Goal: Task Accomplishment & Management: Use online tool/utility

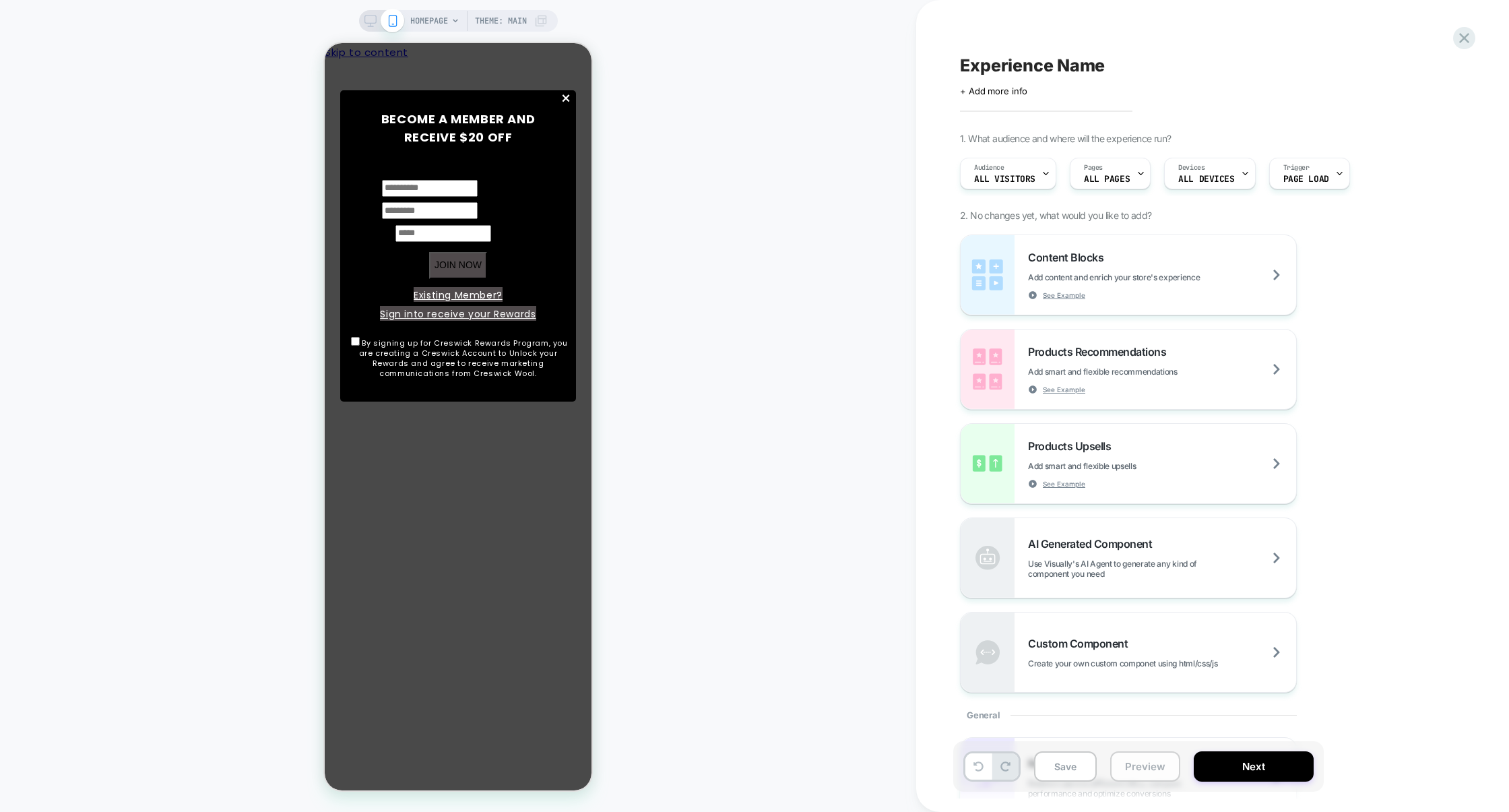
click at [1132, 779] on button "Preview" at bounding box center [1146, 766] width 70 height 30
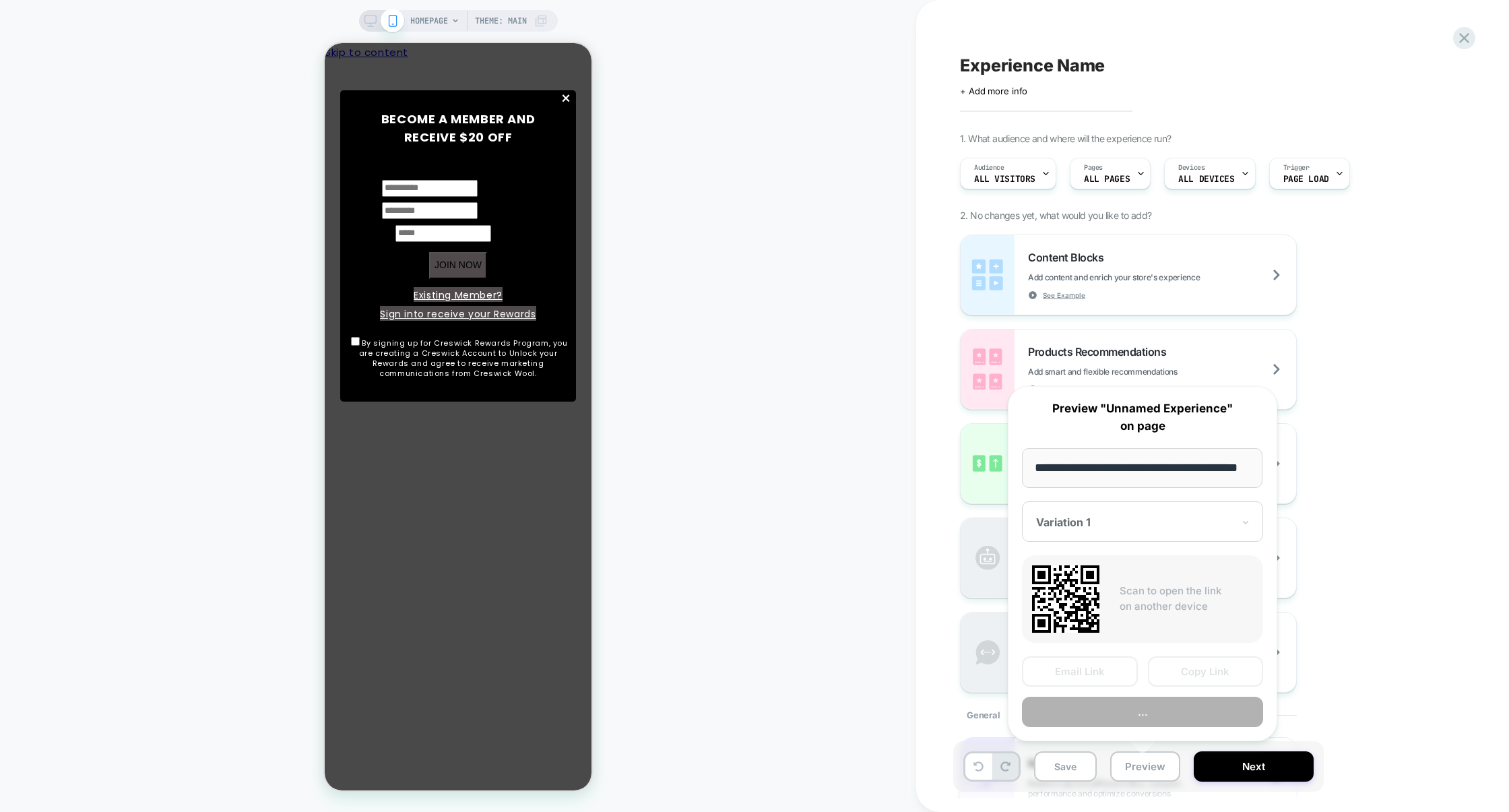
click at [1143, 720] on button "..." at bounding box center [1142, 712] width 241 height 30
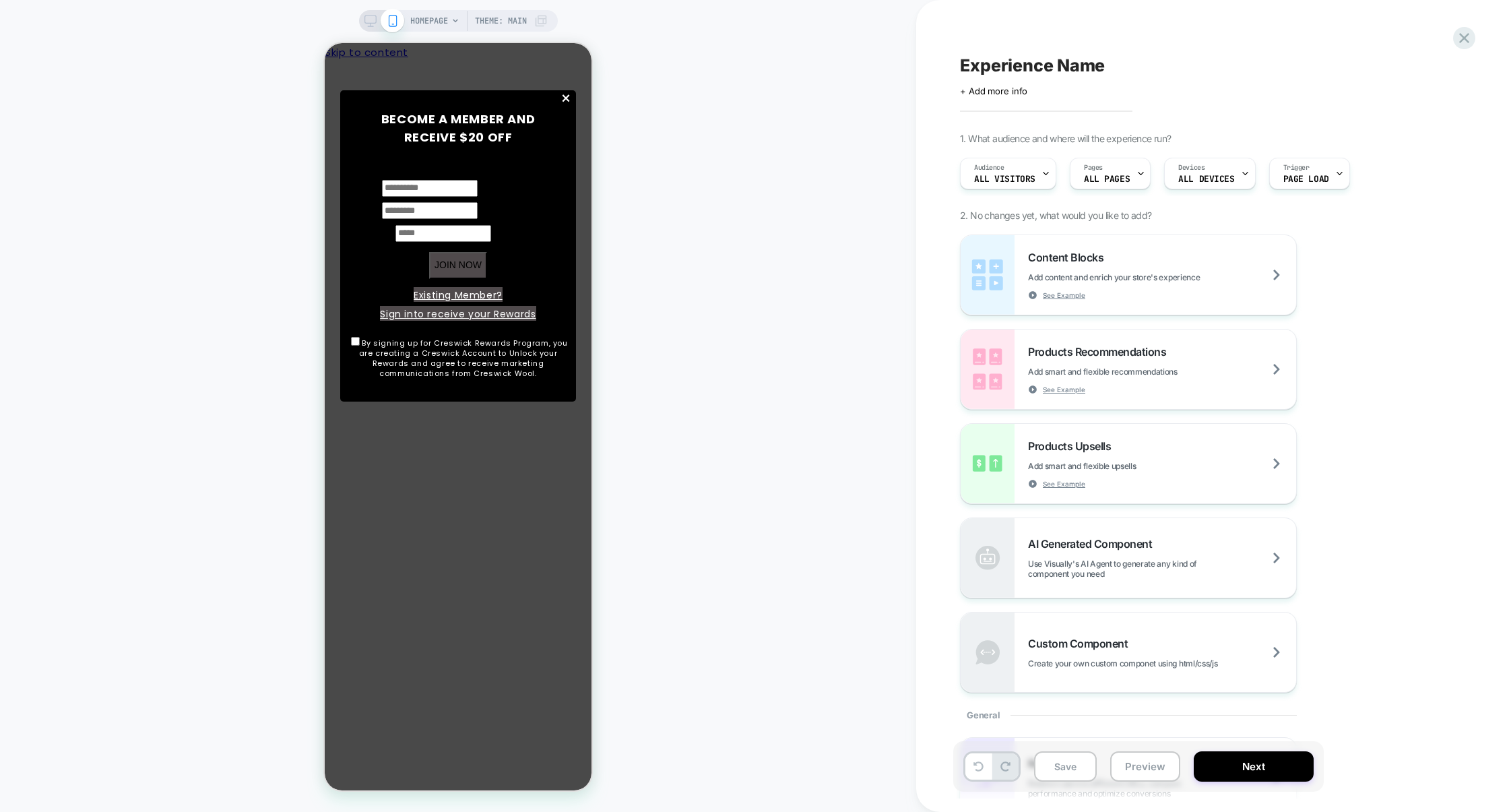
click at [1017, 59] on span "Experience Name" at bounding box center [1032, 65] width 145 height 20
type textarea "**********"
click at [1132, 69] on icon at bounding box center [1138, 66] width 17 height 17
click at [1068, 755] on button "Save" at bounding box center [1065, 766] width 63 height 30
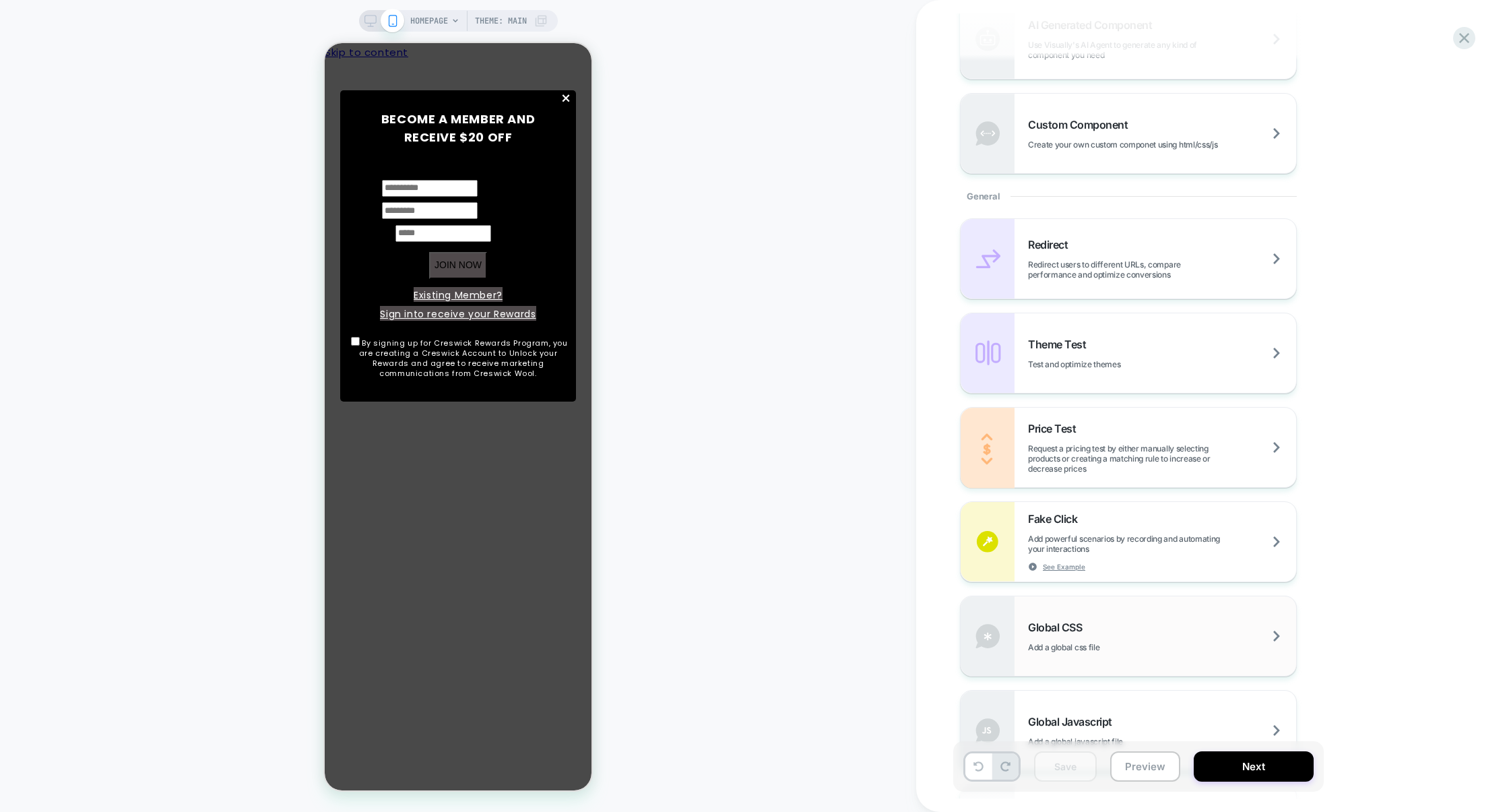
scroll to position [524, 0]
click at [1126, 703] on div "Global Javascript Add a global javascript file" at bounding box center [1128, 725] width 336 height 79
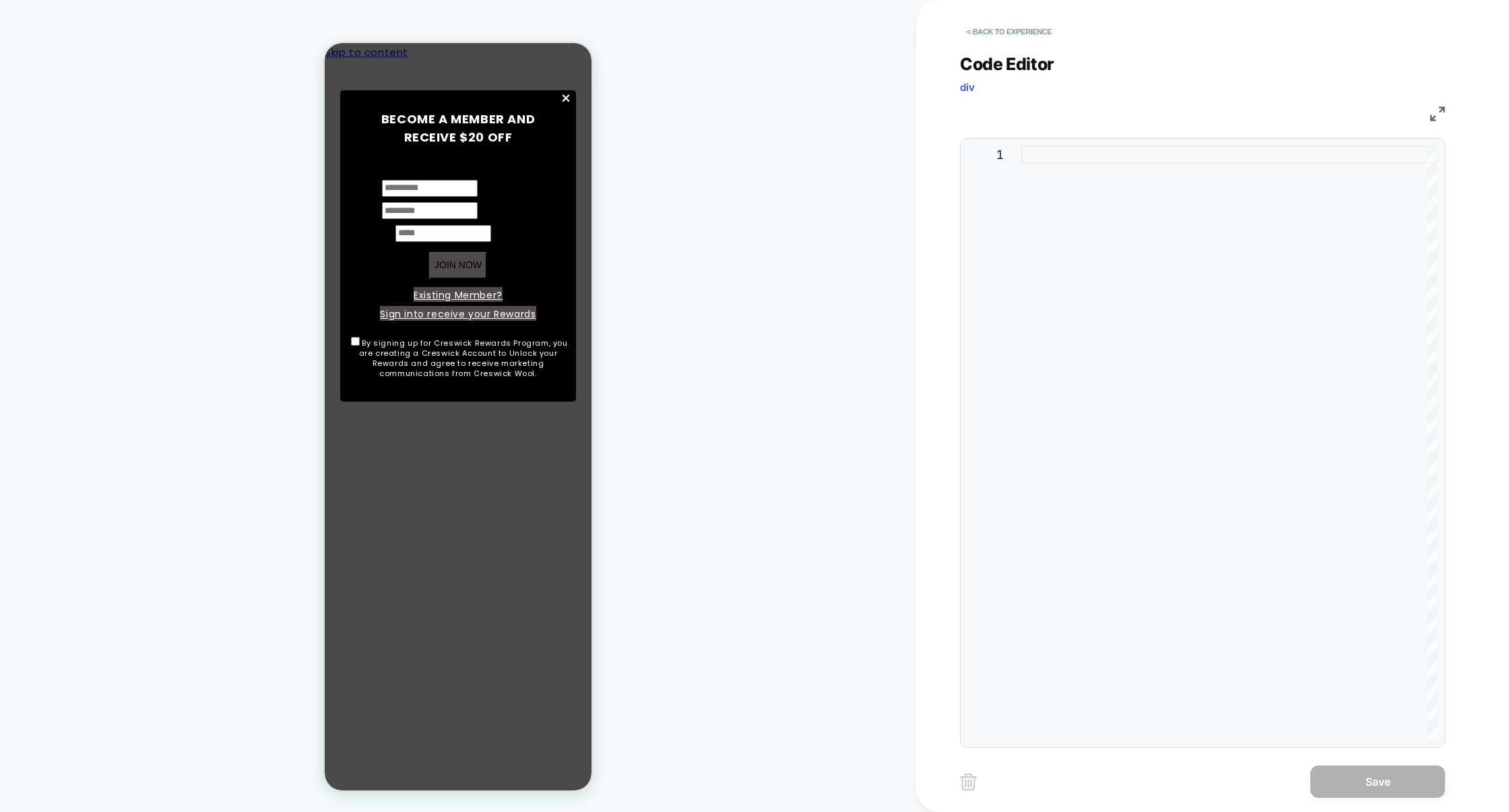
click at [1115, 571] on div at bounding box center [1229, 442] width 416 height 595
type textarea "**********"
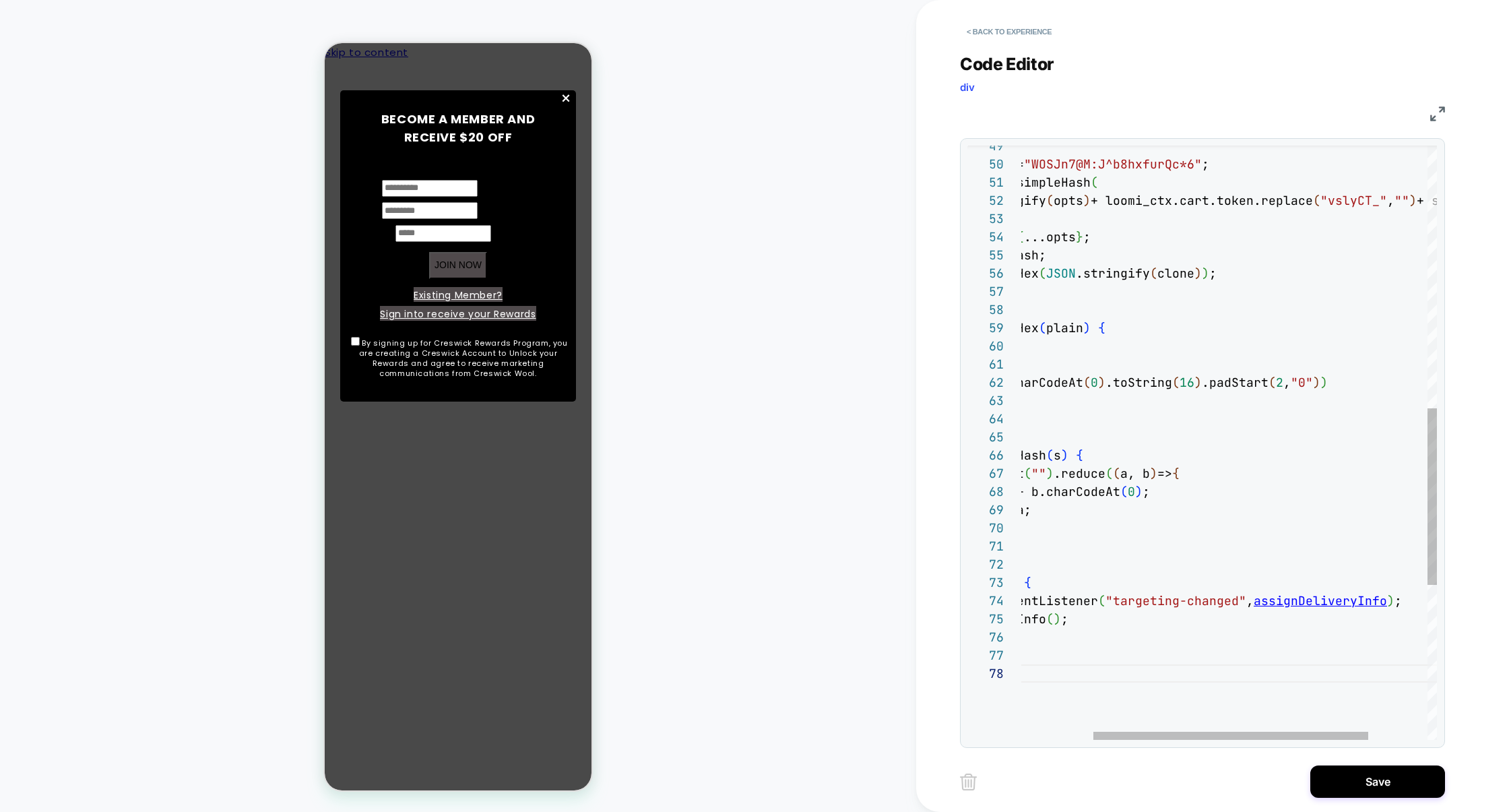
click at [1304, 605] on div "} ; const secret = "WOSJn7@M:J^b8hxfurQc*6" ; const hash = simpleHash ( JSON .s…" at bounding box center [1219, 261] width 613 height 1995
type textarea "**********"
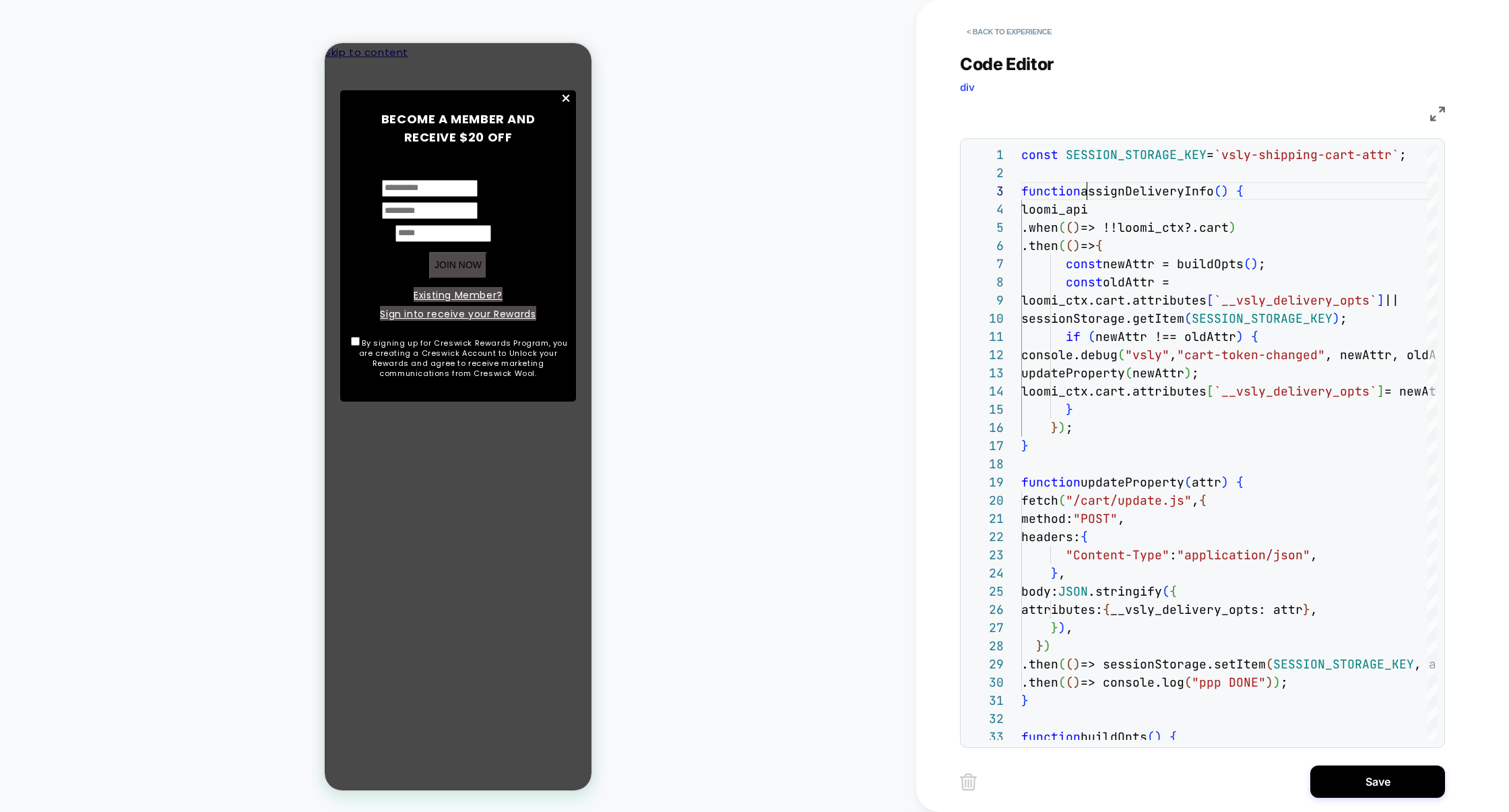
click at [1432, 120] on img at bounding box center [1437, 114] width 15 height 15
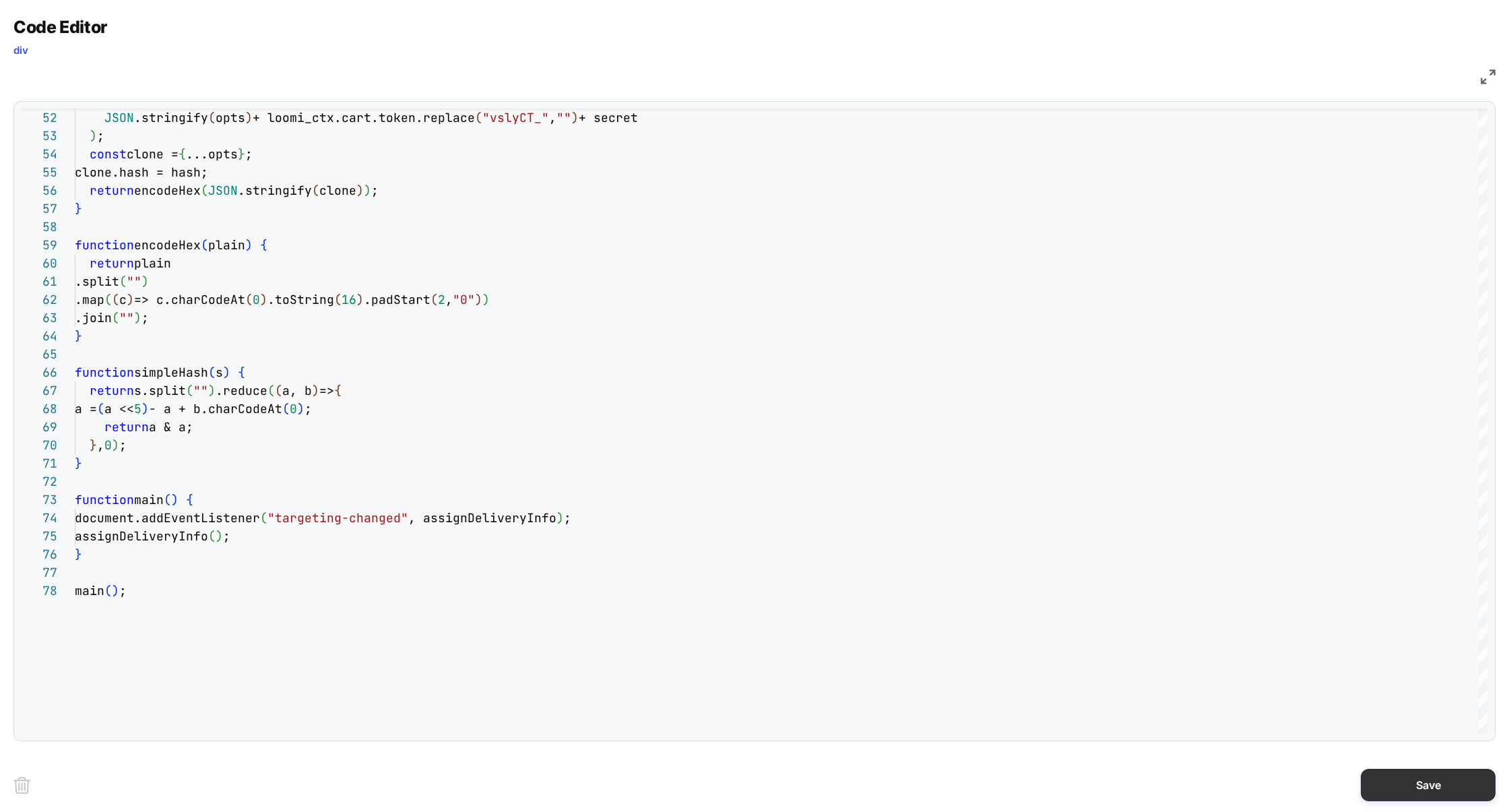
click at [1400, 790] on button "Save" at bounding box center [1428, 784] width 135 height 32
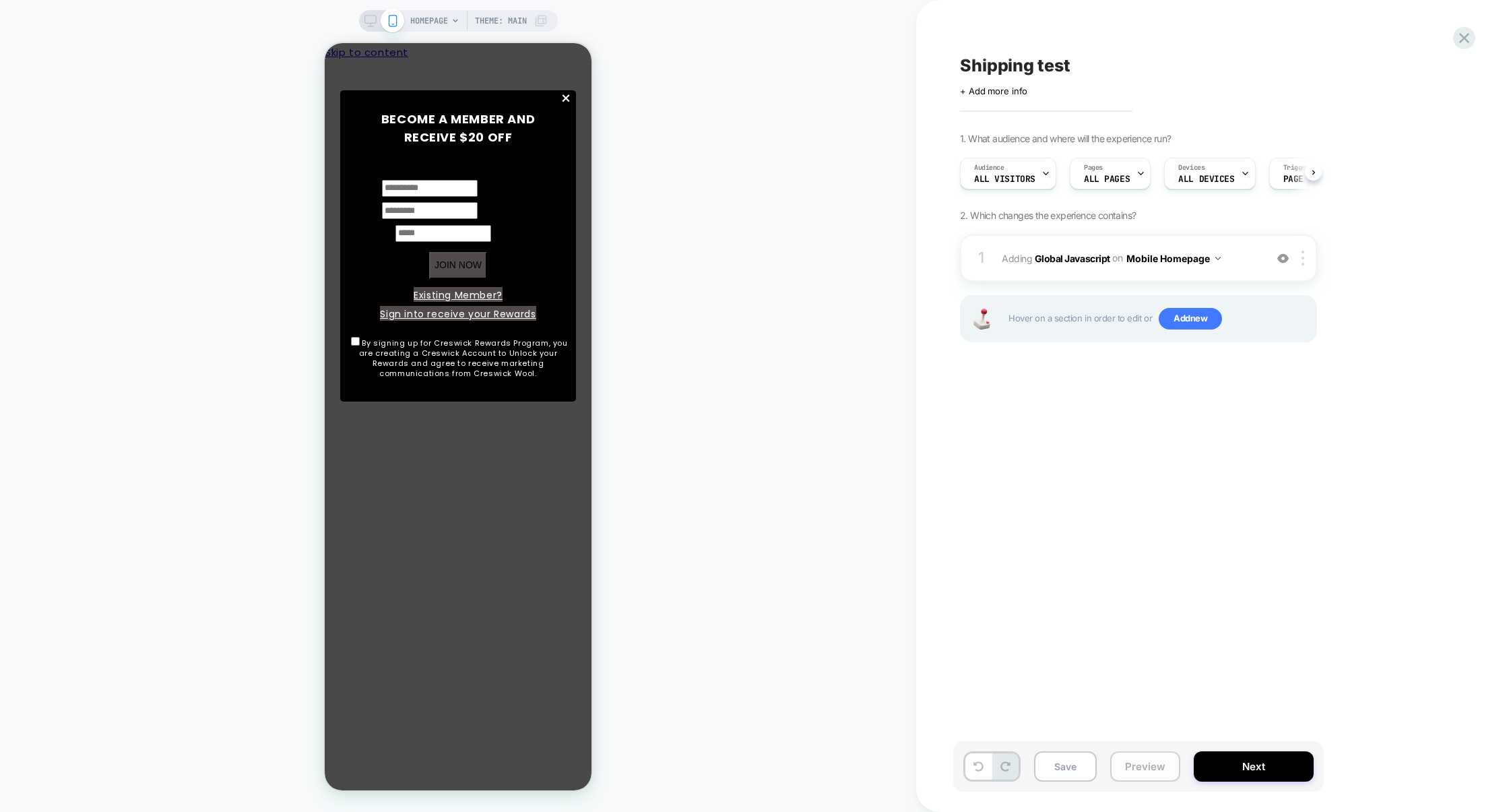
scroll to position [0, 1]
click at [1137, 778] on button "Preview" at bounding box center [1146, 766] width 70 height 30
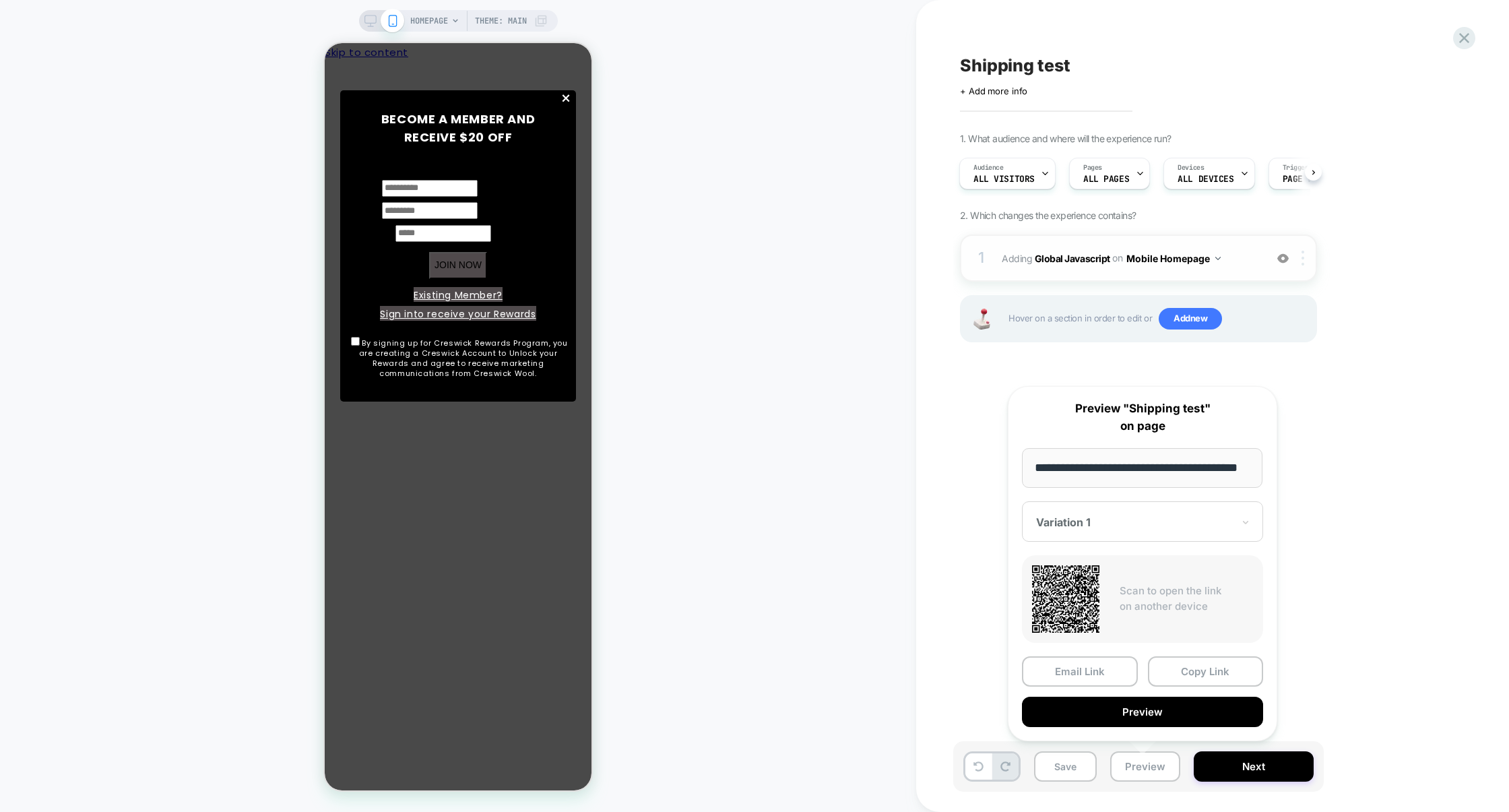
scroll to position [0, 0]
click at [1302, 263] on img at bounding box center [1303, 258] width 3 height 15
click at [1324, 399] on div "Target All Devices" at bounding box center [1305, 403] width 120 height 37
click at [1201, 245] on div "1 Adding Global Javascript on All Devices Homepage Add Before Add After Target …" at bounding box center [1138, 258] width 357 height 47
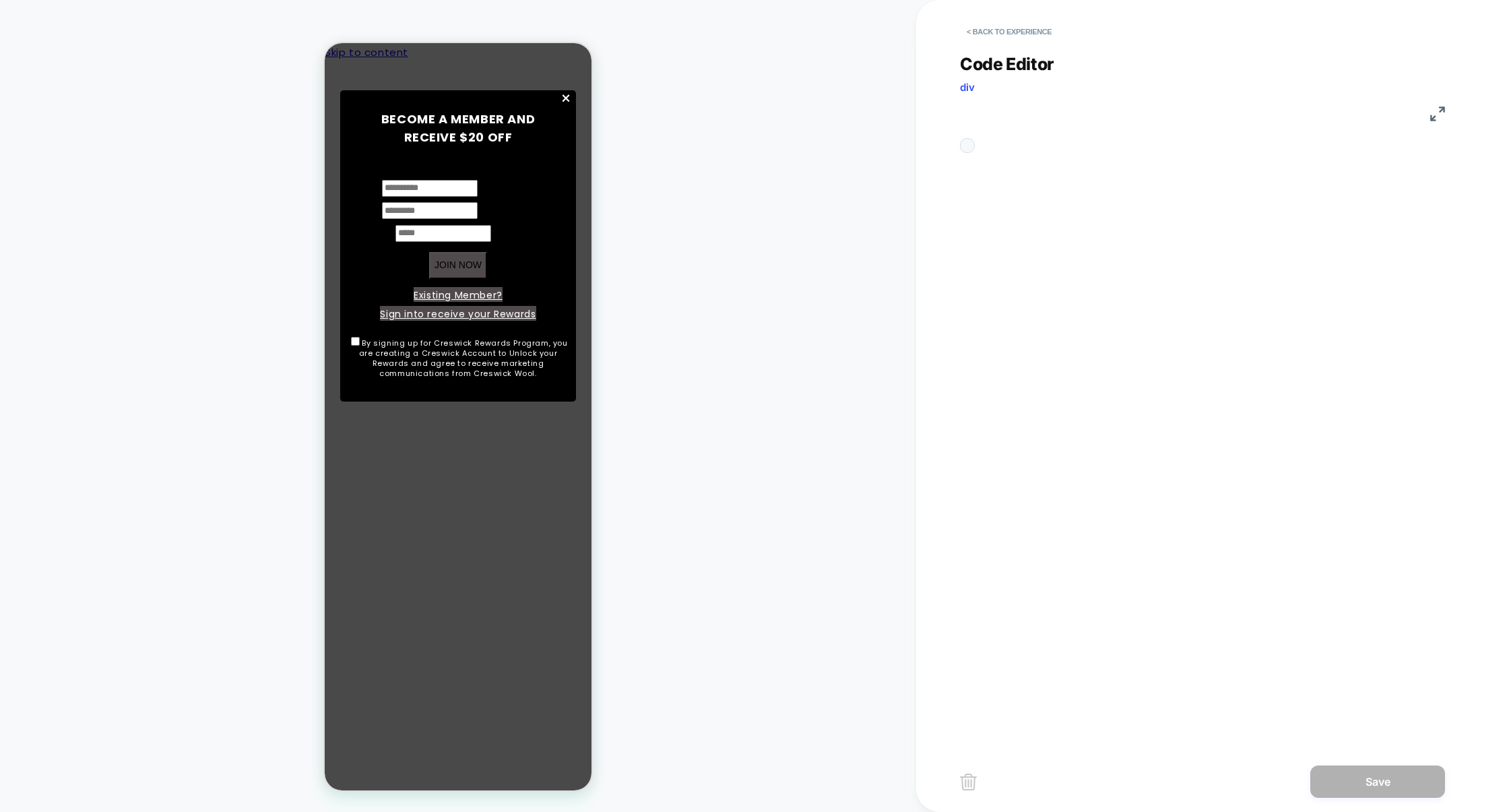
scroll to position [182, 0]
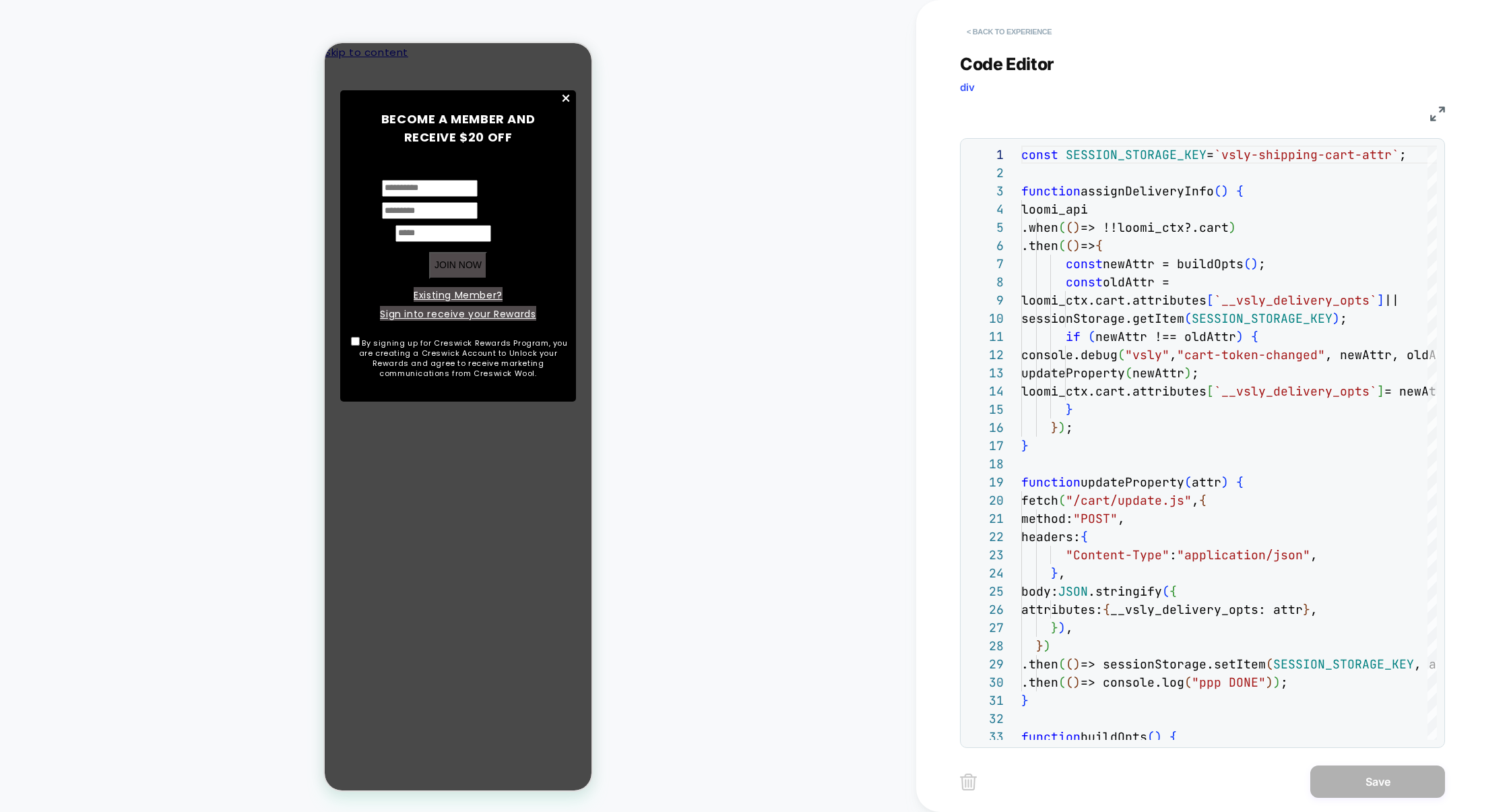
click at [1047, 28] on button "< Back to experience" at bounding box center [1009, 31] width 98 height 21
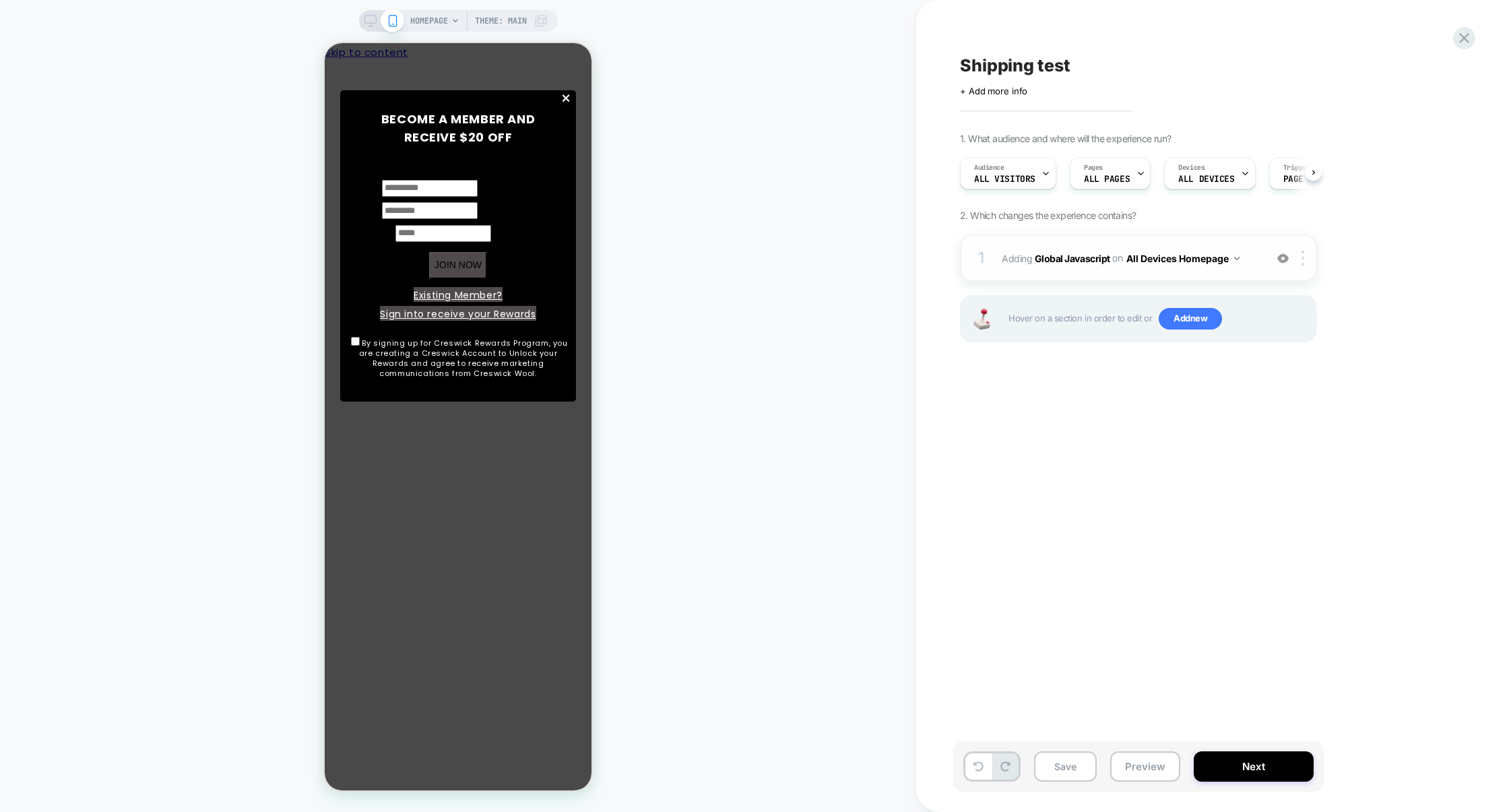
scroll to position [0, 1]
click at [1195, 262] on button "All Devices Homepage" at bounding box center [1183, 258] width 113 height 19
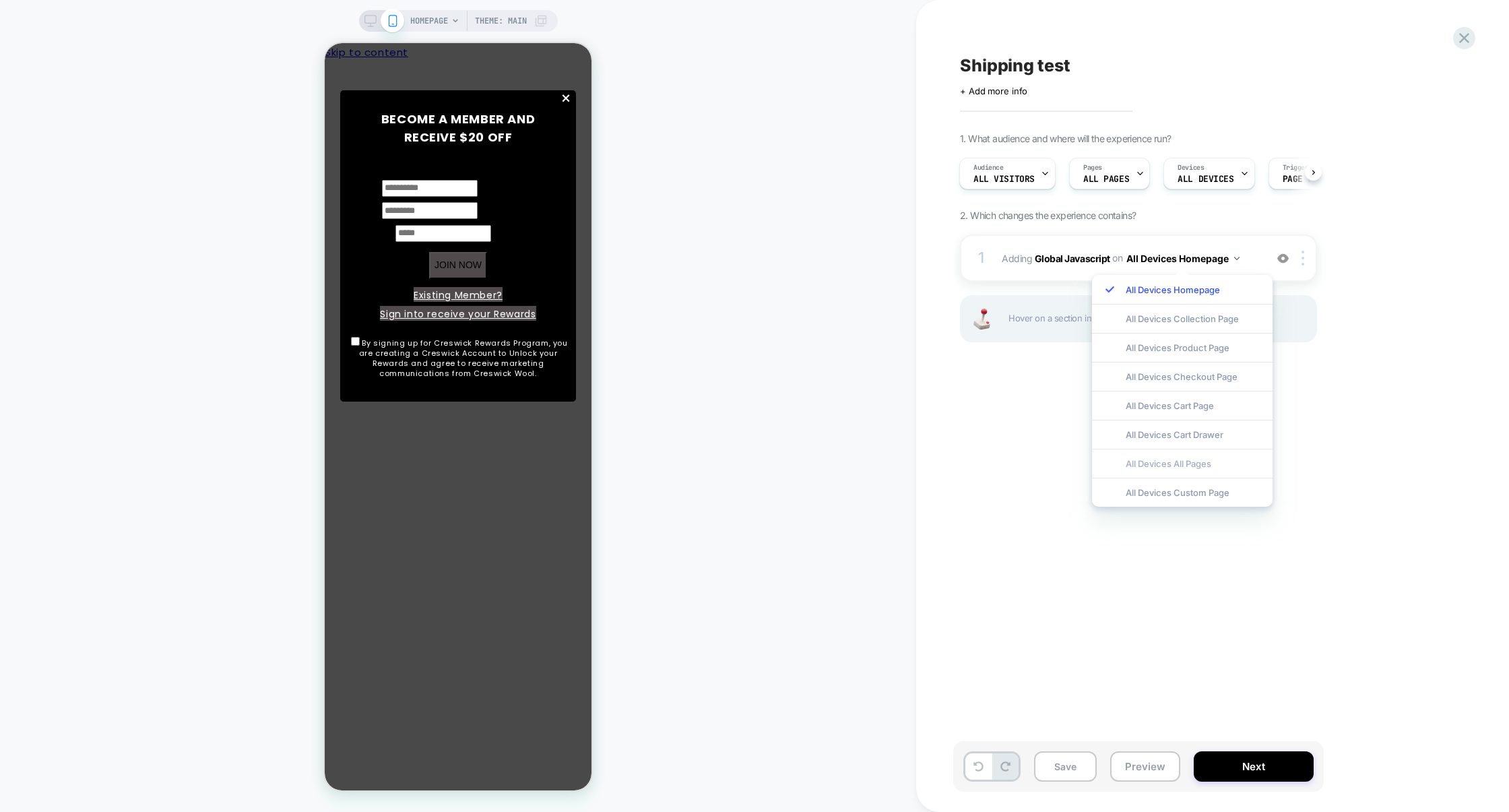
click at [1160, 465] on div "All Devices All Pages" at bounding box center [1182, 463] width 180 height 29
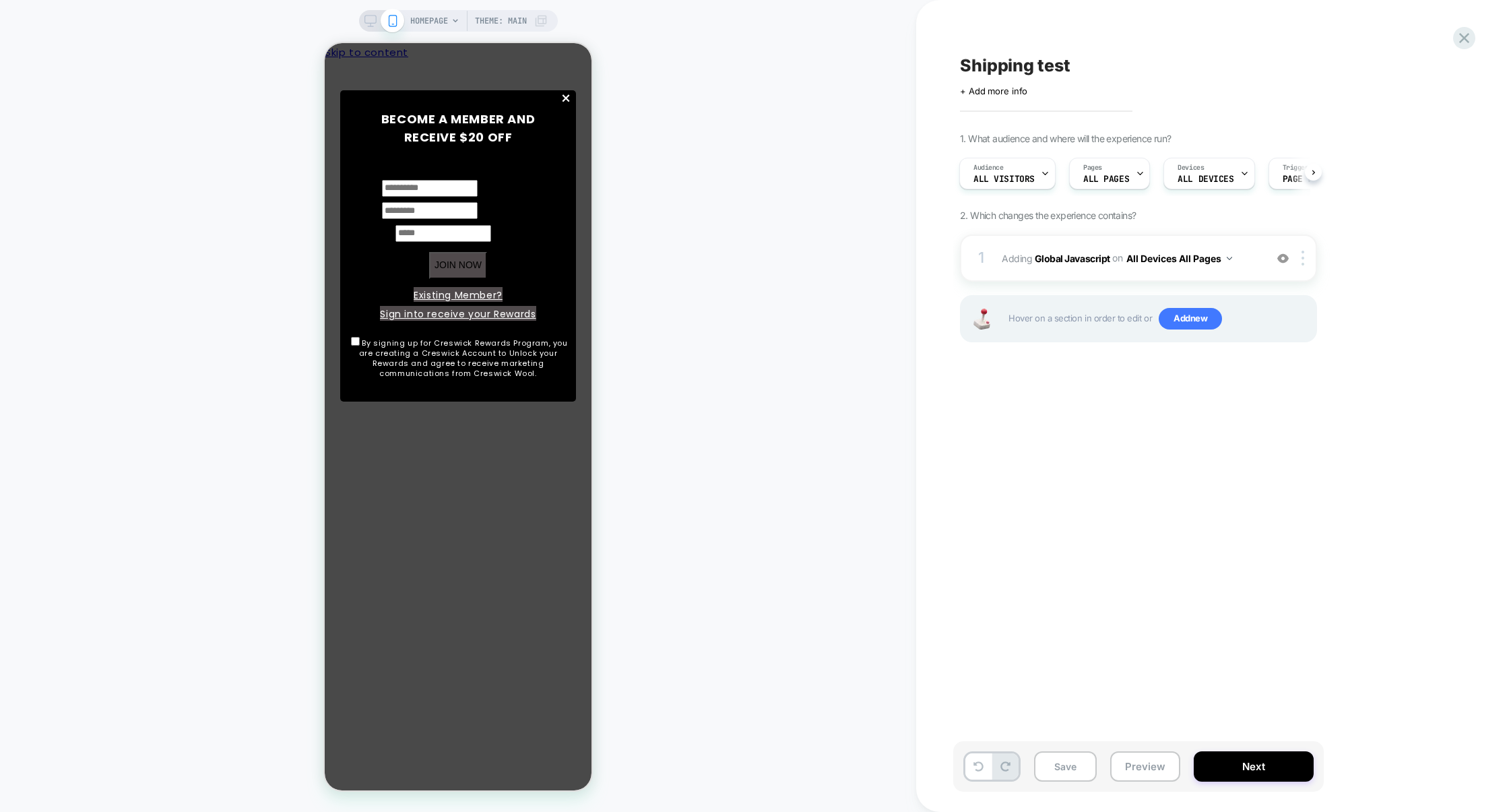
click at [1142, 750] on div "Save Preview Next" at bounding box center [1138, 766] width 371 height 51
click at [1142, 754] on button "Preview" at bounding box center [1146, 766] width 70 height 30
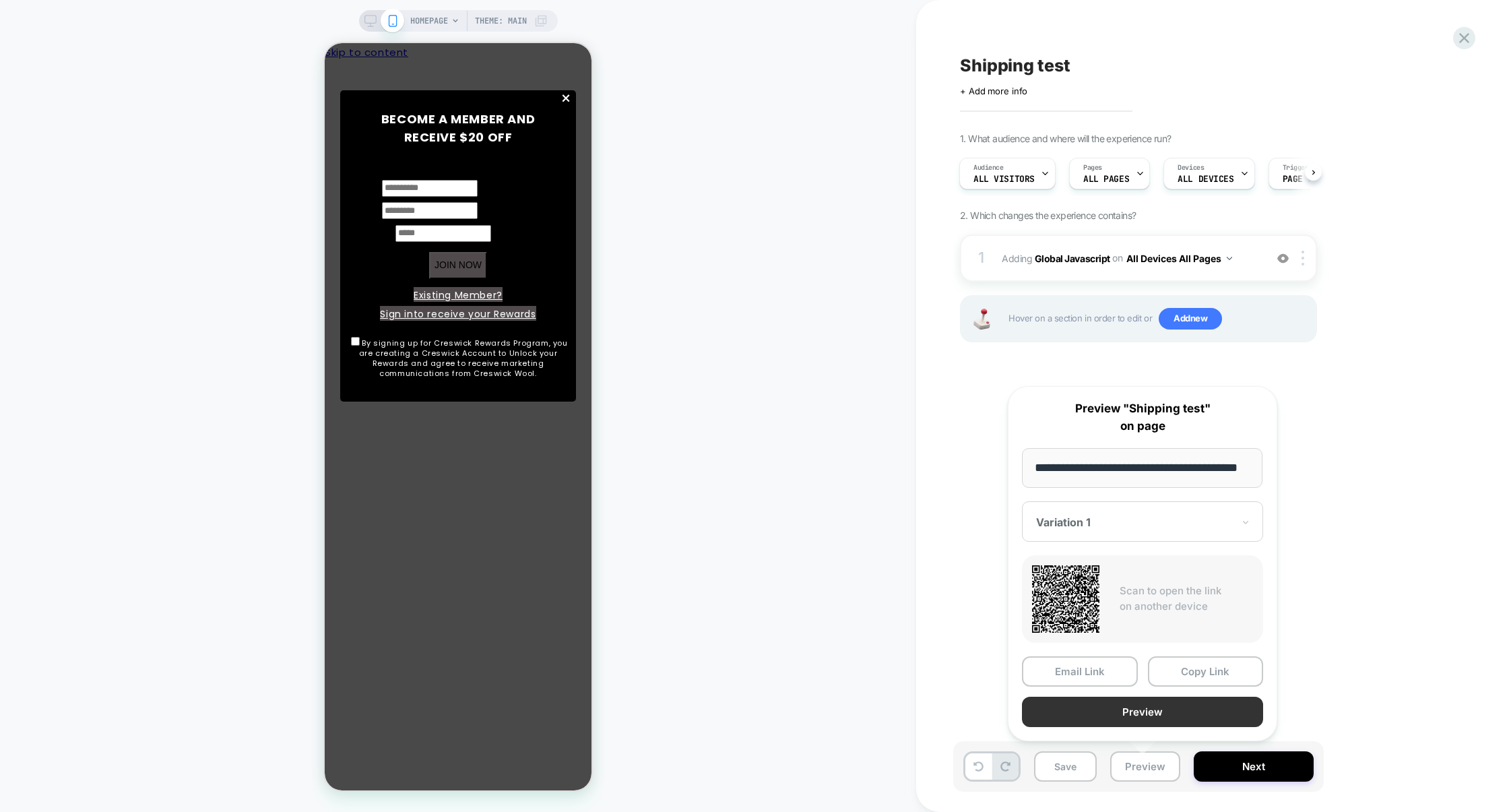
scroll to position [0, 0]
click at [1156, 723] on button "Preview" at bounding box center [1142, 712] width 241 height 30
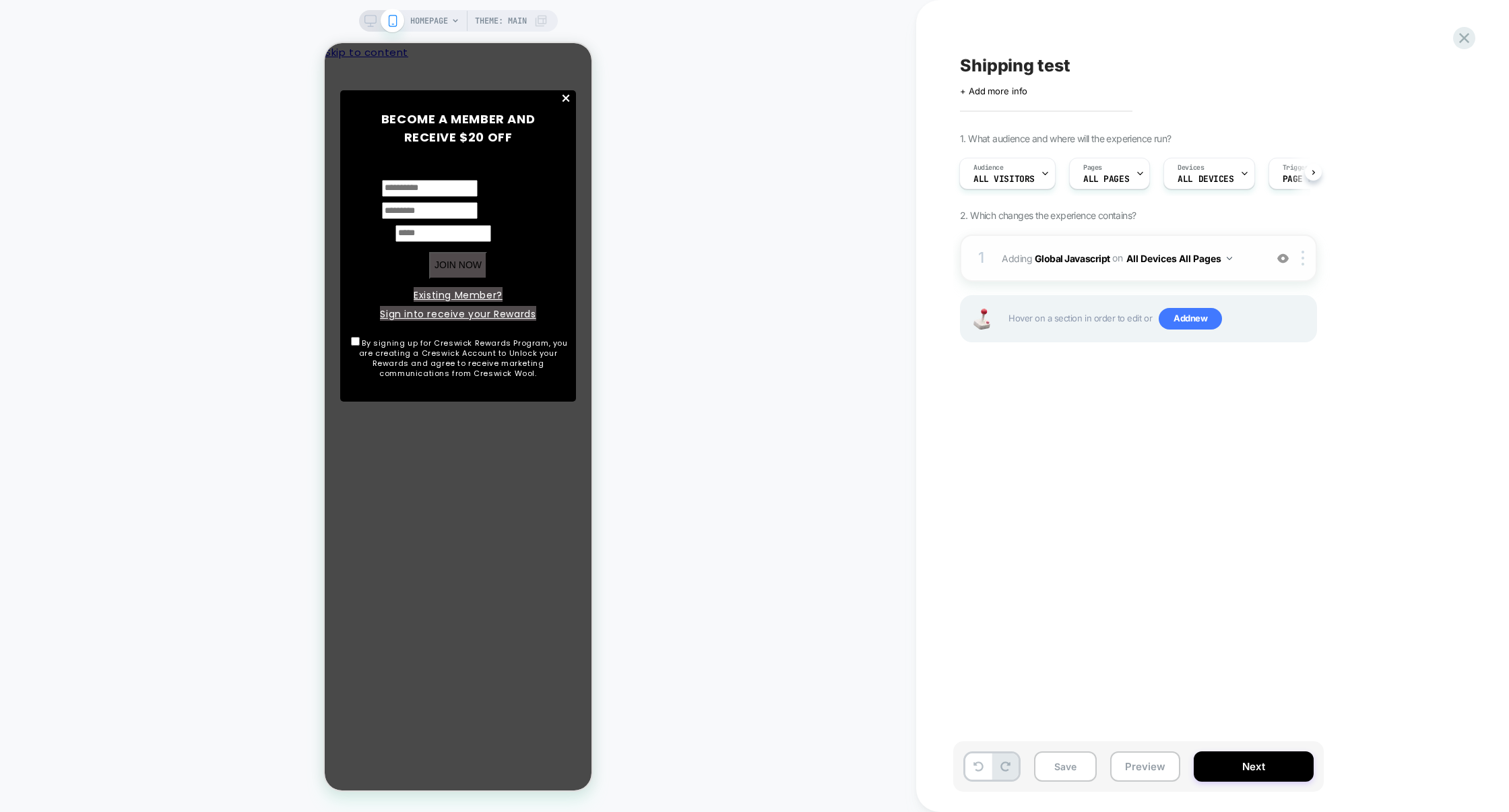
click at [1047, 247] on div "1 Adding Global Javascript on All Devices All Pages Add Before Add After Target…" at bounding box center [1138, 258] width 357 height 47
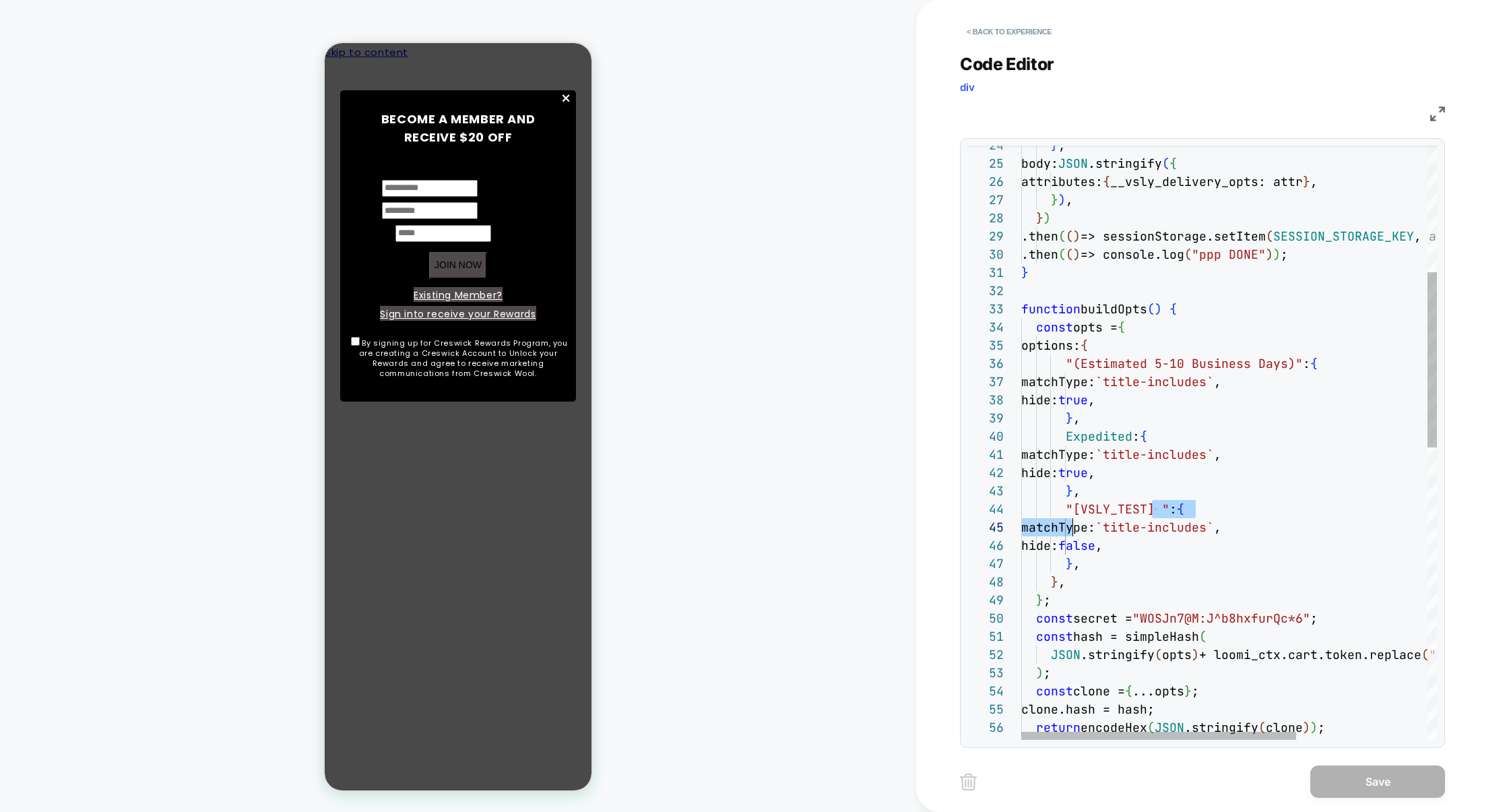
scroll to position [54, 52]
drag, startPoint x: 1151, startPoint y: 512, endPoint x: 1075, endPoint y: 514, distance: 76.0
click at [1075, 514] on span ""[VSLY_TEST] "" at bounding box center [1118, 509] width 104 height 16
drag, startPoint x: 1291, startPoint y: 364, endPoint x: 1074, endPoint y: 363, distance: 217.0
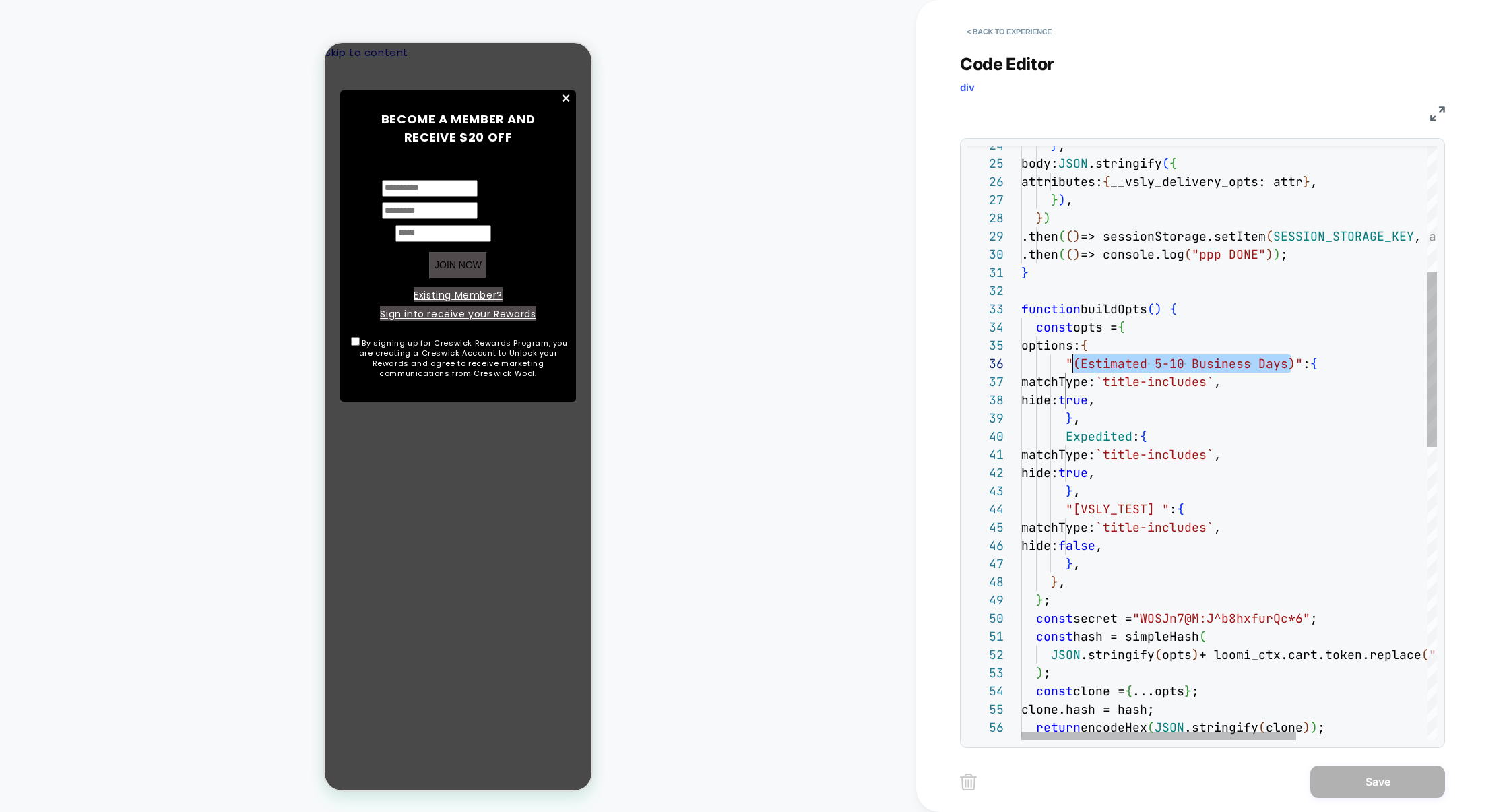
click at [1074, 363] on div "} , body: JSON .stringify ( { attributes: { __vsly_delivery_opts: attr } , } ) …" at bounding box center [1328, 724] width 613 height 2013
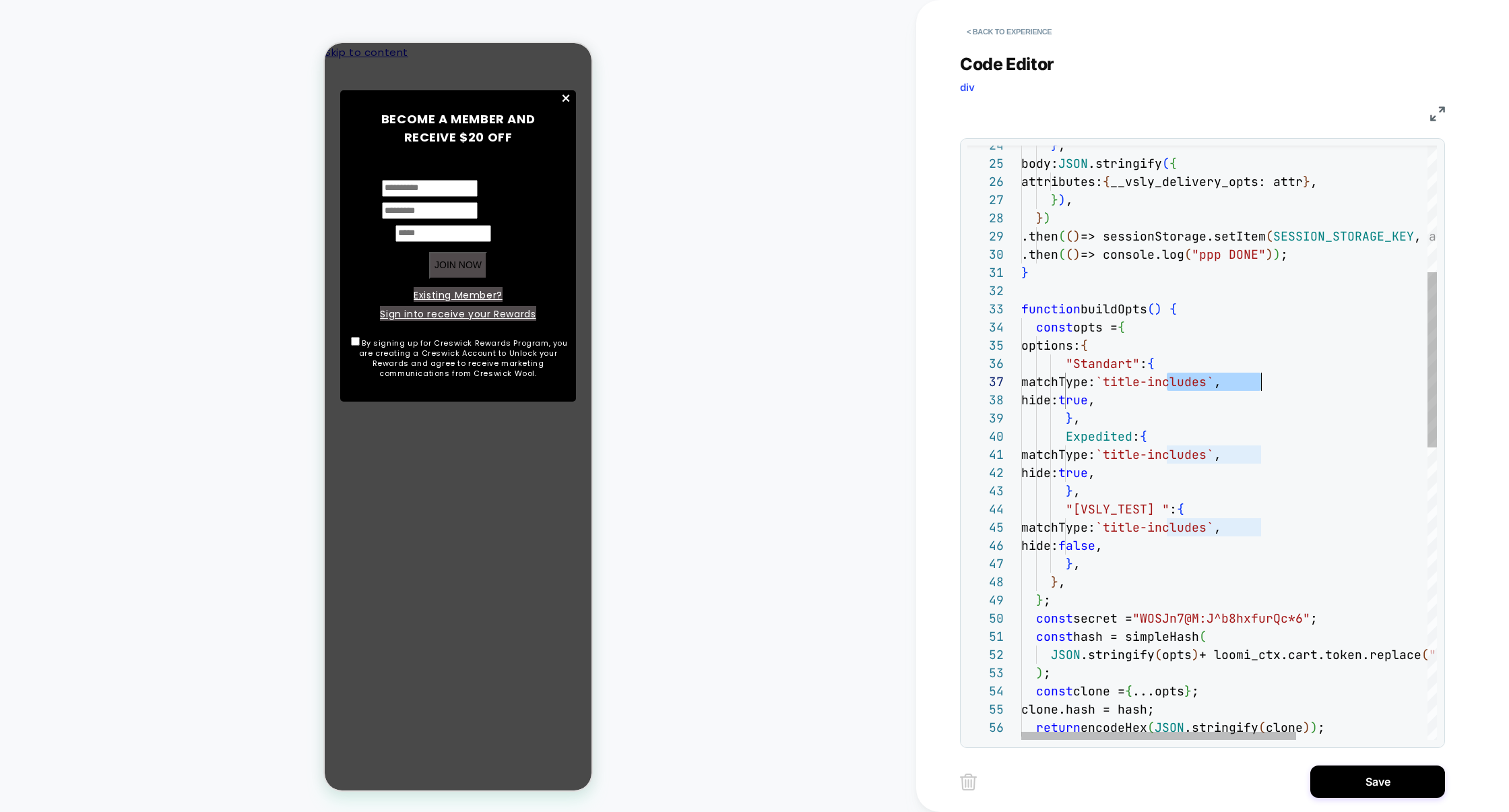
scroll to position [109, 247]
drag, startPoint x: 1167, startPoint y: 381, endPoint x: 1268, endPoint y: 383, distance: 101.0
click at [1268, 383] on div "} , body: JSON .stringify ( { attributes: { __vsly_delivery_opts: attr } , } ) …" at bounding box center [1328, 724] width 613 height 2013
click at [1153, 508] on div "} , body: JSON .stringify ( { attributes: { __vsly_delivery_opts: attr } , } ) …" at bounding box center [1328, 724] width 613 height 2013
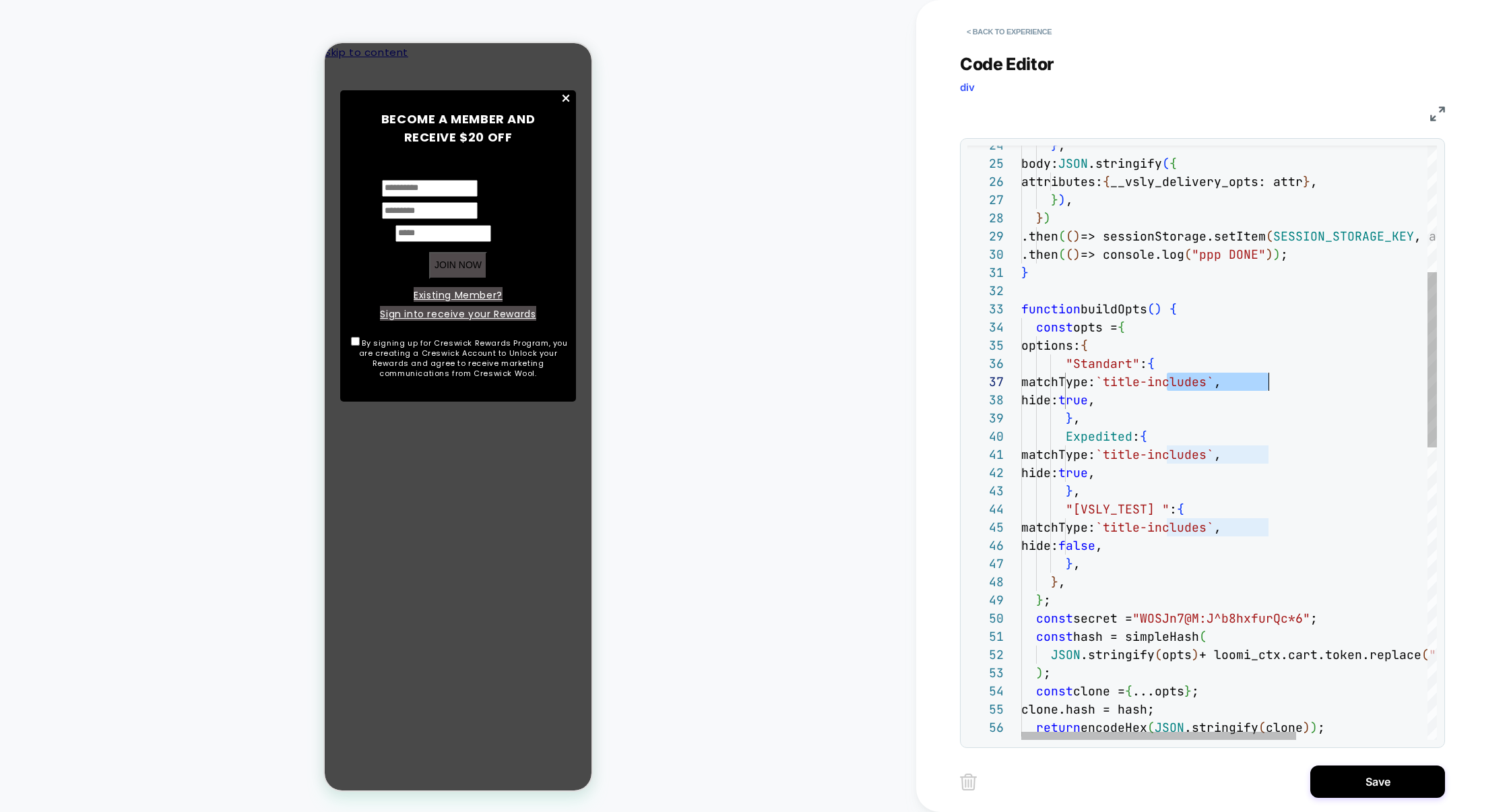
drag, startPoint x: 1169, startPoint y: 380, endPoint x: 1266, endPoint y: 381, distance: 97.0
click at [1214, 381] on span "`title-includes`" at bounding box center [1155, 382] width 119 height 16
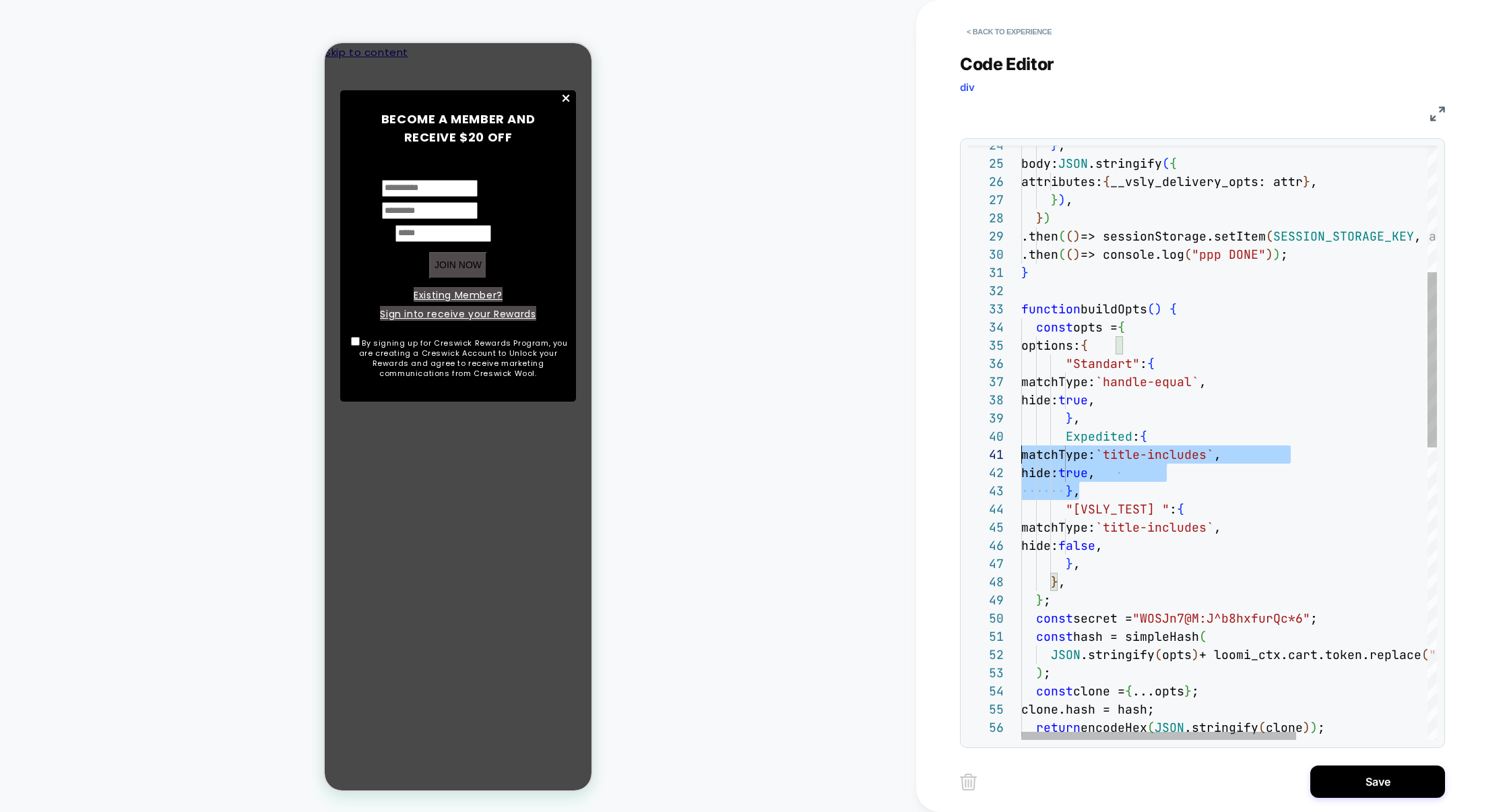
scroll to position [163, 0]
drag, startPoint x: 1090, startPoint y: 495, endPoint x: 883, endPoint y: 436, distance: 215.2
click at [883, 436] on div "HOMEPAGE Theme: MAIN < Back to experience Code Editor div JS 24 25 26 27 28 29 …" at bounding box center [754, 406] width 1509 height 812
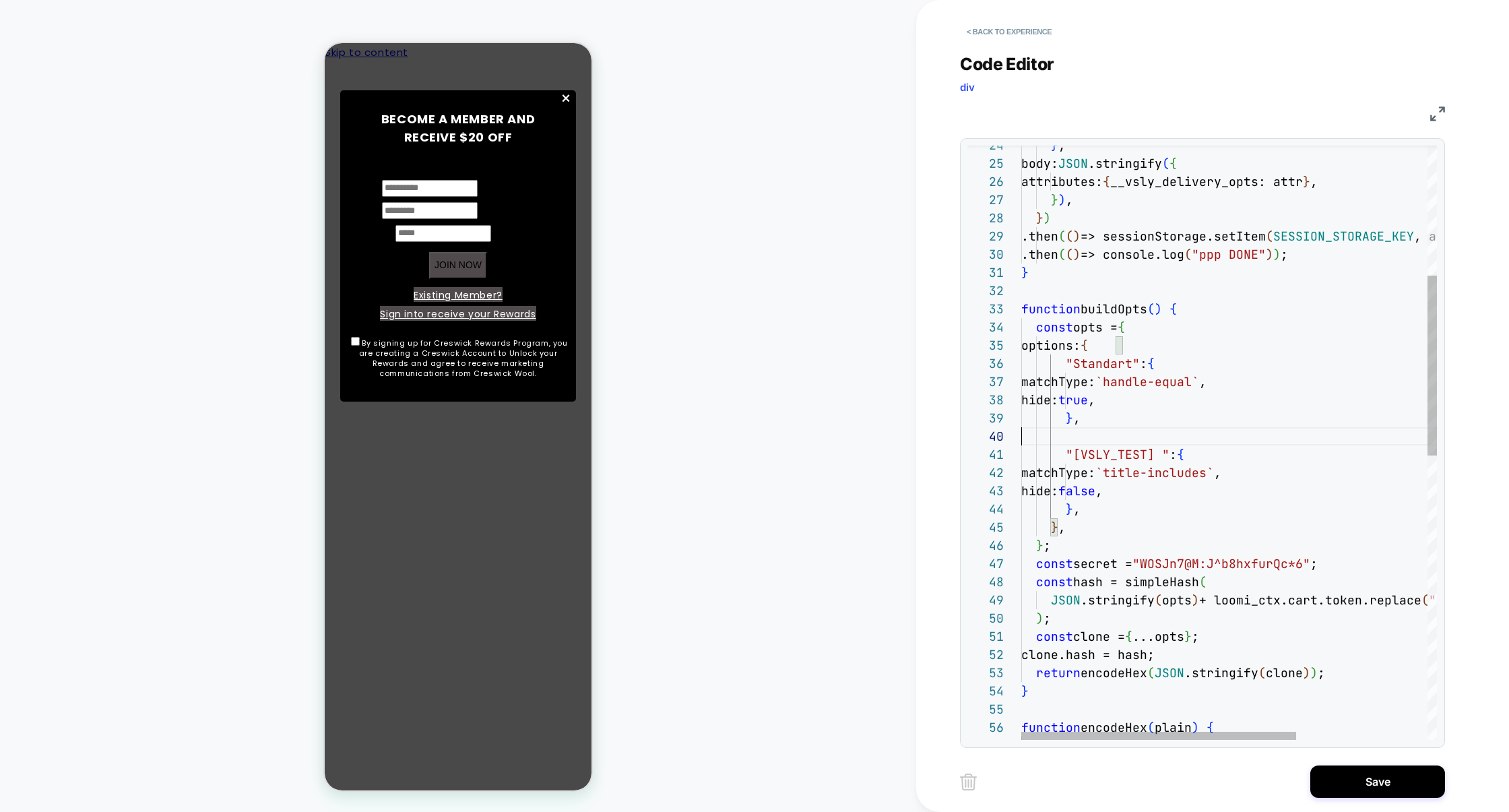
scroll to position [145, 58]
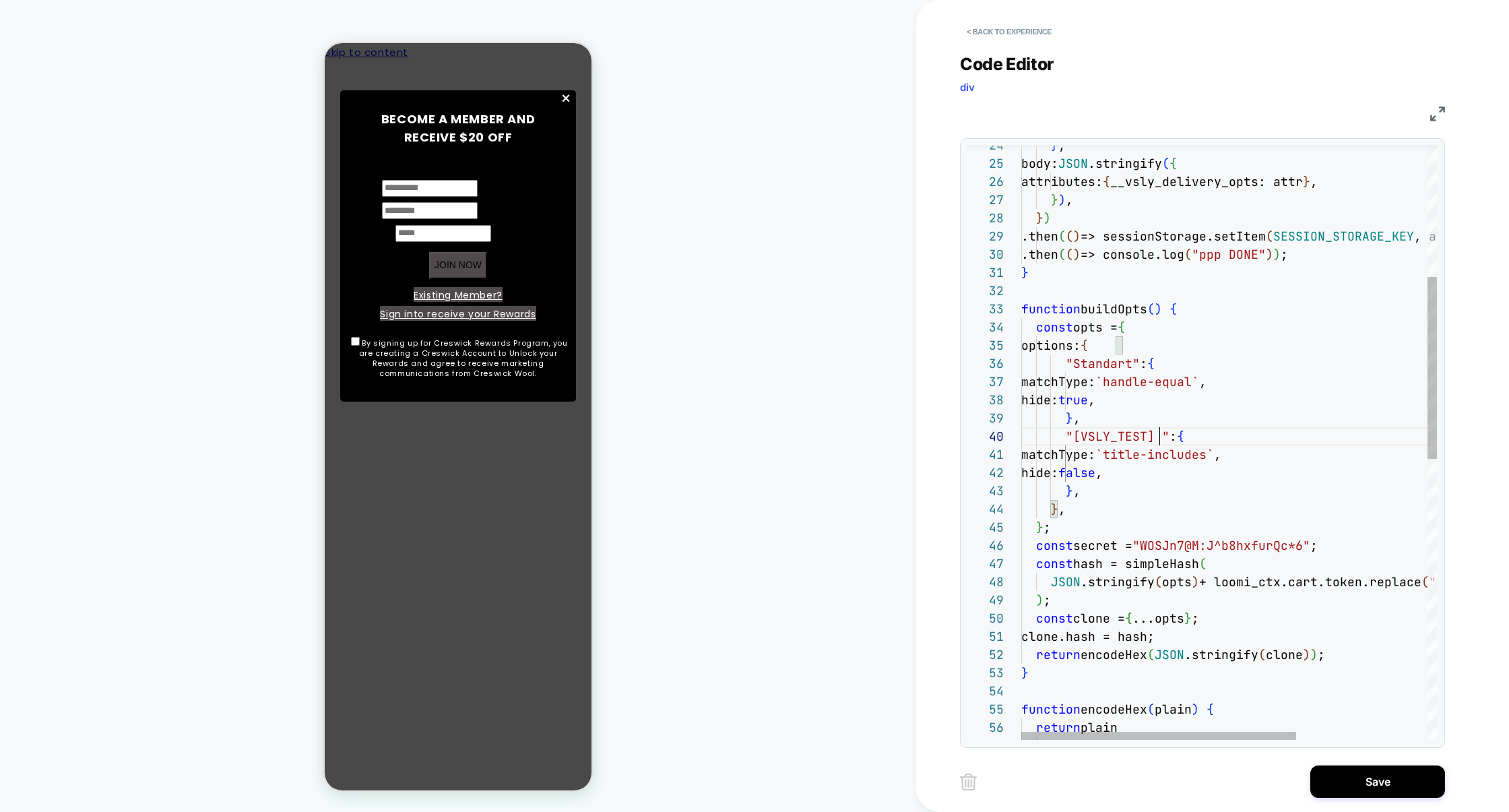
click at [1161, 440] on div "} , body: JSON .stringify ( { attributes: { __vsly_delivery_opts: attr } , } ) …" at bounding box center [1328, 688] width 613 height 1940
type textarea "**********"
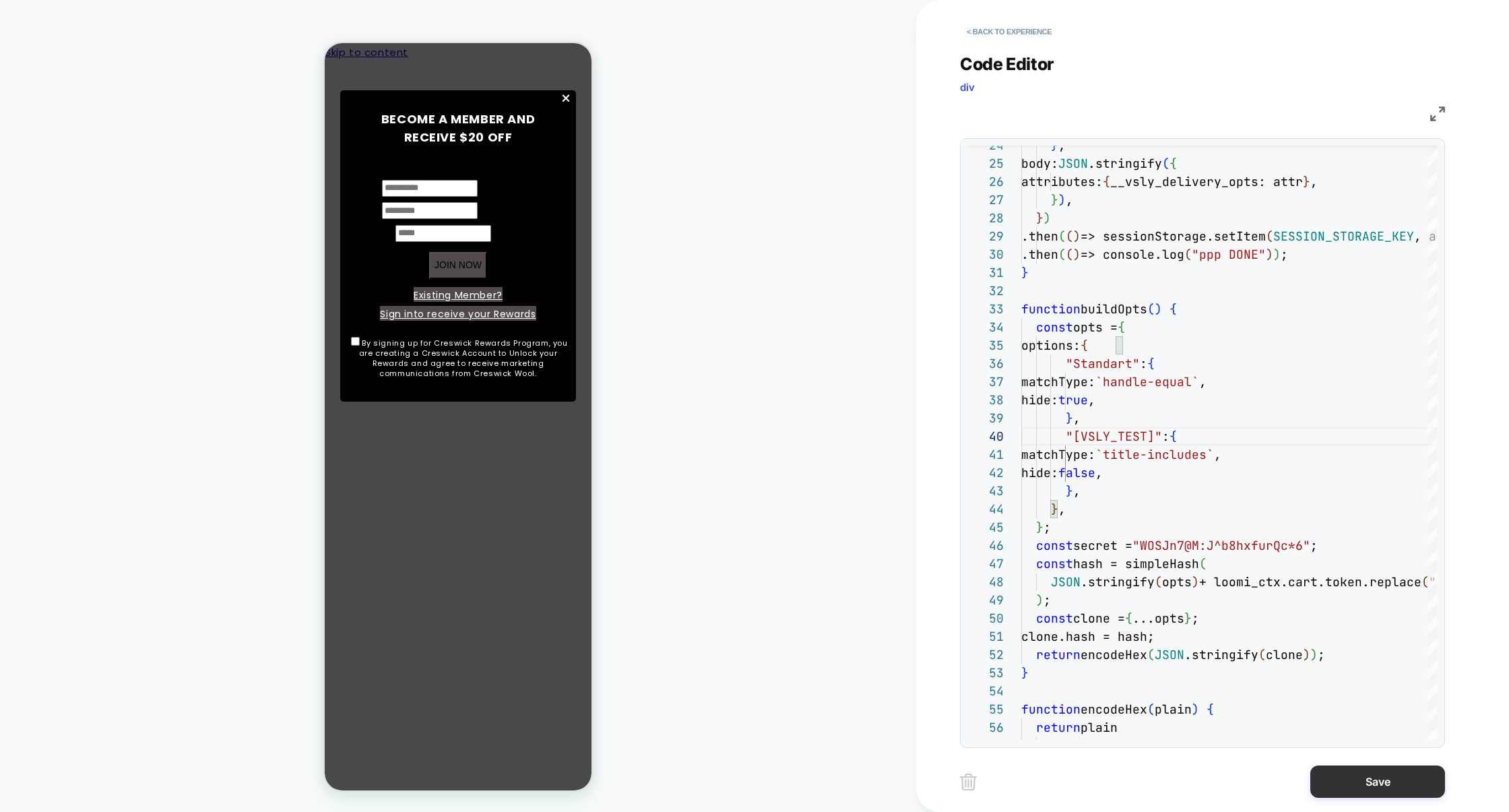
click at [1361, 773] on button "Save" at bounding box center [1377, 781] width 135 height 32
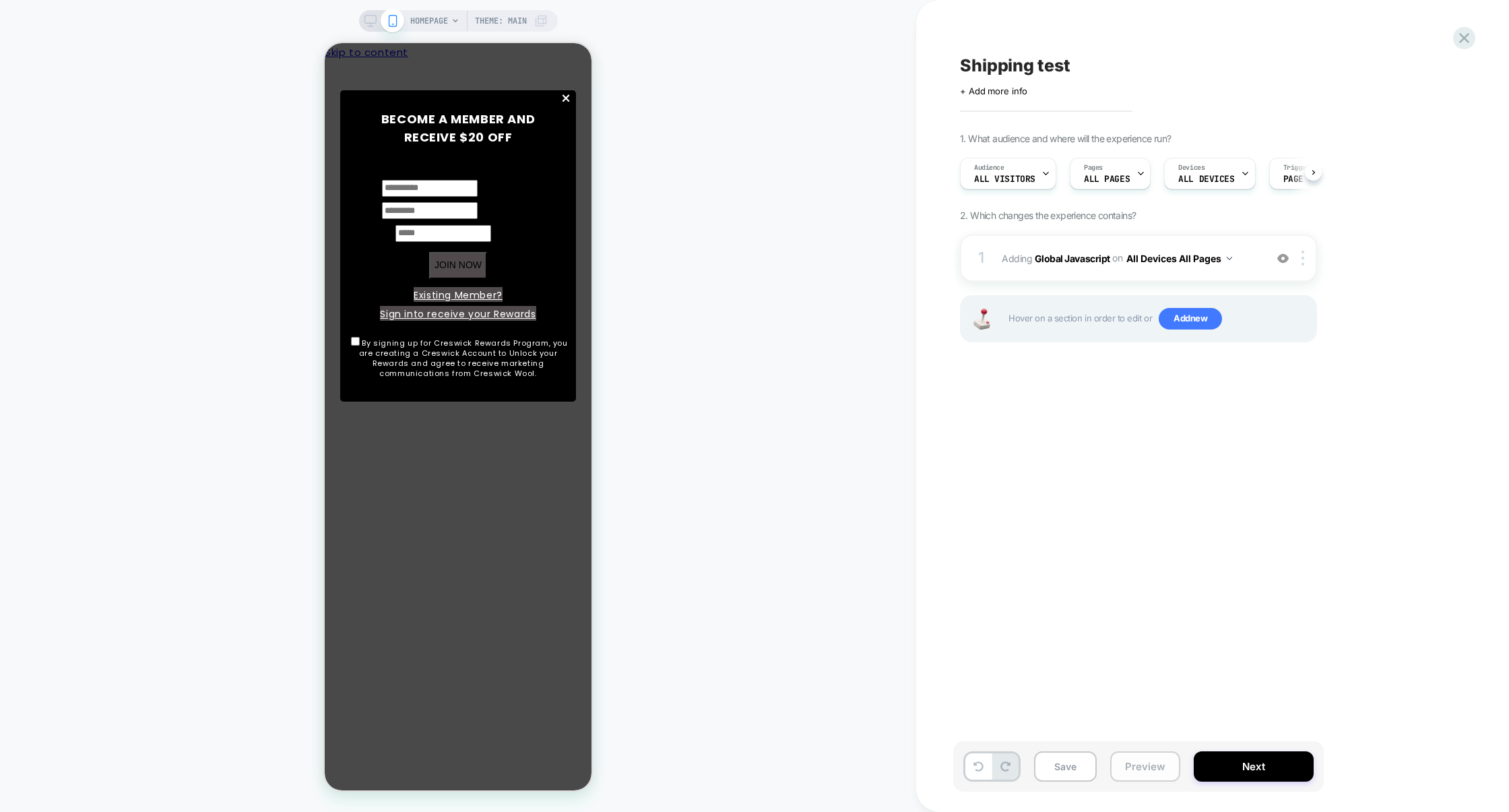
scroll to position [0, 1]
click at [1158, 768] on button "Preview" at bounding box center [1146, 766] width 70 height 30
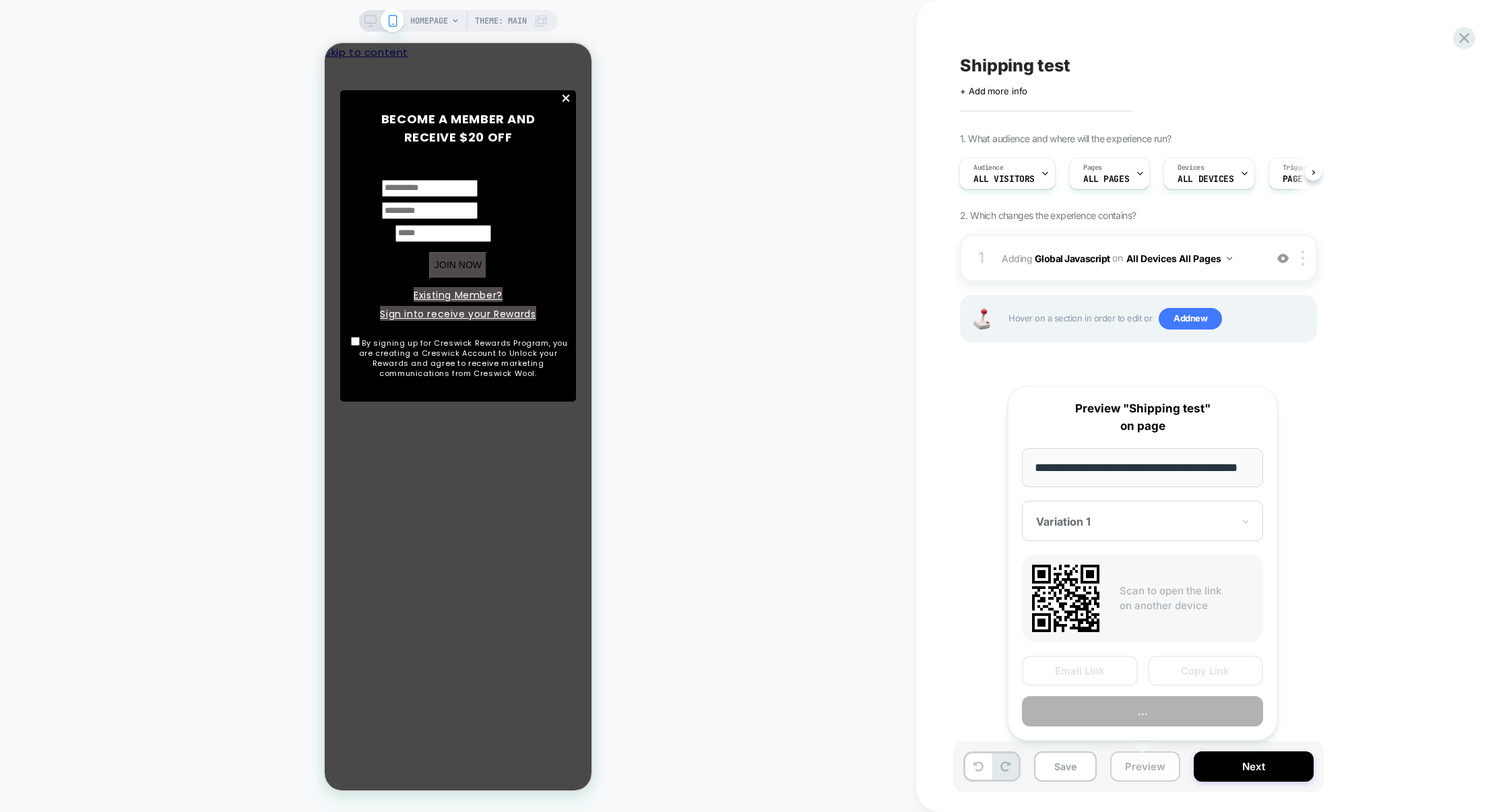
scroll to position [0, 35]
click at [1163, 715] on button "Preview" at bounding box center [1142, 712] width 241 height 30
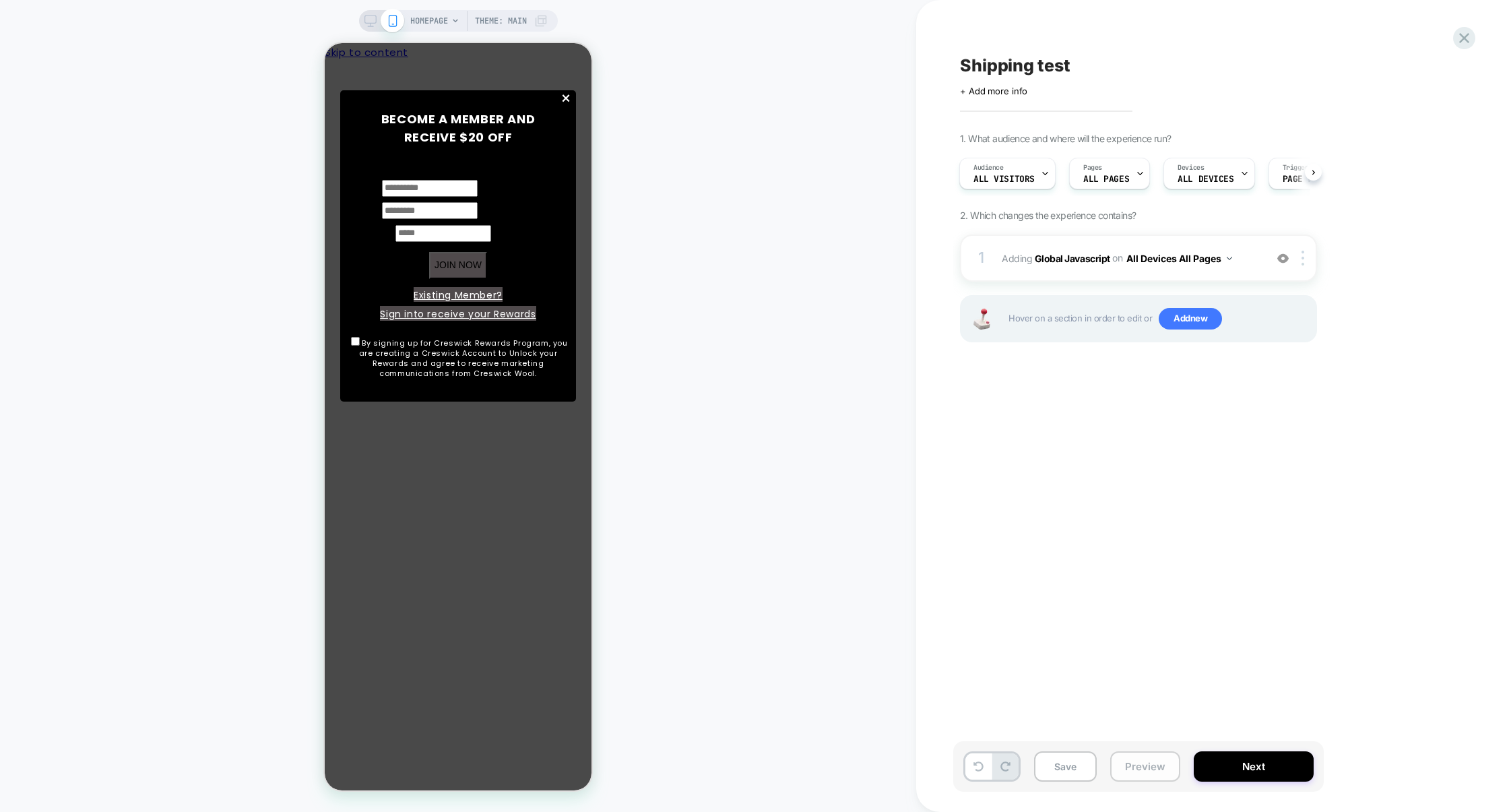
click at [1132, 764] on button "Preview" at bounding box center [1146, 766] width 70 height 30
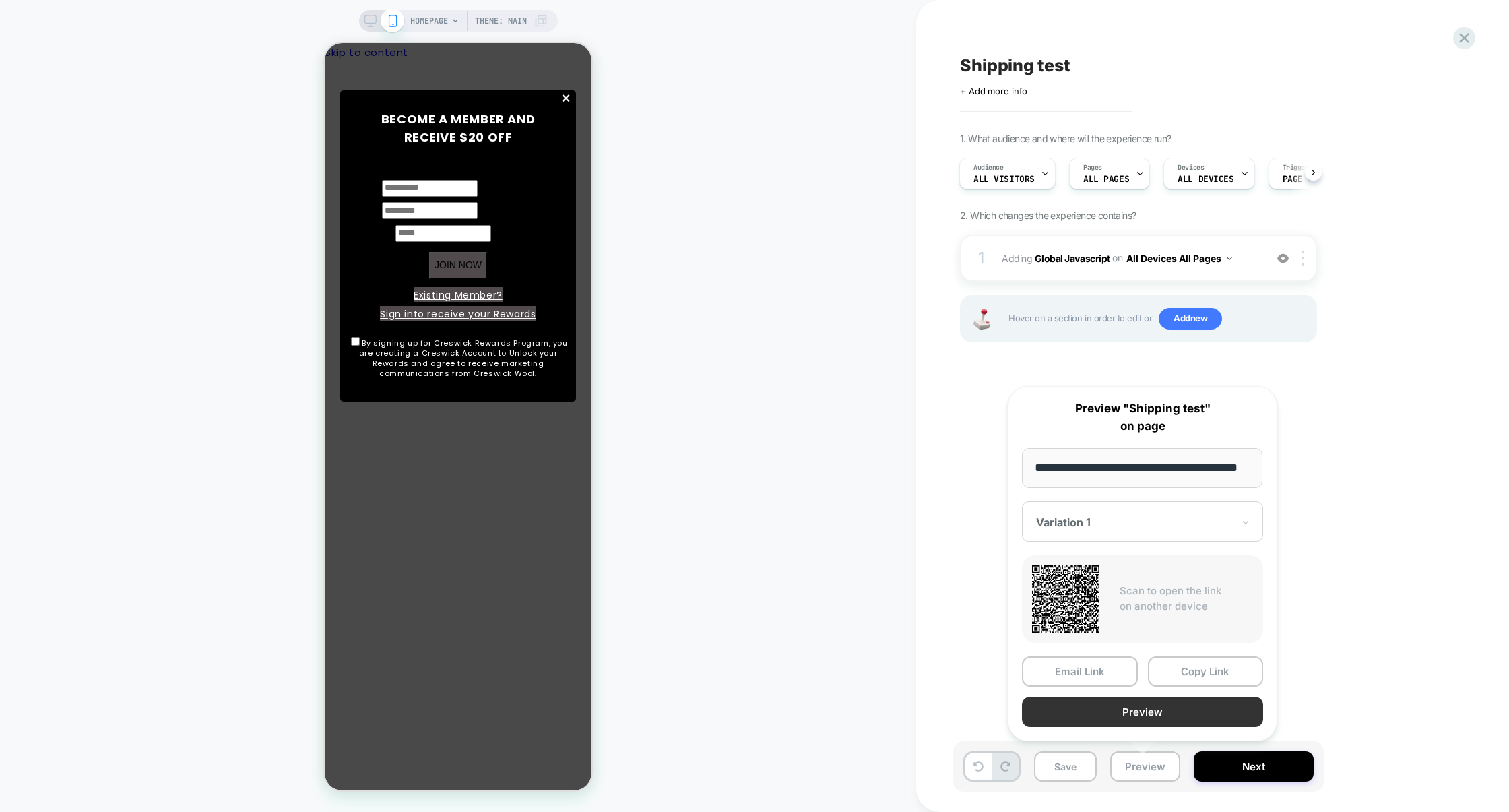
click at [1132, 715] on button "Preview" at bounding box center [1142, 712] width 241 height 30
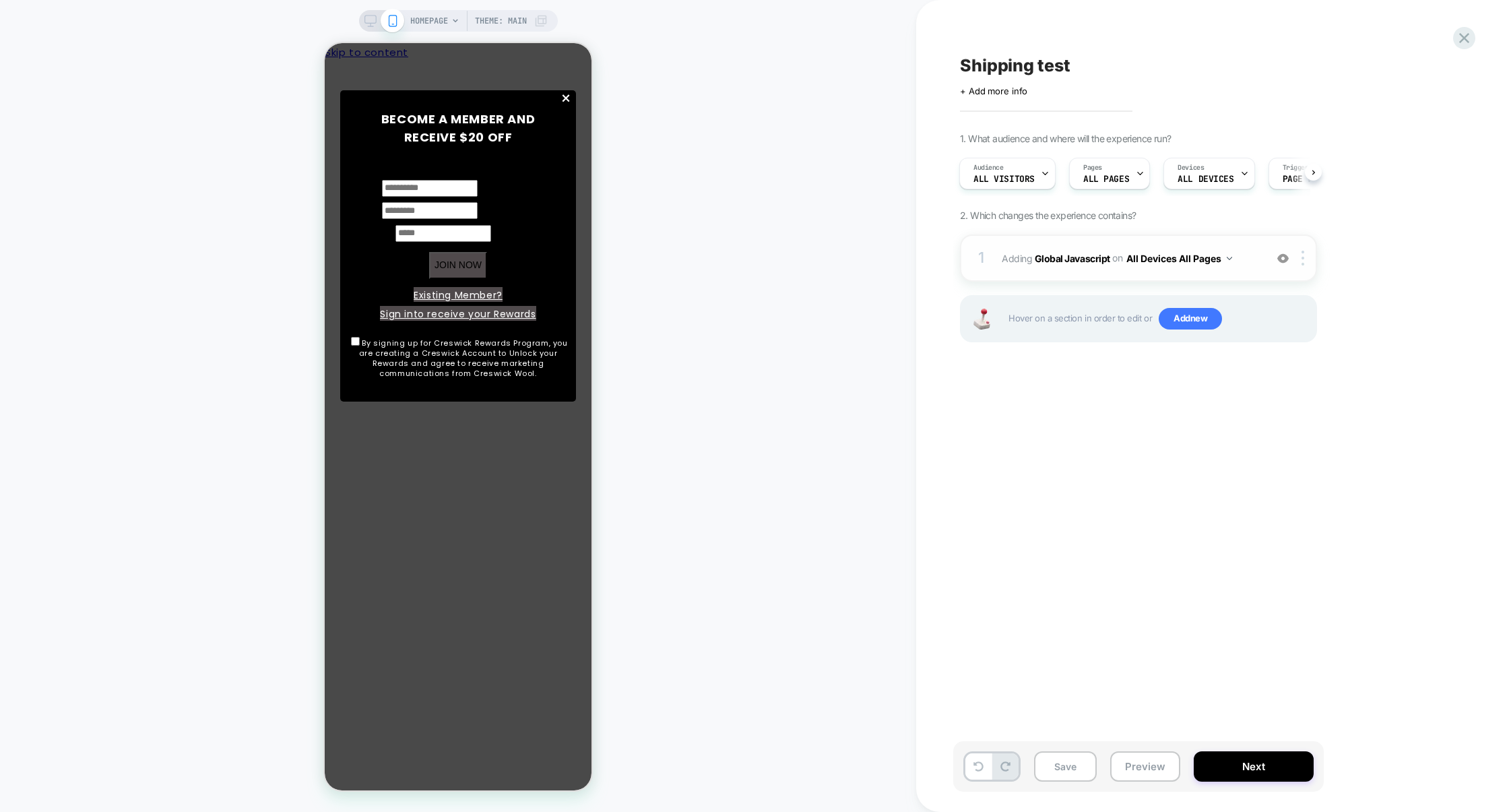
click at [1278, 260] on img at bounding box center [1283, 258] width 11 height 11
click at [1148, 769] on button "Preview" at bounding box center [1146, 766] width 70 height 30
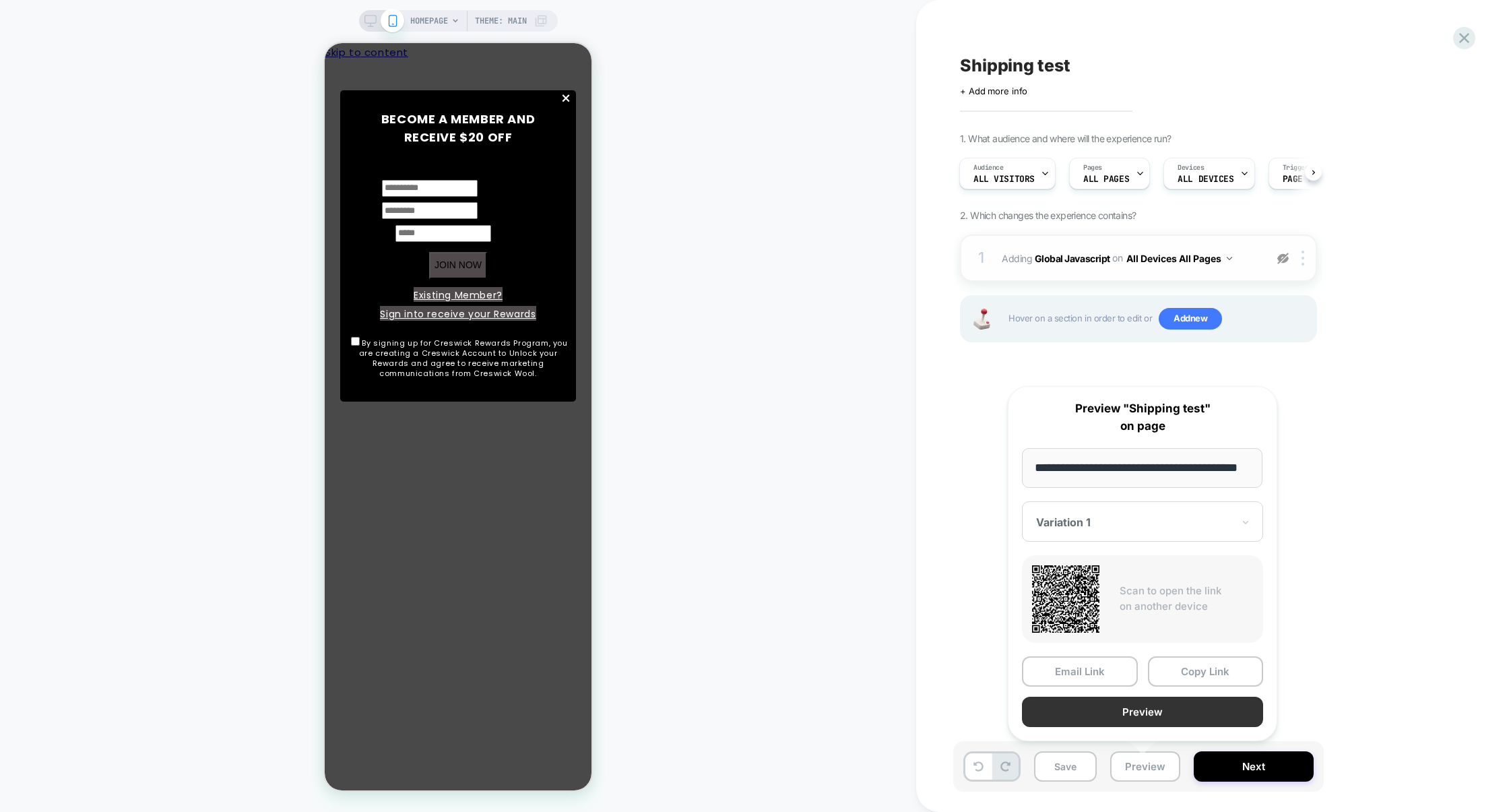
click at [1143, 713] on button "Preview" at bounding box center [1142, 712] width 241 height 30
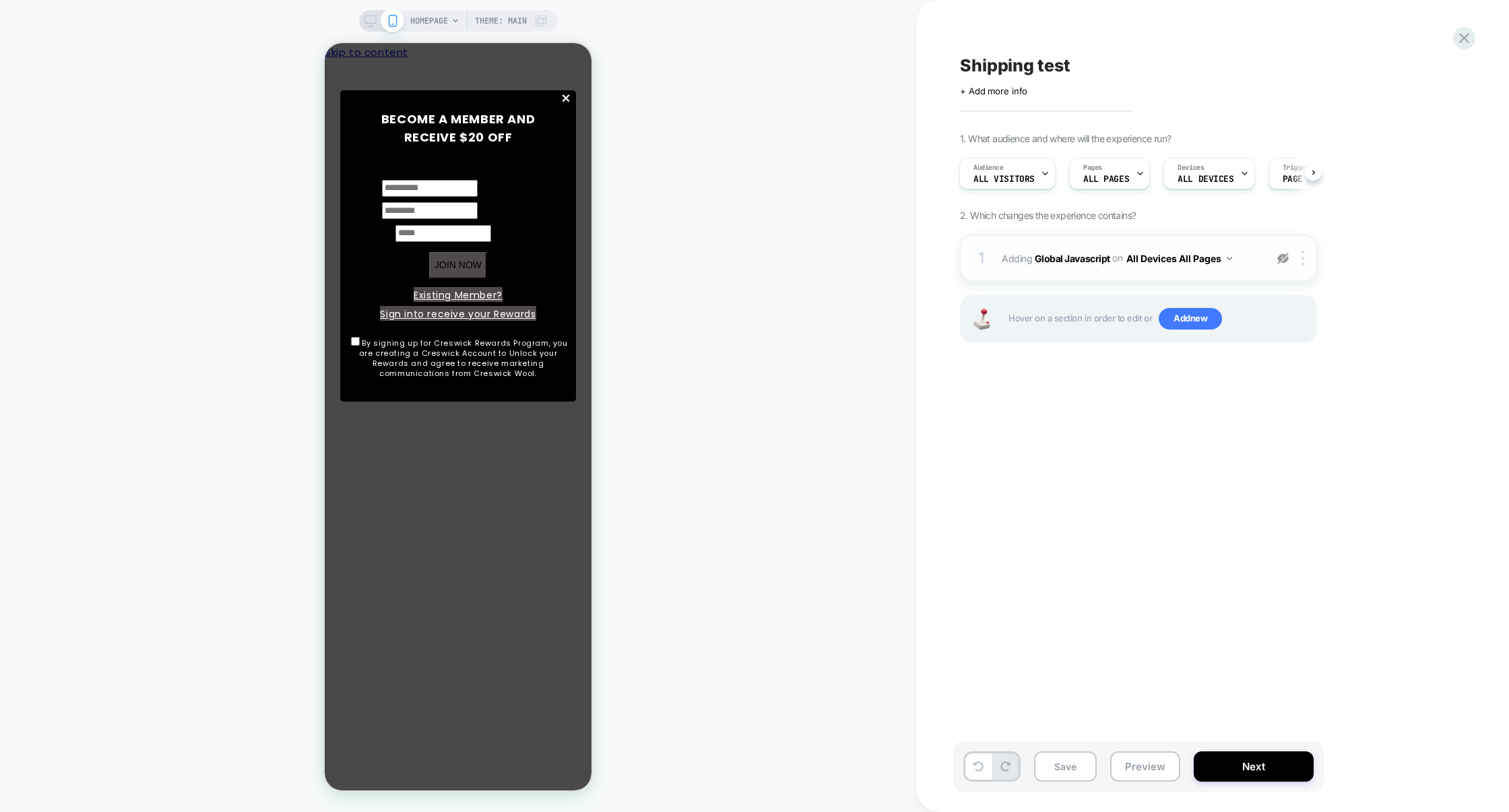
click at [1075, 281] on div "1 Adding Global Javascript on All Devices All Pages Target Mobile Delete" at bounding box center [1138, 258] width 357 height 47
click at [1281, 257] on img at bounding box center [1283, 258] width 11 height 11
click at [1104, 276] on div "1 Adding Global Javascript on All Devices All Pages Add Before Add After Target…" at bounding box center [1138, 258] width 357 height 47
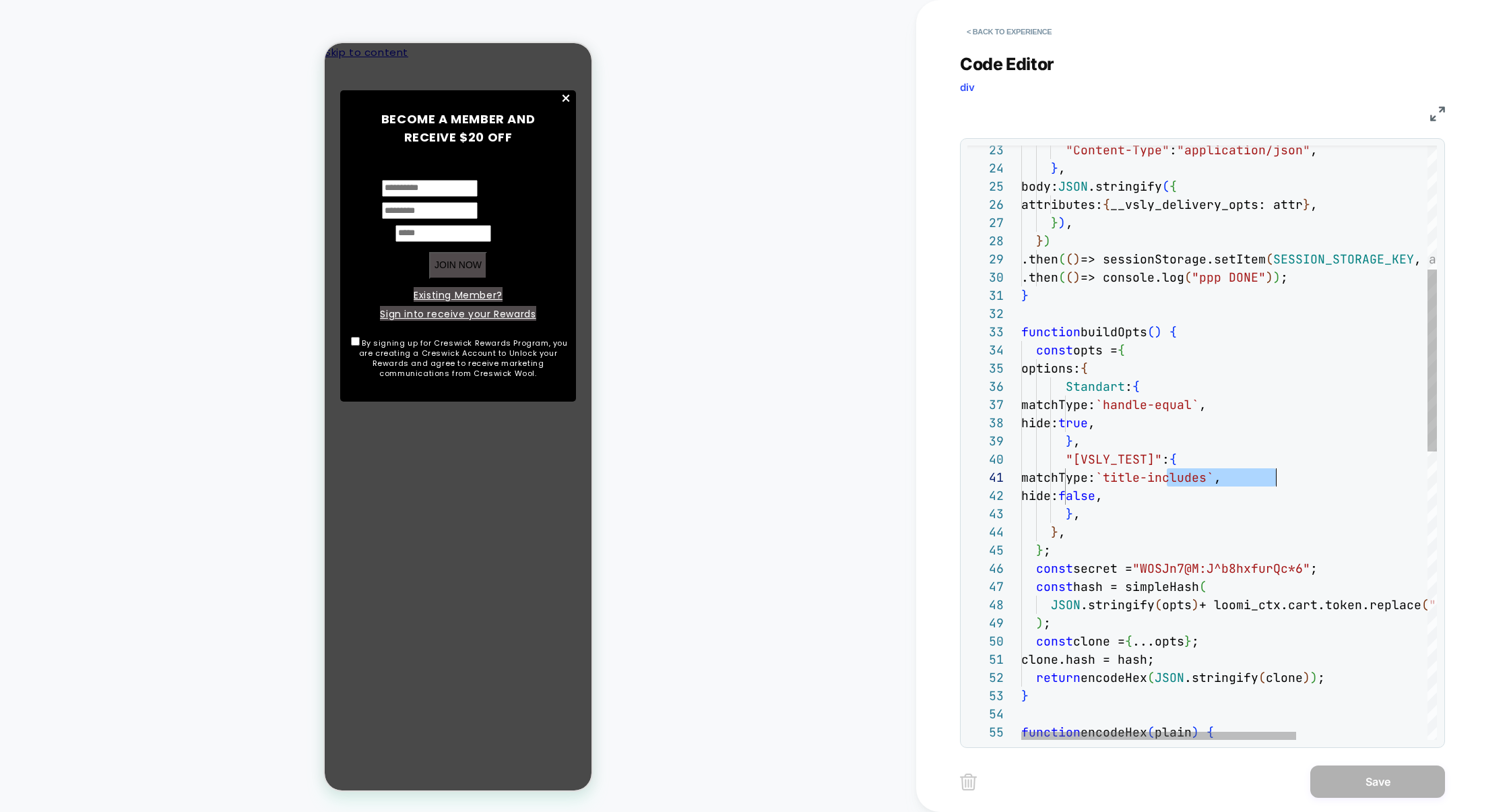
scroll to position [0, 247]
drag, startPoint x: 1166, startPoint y: 476, endPoint x: 1266, endPoint y: 478, distance: 100.0
click at [1266, 479] on div ""Content-Type" : "application/json" , } , body: JSON .stringify ( { attributes:…" at bounding box center [1328, 710] width 613 height 1940
drag, startPoint x: 1167, startPoint y: 405, endPoint x: 1250, endPoint y: 408, distance: 83.1
click at [1199, 408] on span "`handle-equal`" at bounding box center [1147, 405] width 104 height 16
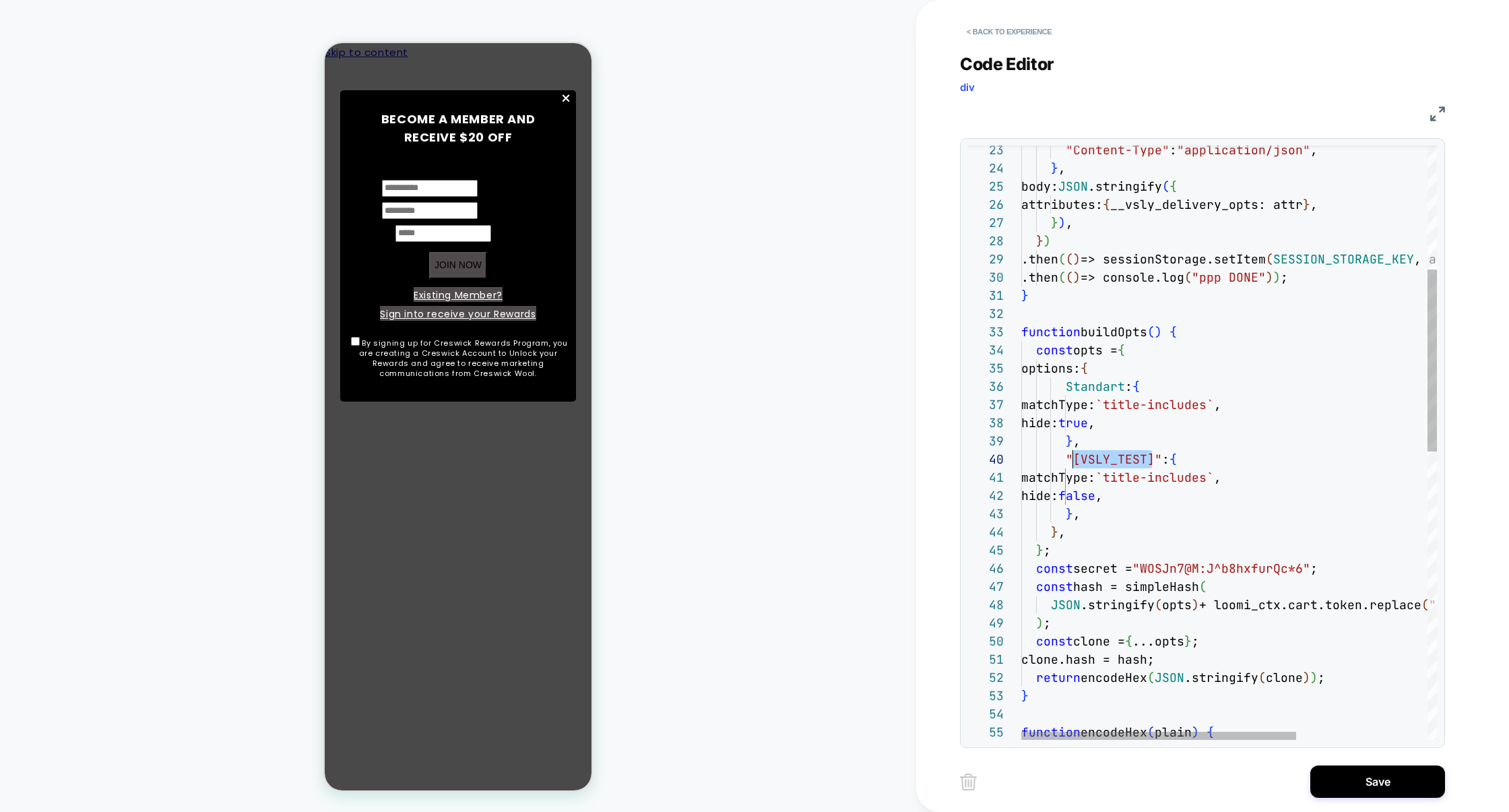
scroll to position [163, 52]
drag, startPoint x: 1153, startPoint y: 459, endPoint x: 1073, endPoint y: 460, distance: 80.0
click at [1073, 460] on span ""[VSLY_TEST]"" at bounding box center [1114, 459] width 97 height 16
type textarea "**********"
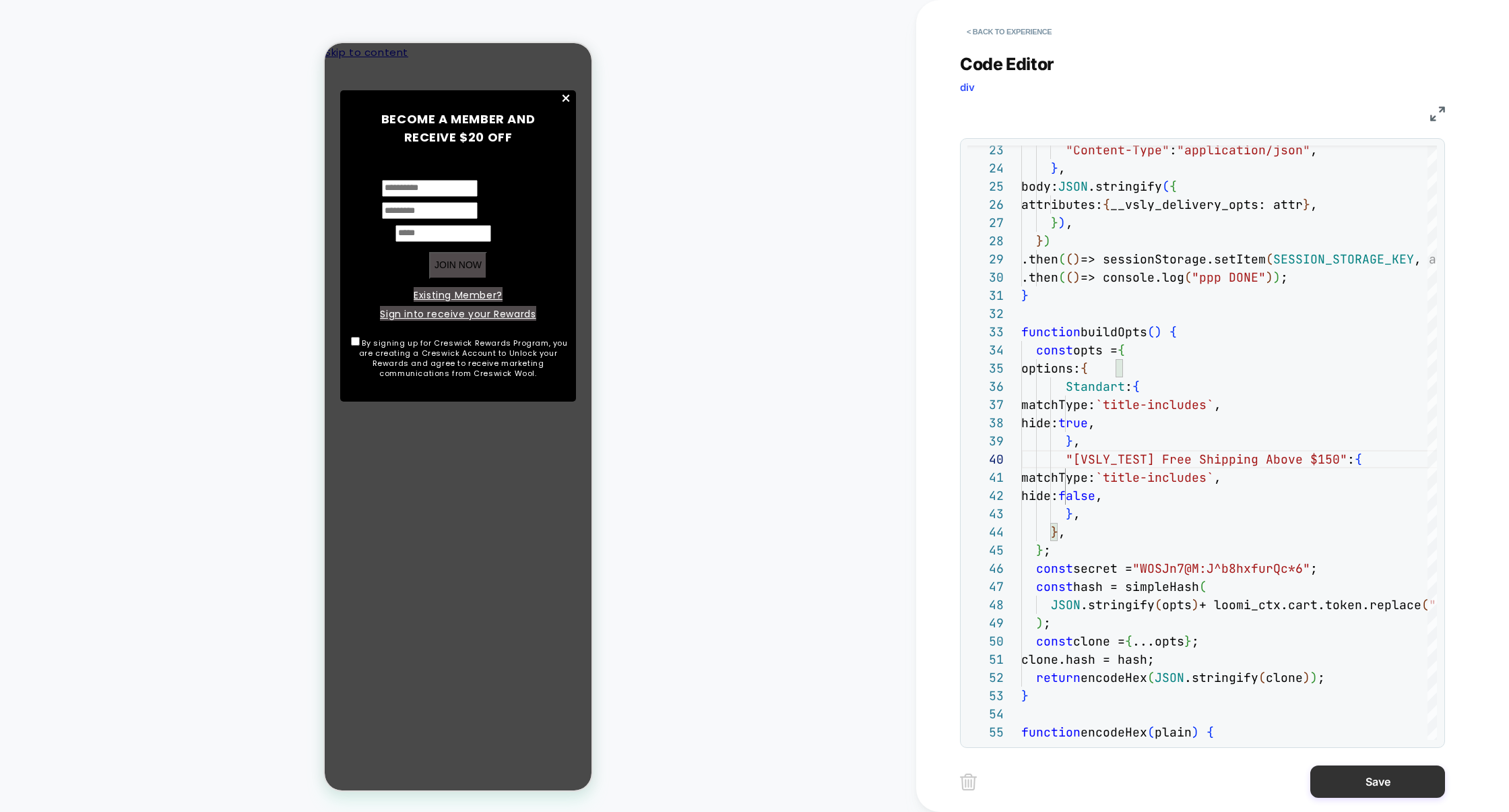
click at [1352, 773] on button "Save" at bounding box center [1377, 781] width 135 height 32
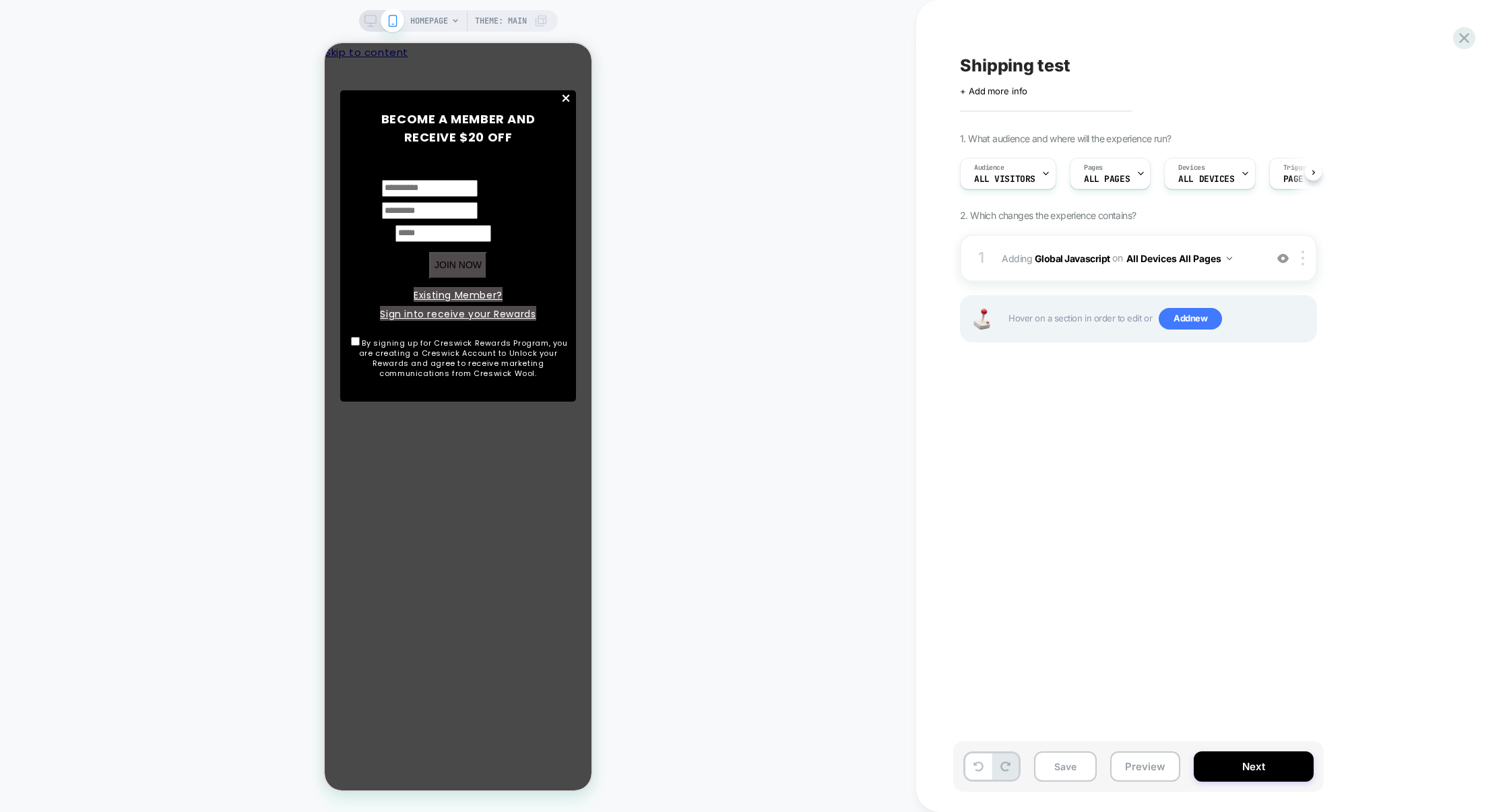
scroll to position [0, 1]
click at [1175, 761] on button "Preview" at bounding box center [1146, 766] width 70 height 30
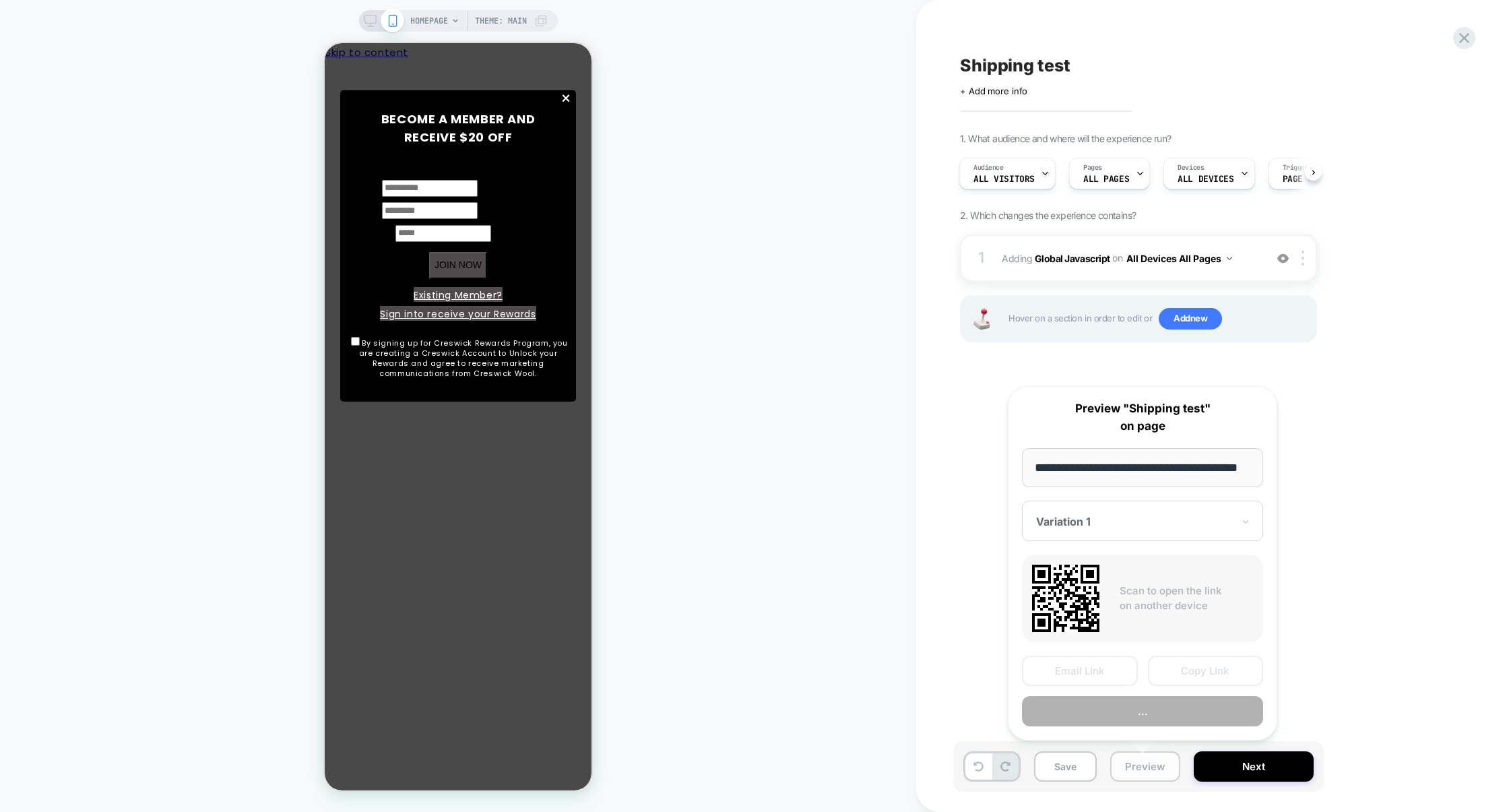
scroll to position [0, 35]
click at [1154, 715] on button "Preview" at bounding box center [1142, 712] width 241 height 30
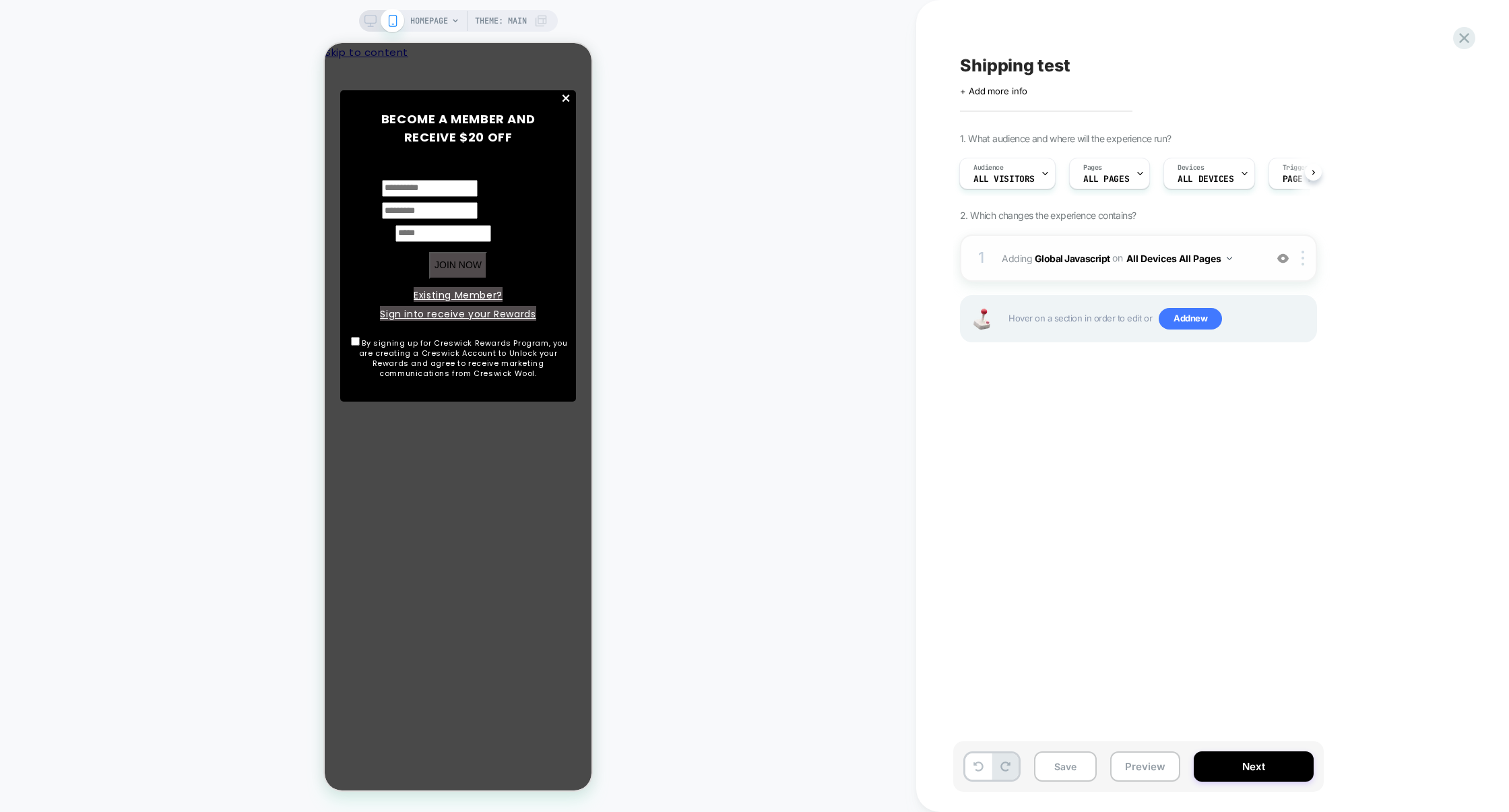
click at [1074, 277] on div "1 Adding Global Javascript on All Devices All Pages Add Before Add After Target…" at bounding box center [1138, 258] width 357 height 47
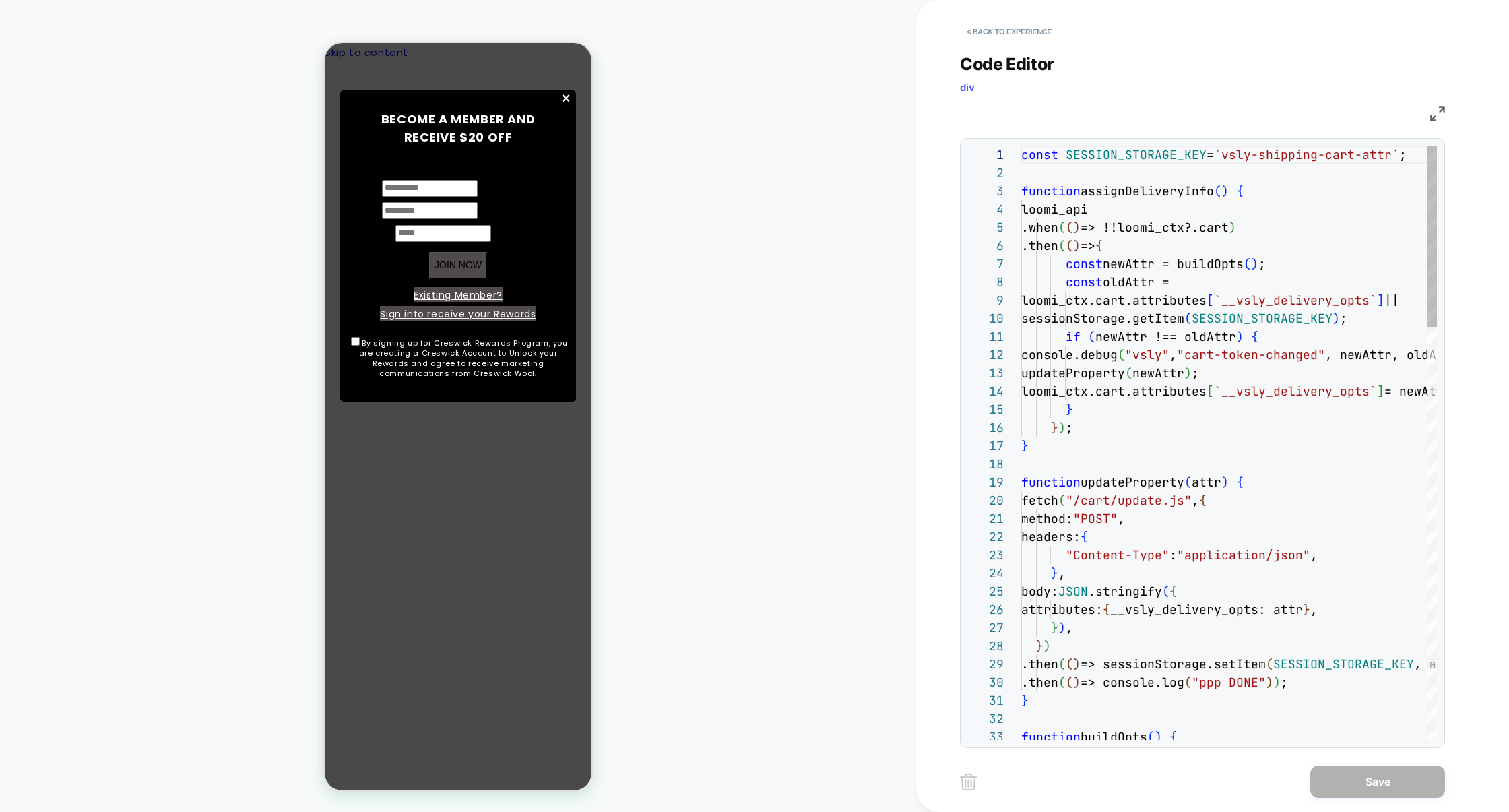
scroll to position [182, 0]
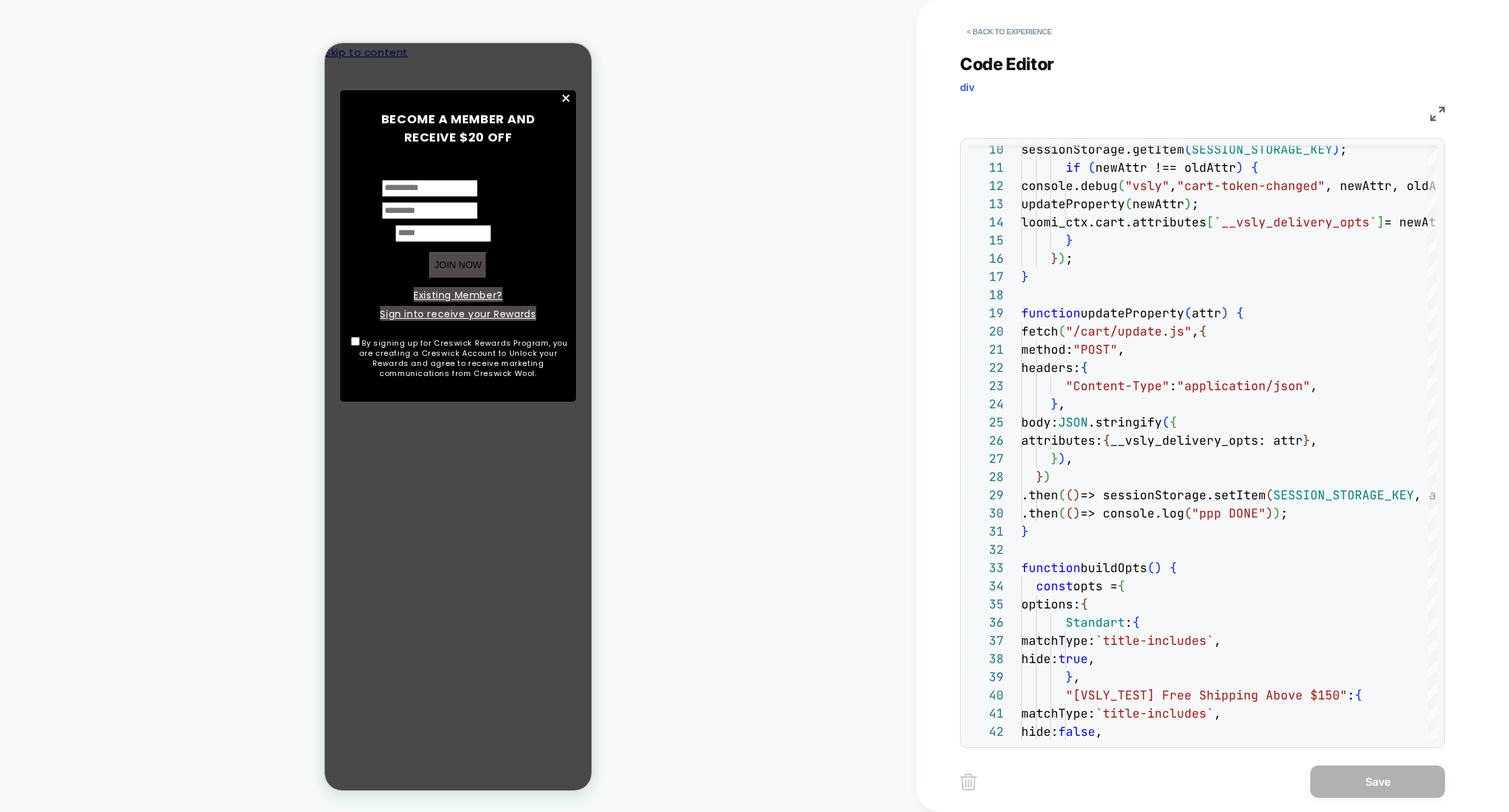
click at [1437, 101] on div "JS" at bounding box center [1203, 112] width 485 height 23
click at [1437, 106] on div "JS" at bounding box center [1203, 112] width 485 height 23
click at [1425, 114] on div "JS" at bounding box center [1203, 112] width 485 height 23
click at [1430, 114] on img at bounding box center [1437, 114] width 15 height 15
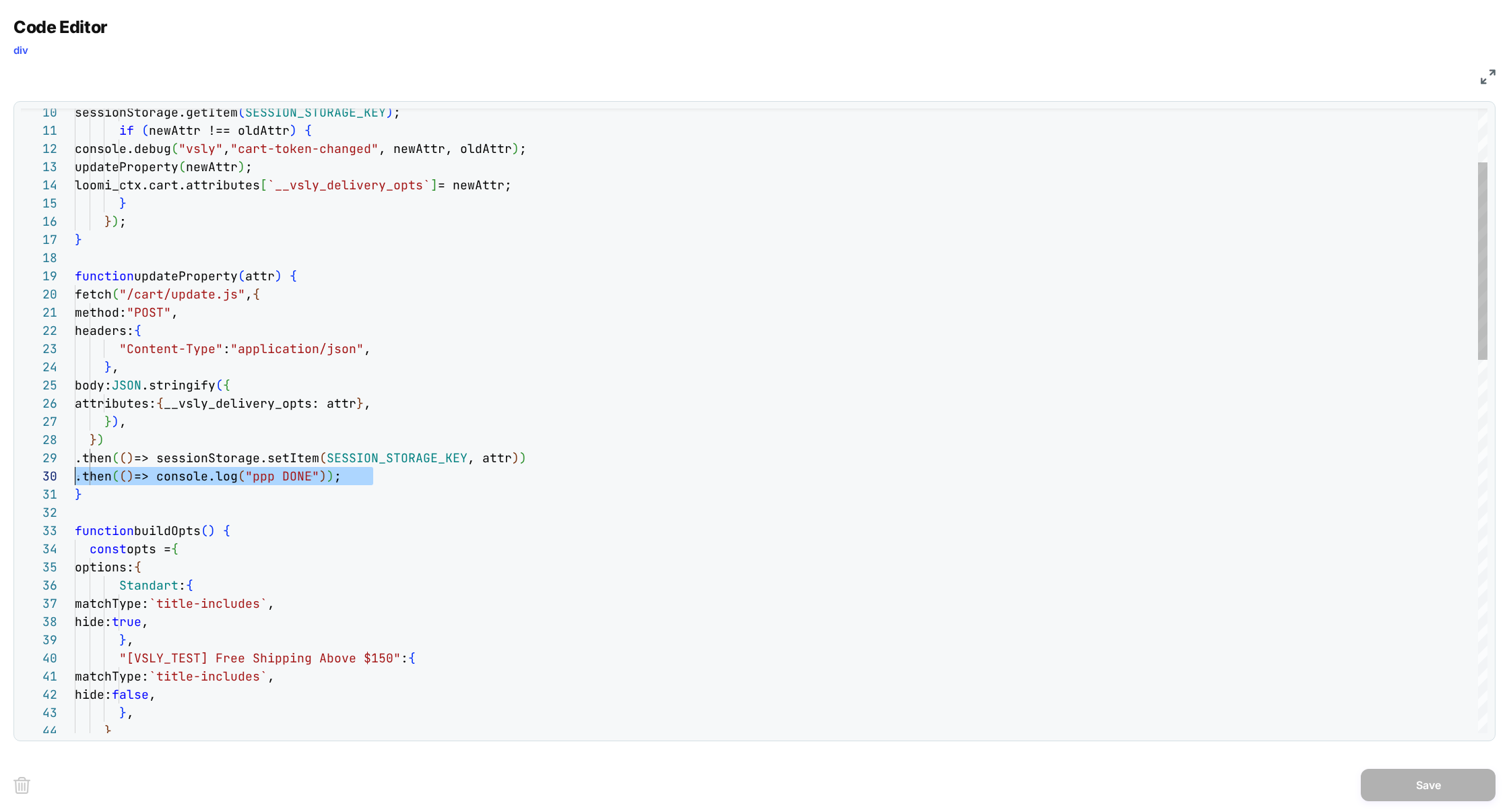
scroll to position [163, 0]
drag, startPoint x: 382, startPoint y: 478, endPoint x: 2, endPoint y: 468, distance: 380.1
click at [1, 470] on div "Code Editor div JS 41 42 37 38 39 40 33 34 35 36 29 30 31 32 26 27 28 22 23 24 …" at bounding box center [754, 406] width 1509 height 812
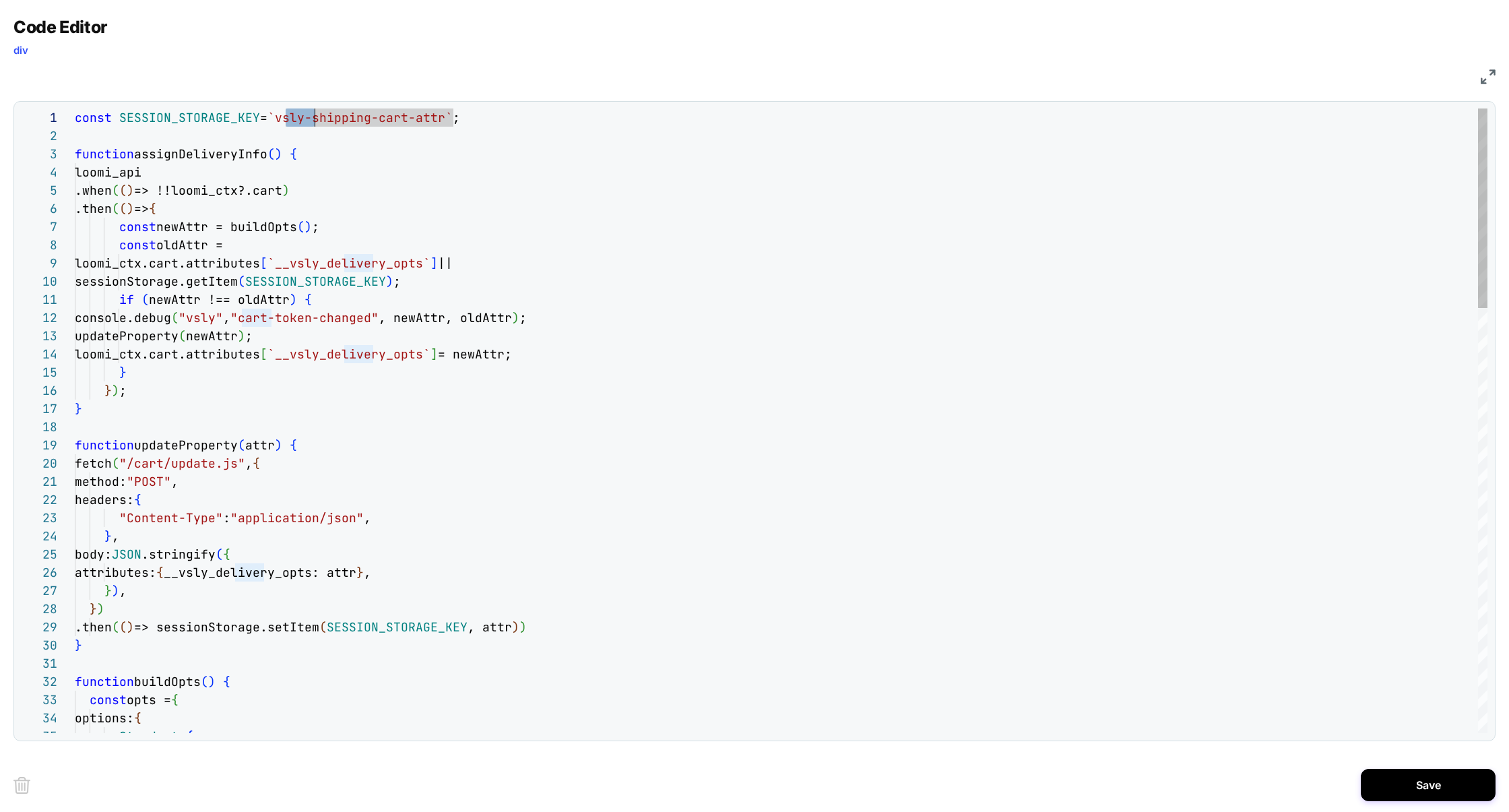
scroll to position [0, 240]
drag, startPoint x: 287, startPoint y: 116, endPoint x: 313, endPoint y: 114, distance: 26.1
drag, startPoint x: 129, startPoint y: 283, endPoint x: 444, endPoint y: 285, distance: 315.0
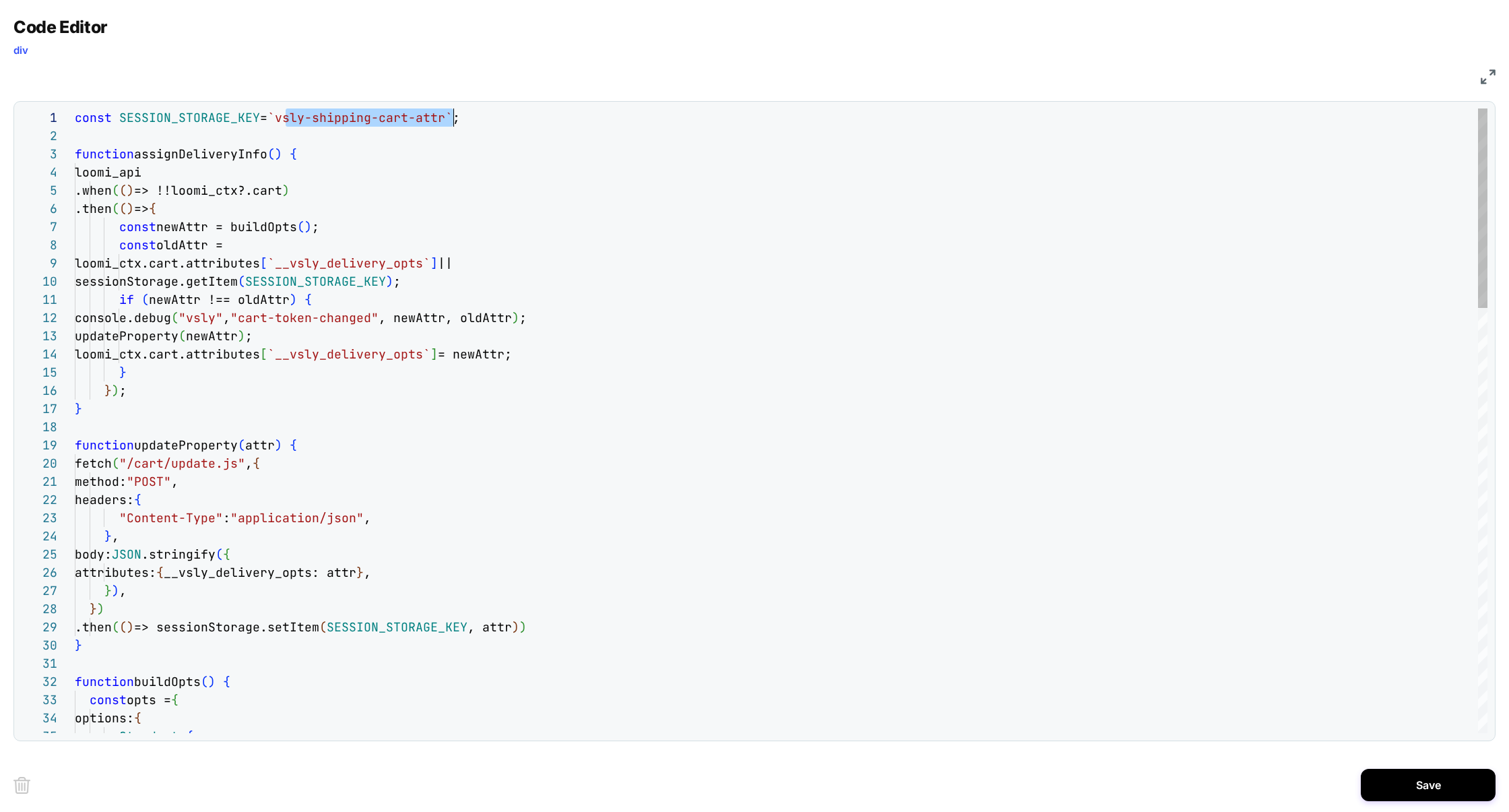
scroll to position [0, 379]
drag, startPoint x: 287, startPoint y: 121, endPoint x: 456, endPoint y: 120, distance: 169.0
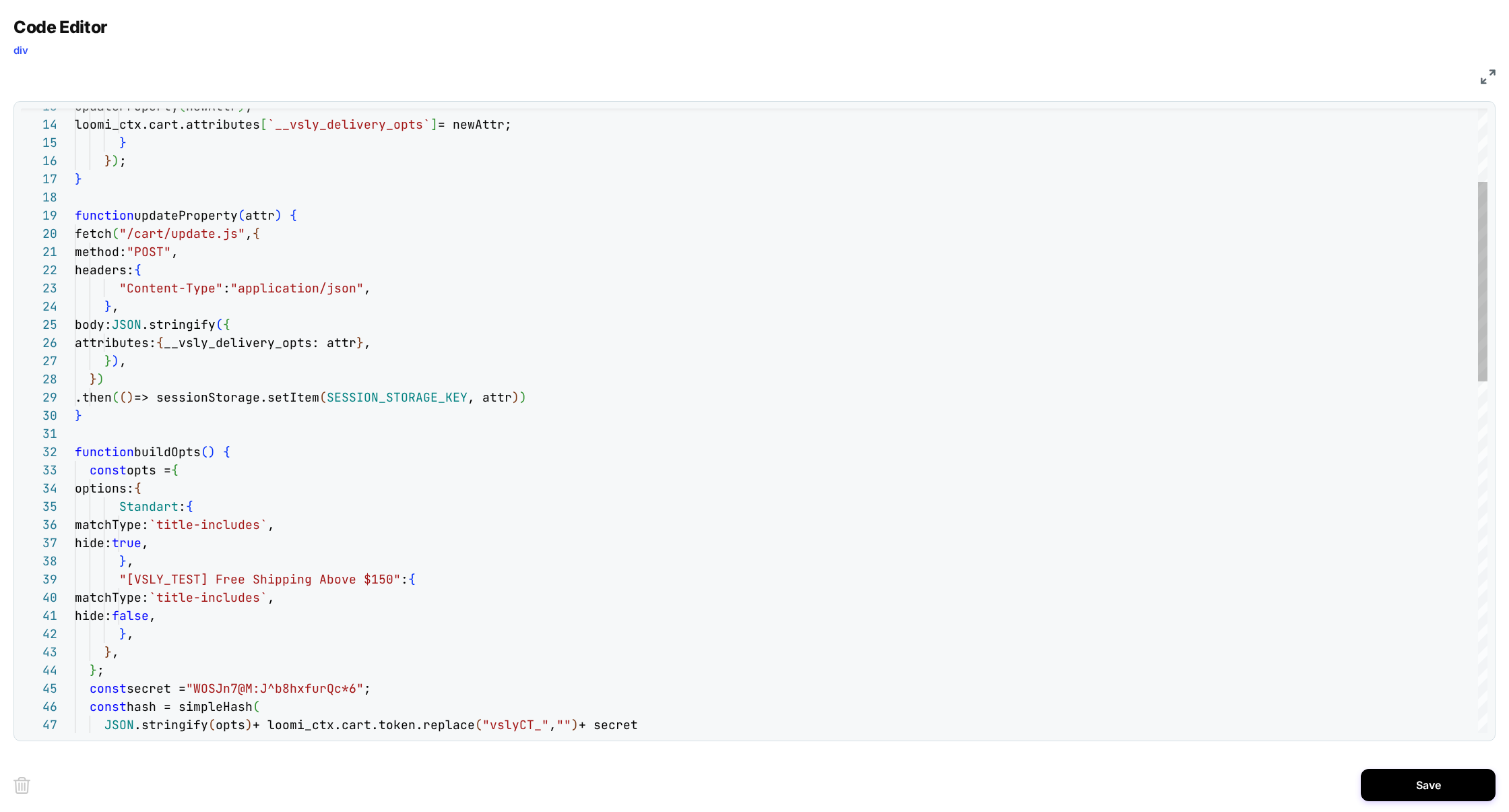
scroll to position [17, 160]
type textarea "**********"
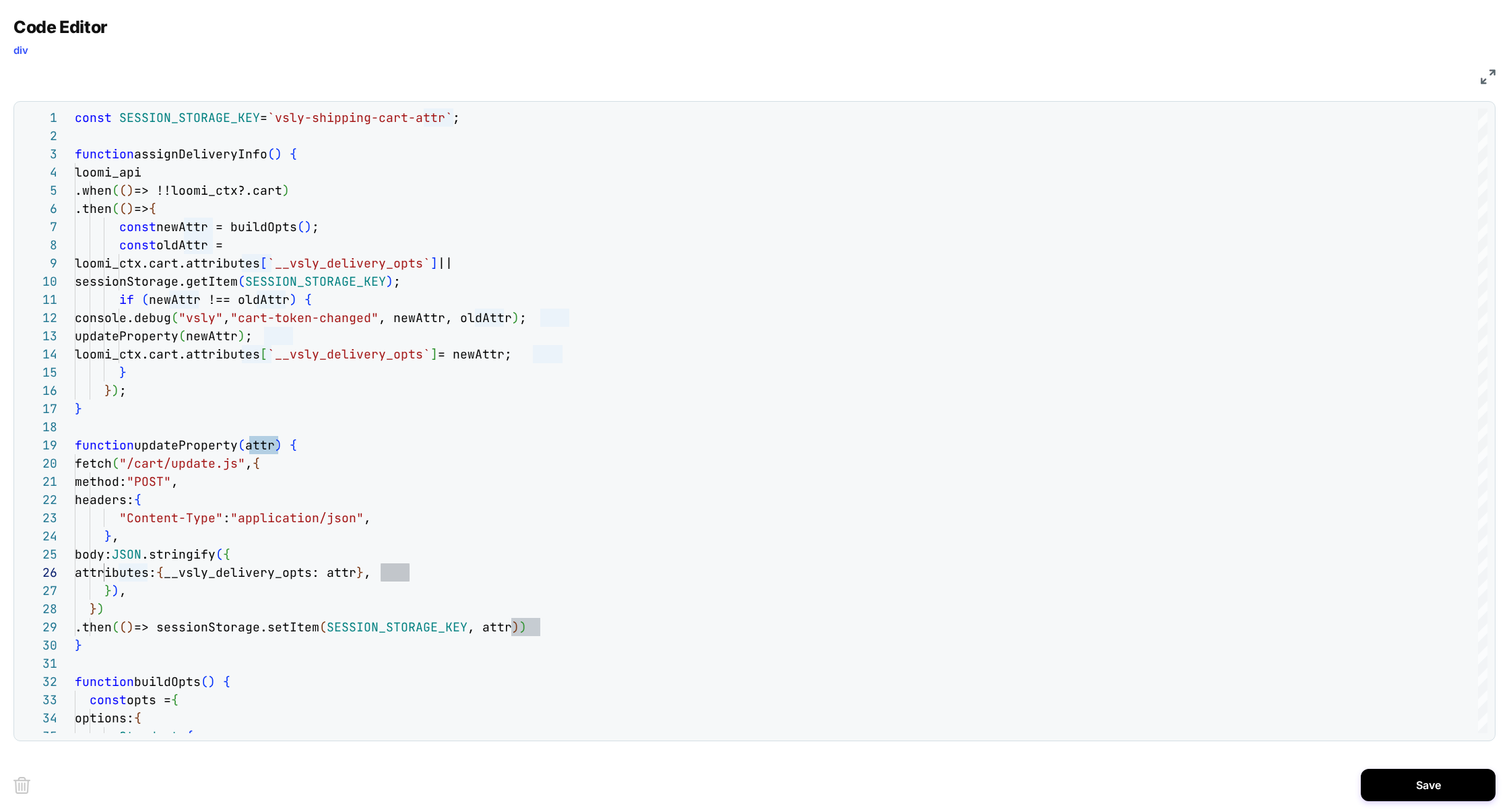
click at [1484, 81] on img at bounding box center [1488, 77] width 15 height 15
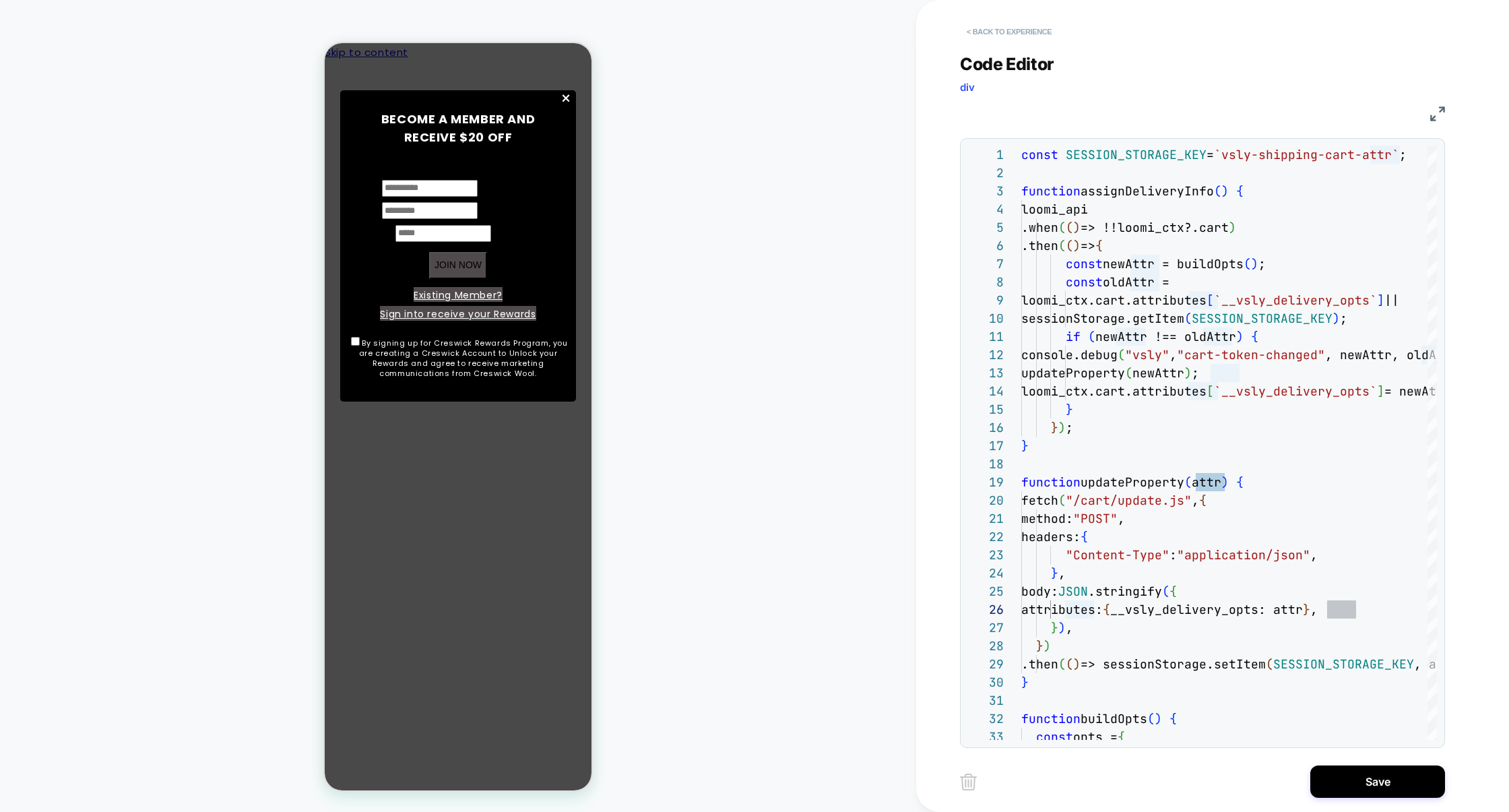
click at [1035, 35] on button "< Back to experience" at bounding box center [1009, 31] width 98 height 21
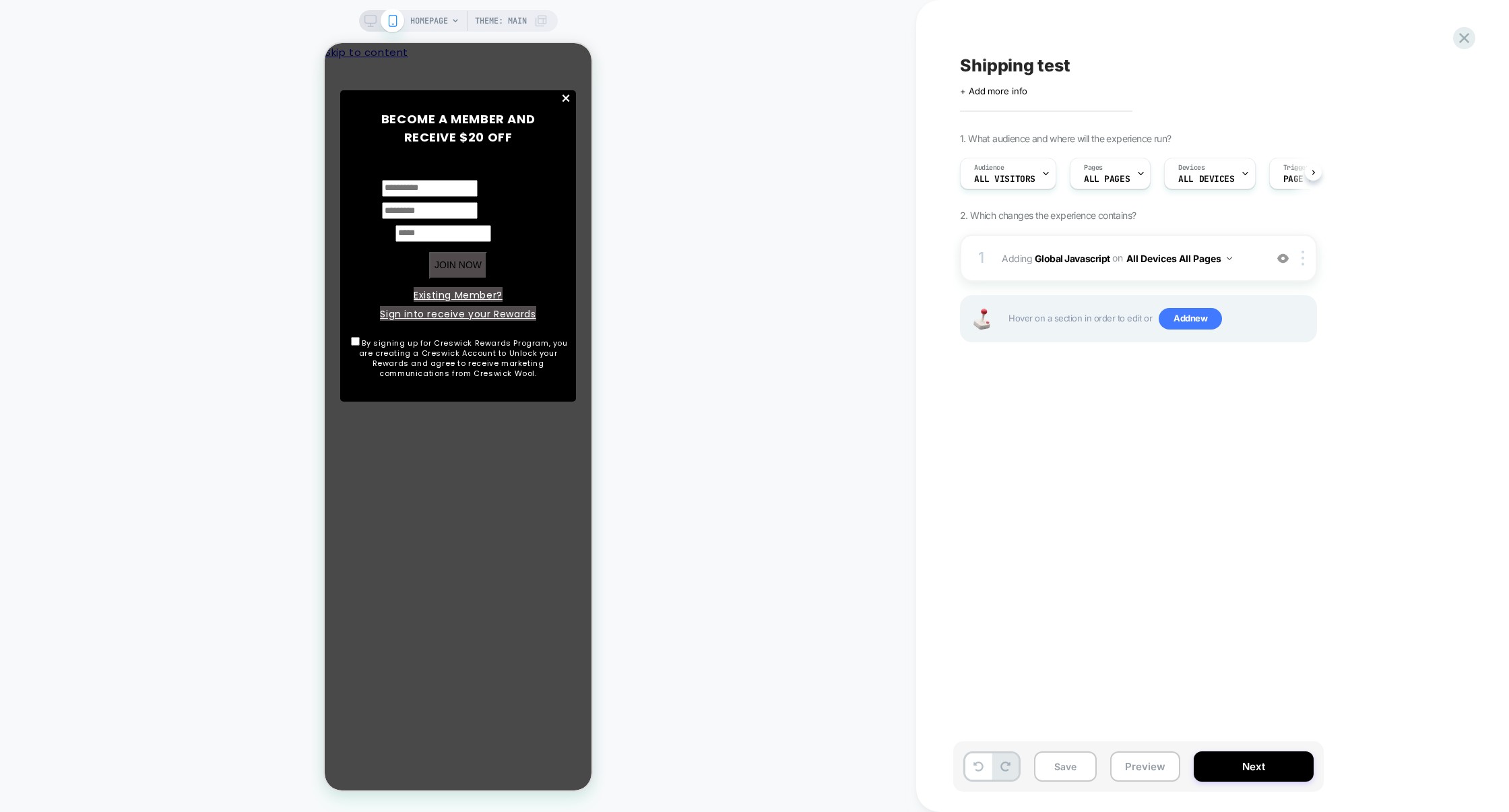
scroll to position [0, 1]
click at [1100, 280] on div "1 Adding Global Javascript on All Devices All Pages Add Before Add After Target…" at bounding box center [1138, 258] width 357 height 47
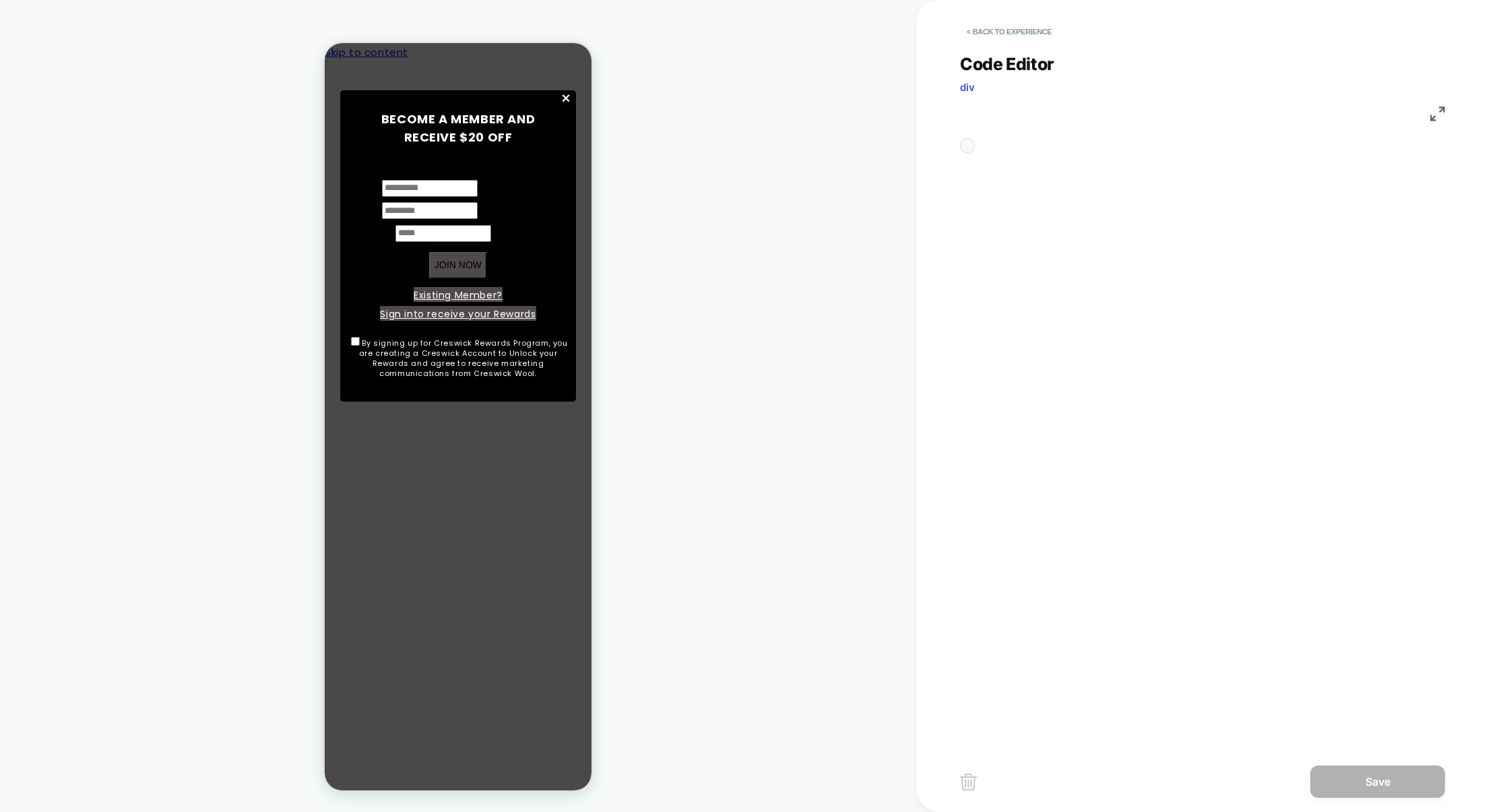
scroll to position [182, 0]
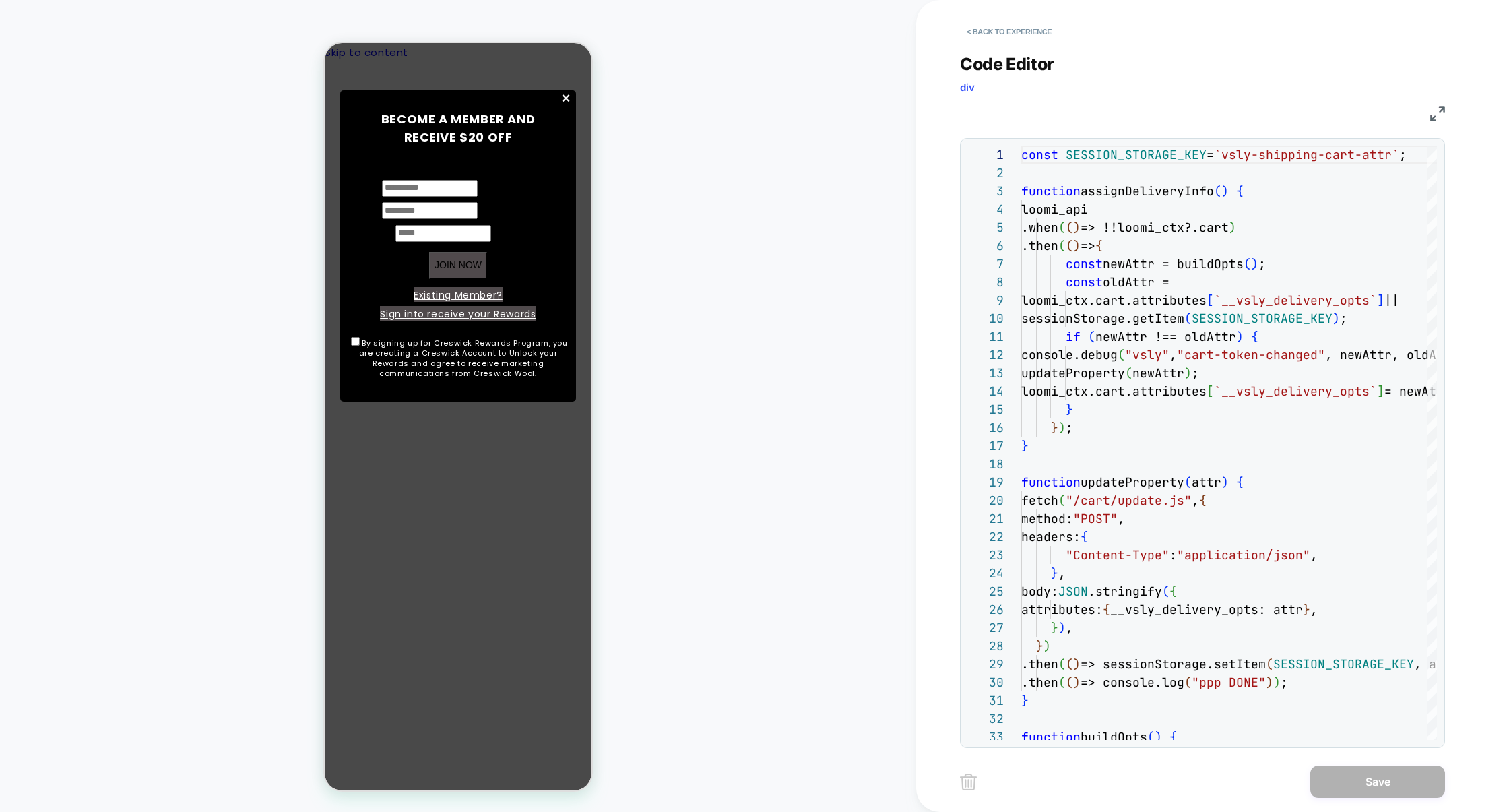
click at [1430, 117] on img at bounding box center [1437, 114] width 15 height 15
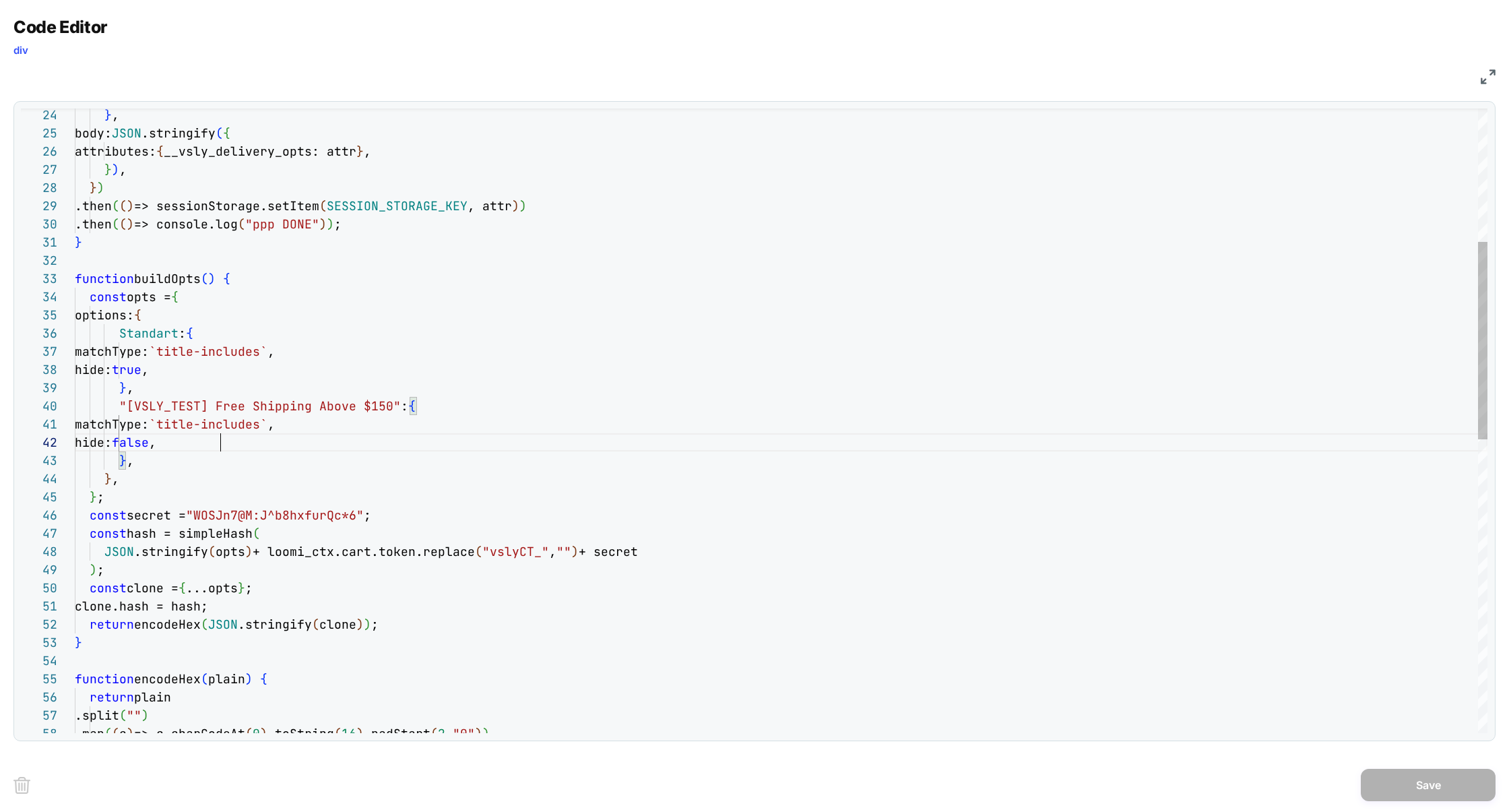
click at [316, 437] on div "} , body: JSON .stringify ( { attributes: { __vsly_delivery_opts: attr } , } ) …" at bounding box center [781, 672] width 1413 height 1970
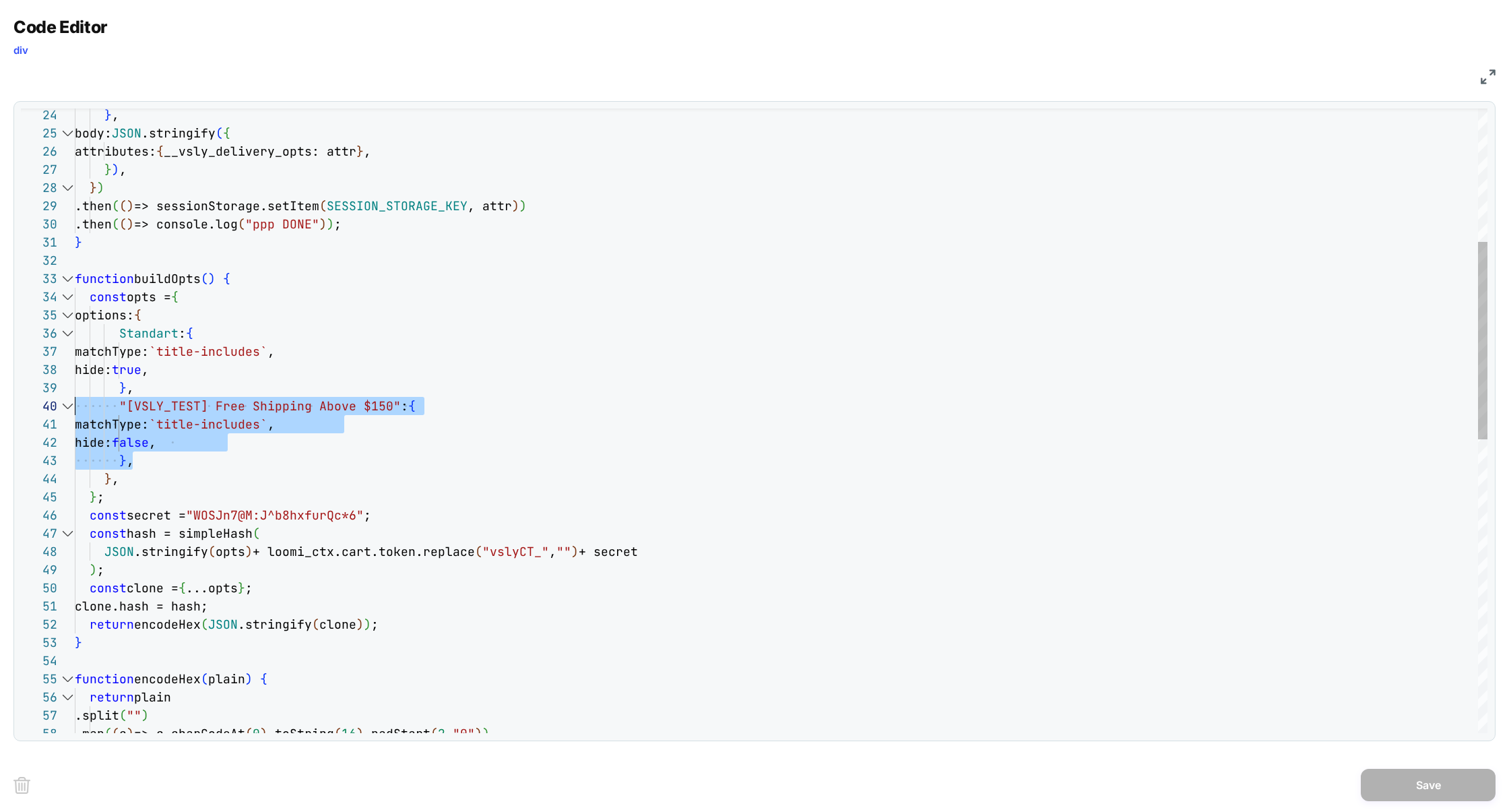
drag, startPoint x: 154, startPoint y: 461, endPoint x: 22, endPoint y: 410, distance: 141.5
click at [75, 410] on div "} , body: JSON .stringify ( { attributes: { __vsly_delivery_opts: attr } , } ) …" at bounding box center [781, 672] width 1413 height 1970
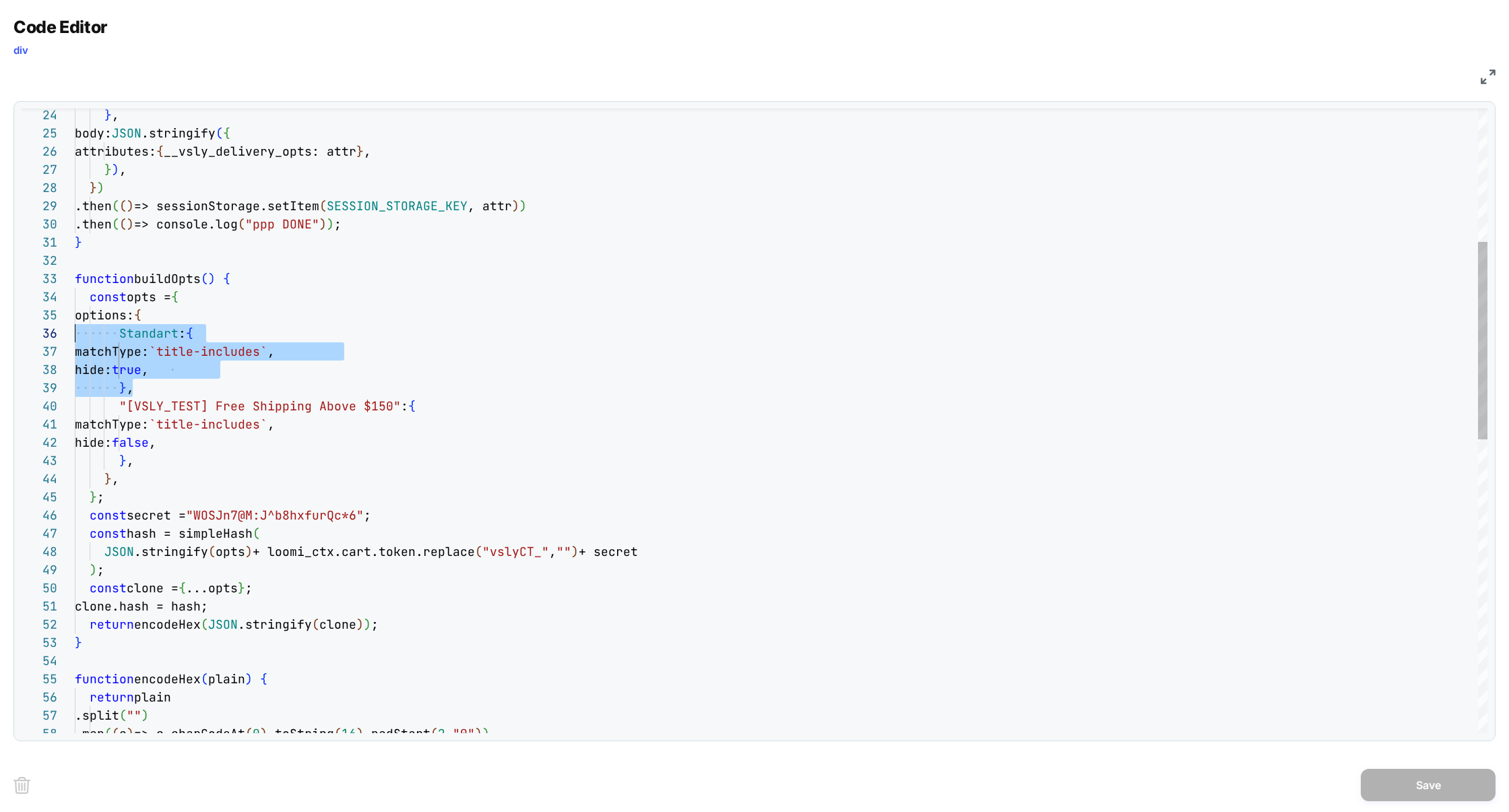
scroll to position [90, 0]
drag, startPoint x: 144, startPoint y: 387, endPoint x: 17, endPoint y: 335, distance: 137.2
click at [75, 335] on div "} , body: JSON .stringify ( { attributes: { __vsly_delivery_opts: attr } , } ) …" at bounding box center [781, 672] width 1413 height 1970
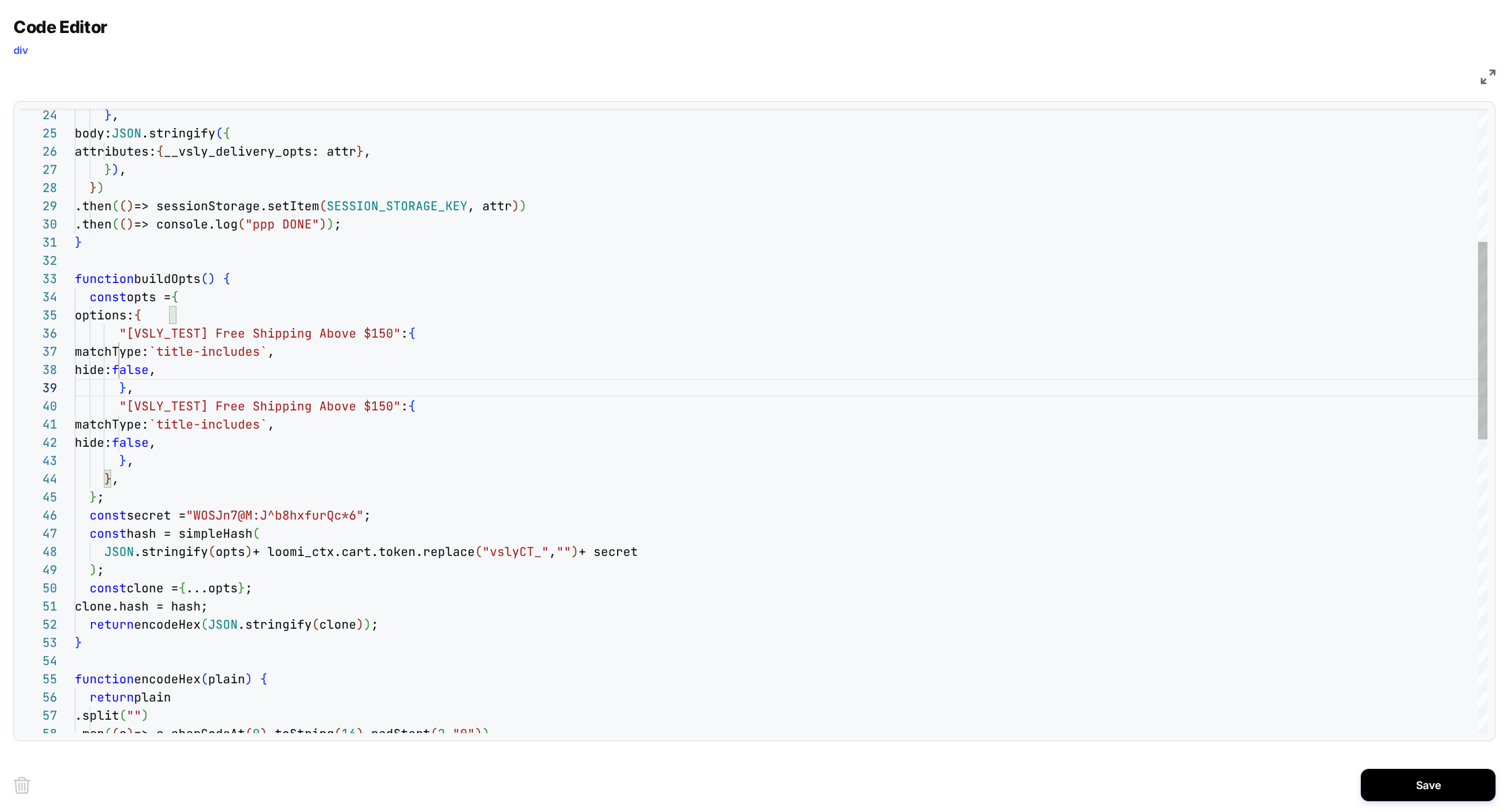
click at [195, 373] on div "} , body: JSON .stringify ( { attributes: { __vsly_delivery_opts: attr } , } ) …" at bounding box center [781, 672] width 1413 height 1970
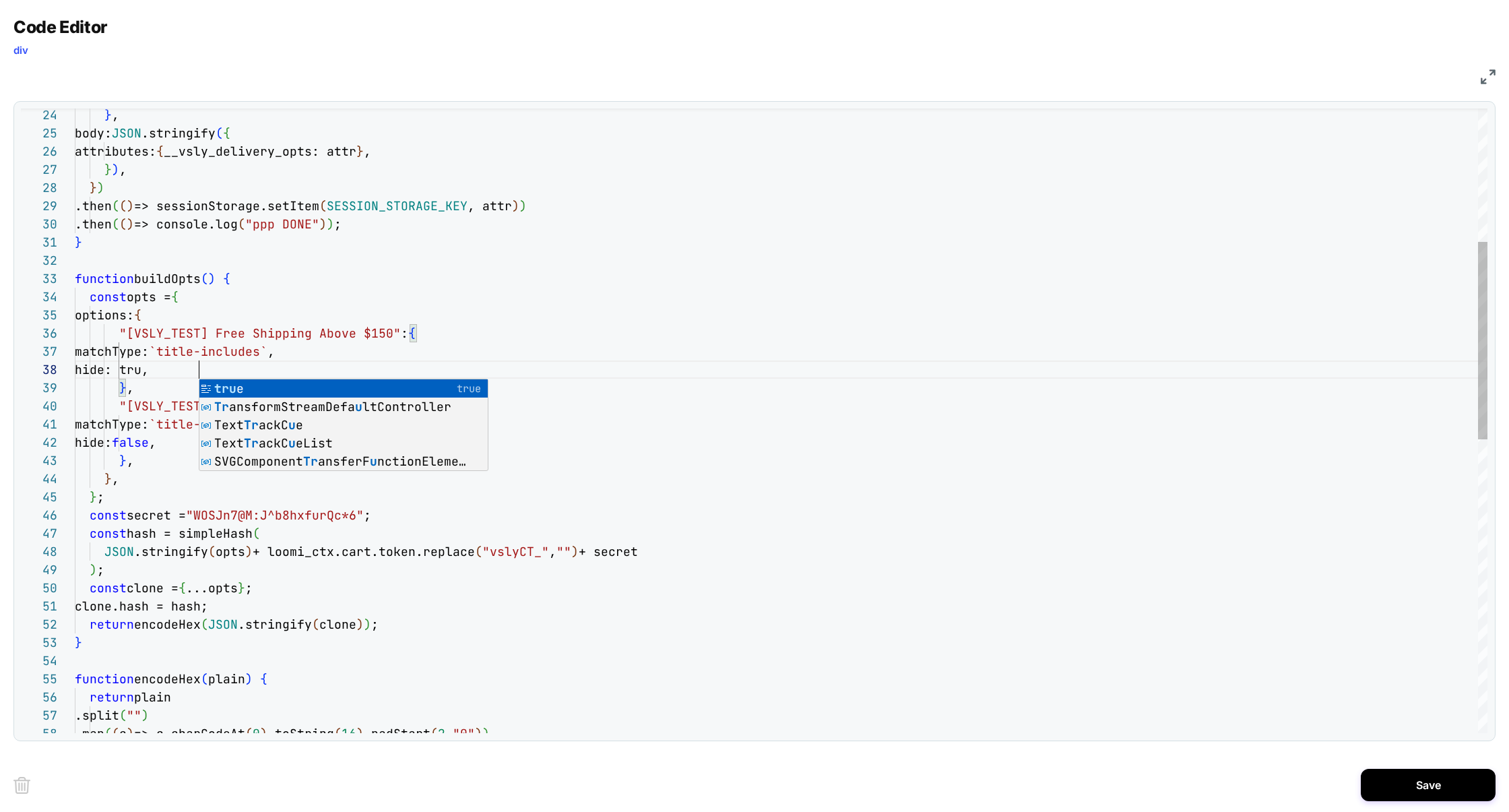
scroll to position [127, 131]
click at [379, 329] on div "} , body: JSON .stringify ( { attributes: { __vsly_delivery_opts: attr } , } ) …" at bounding box center [781, 672] width 1413 height 1970
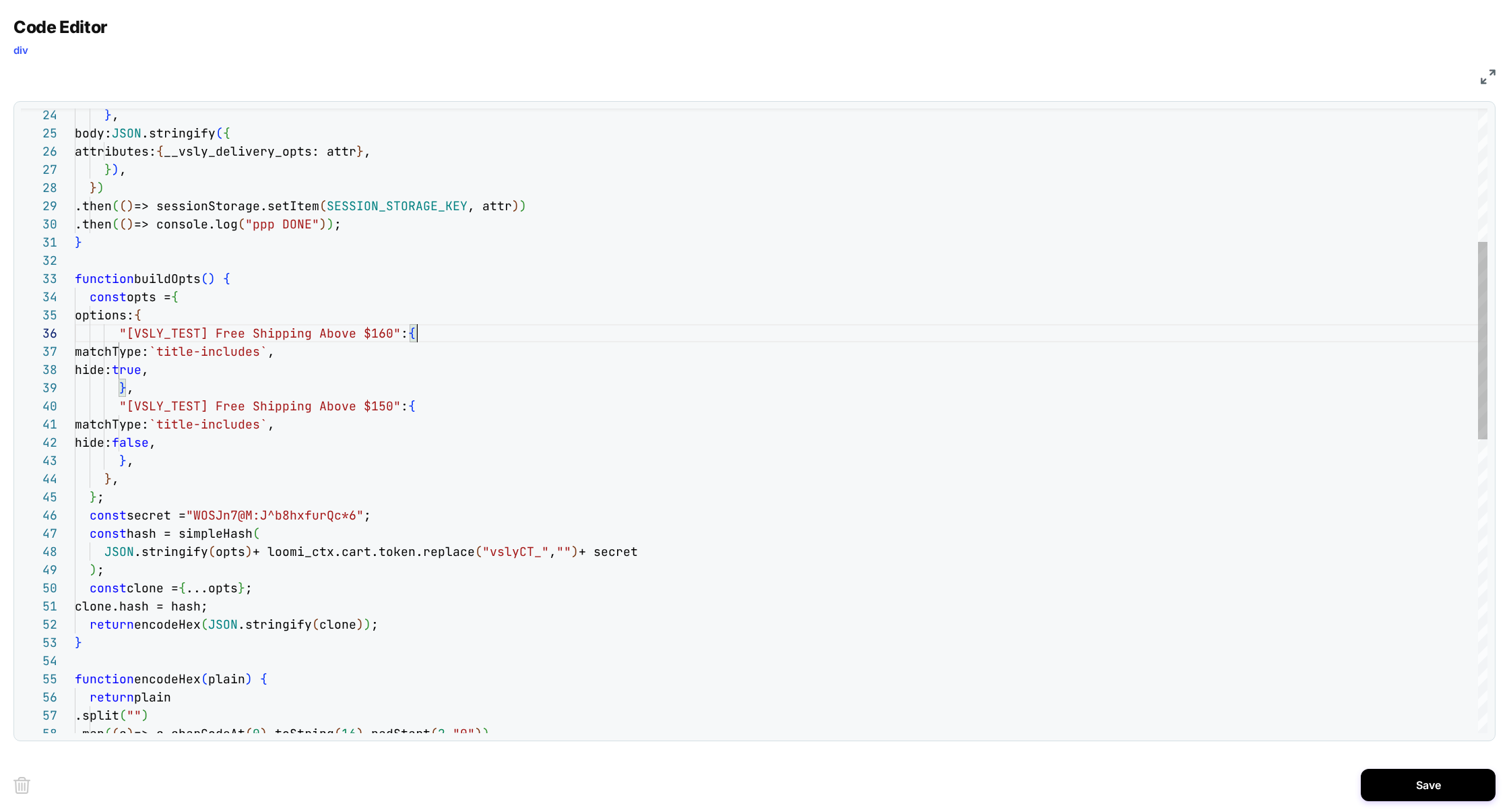
click at [612, 338] on div "} , body: JSON .stringify ( { attributes: { __vsly_delivery_opts: attr } , } ) …" at bounding box center [781, 672] width 1413 height 1970
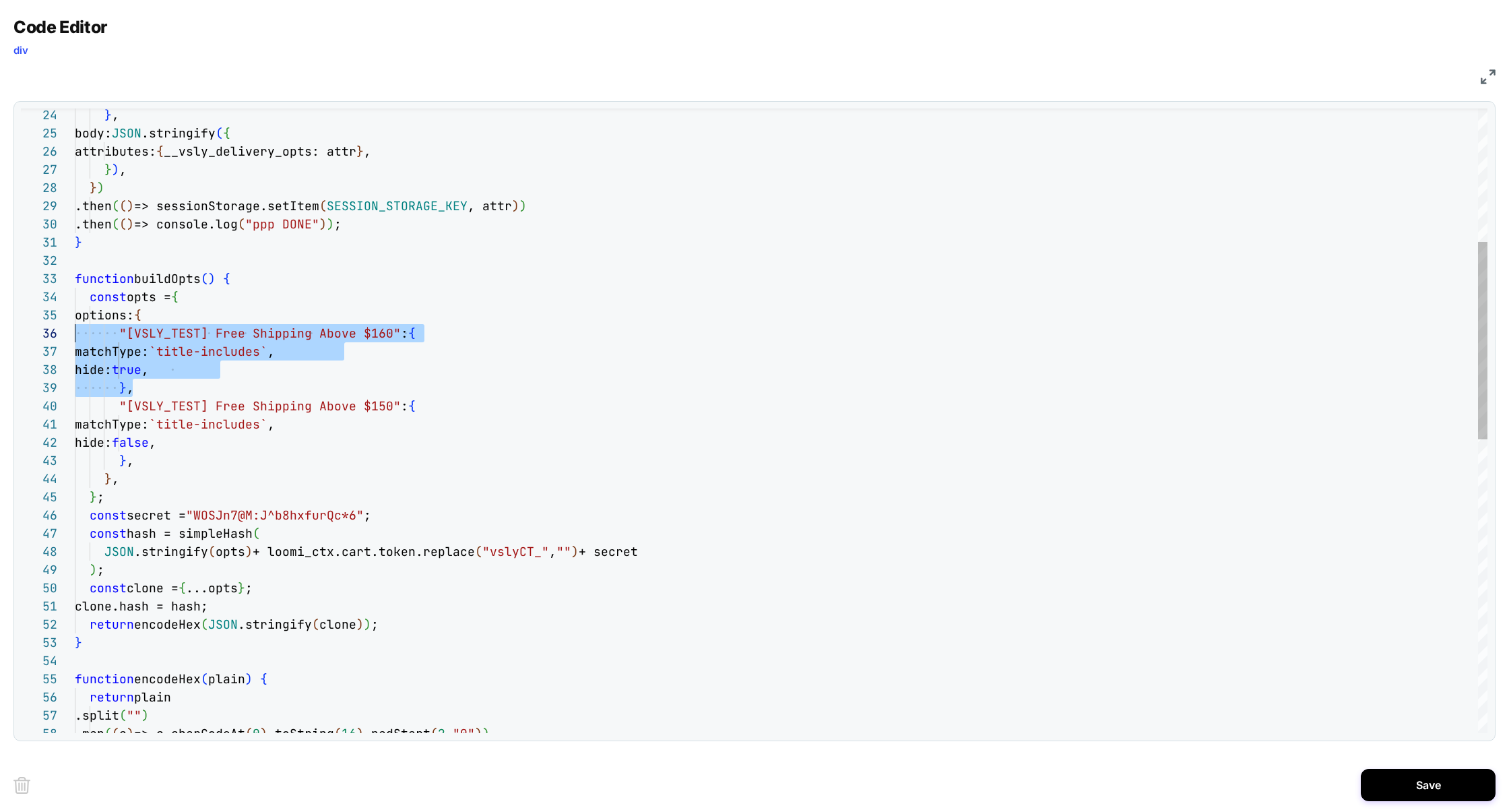
scroll to position [90, 0]
drag, startPoint x: 140, startPoint y: 390, endPoint x: 20, endPoint y: 331, distance: 133.7
click at [75, 331] on div "} , body: JSON .stringify ( { attributes: { __vsly_delivery_opts: attr } , } ) …" at bounding box center [781, 672] width 1413 height 1970
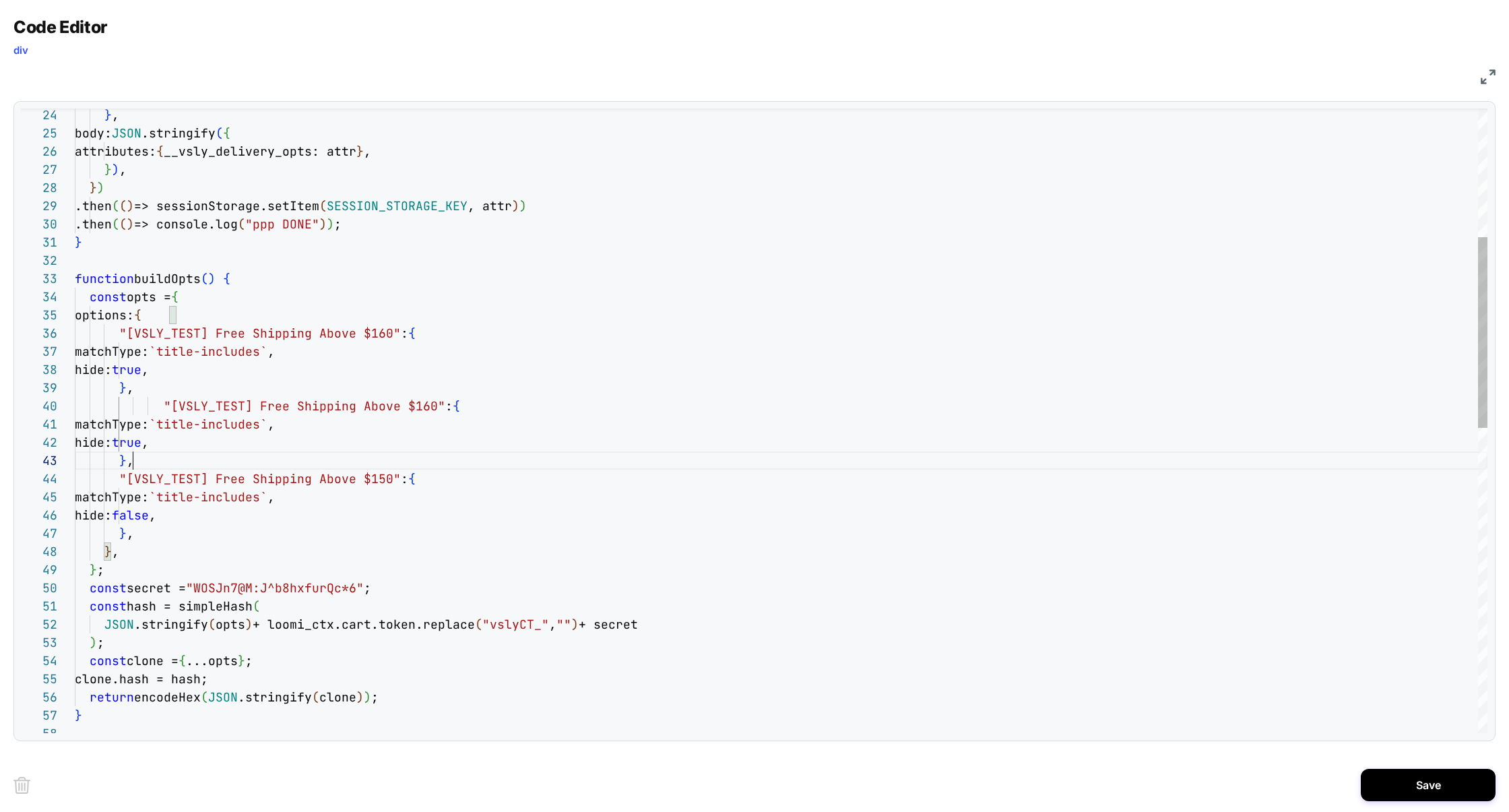
scroll to position [36, 58]
click at [421, 406] on div "} , body: JSON .stringify ( { attributes: { __vsly_delivery_opts: attr } , } ) …" at bounding box center [781, 709] width 1413 height 2043
click at [490, 403] on div "} , body: JSON .stringify ( { attributes: { __vsly_delivery_opts: attr } , } ) …" at bounding box center [781, 709] width 1413 height 2043
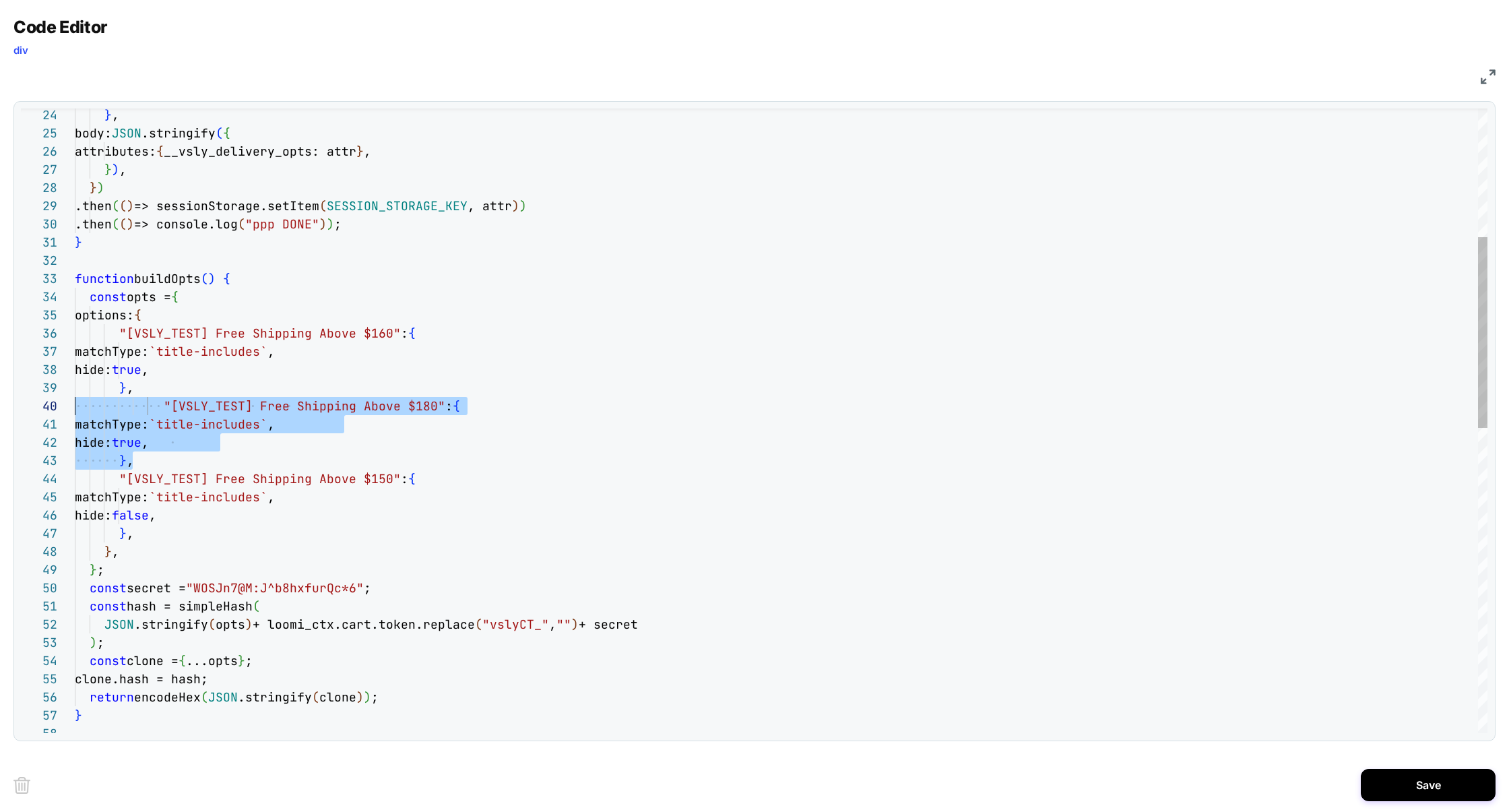
drag, startPoint x: 199, startPoint y: 455, endPoint x: 1, endPoint y: 411, distance: 202.8
click at [75, 411] on div "} , body: JSON .stringify ( { attributes: { __vsly_delivery_opts: attr } , } ) …" at bounding box center [781, 709] width 1413 height 2043
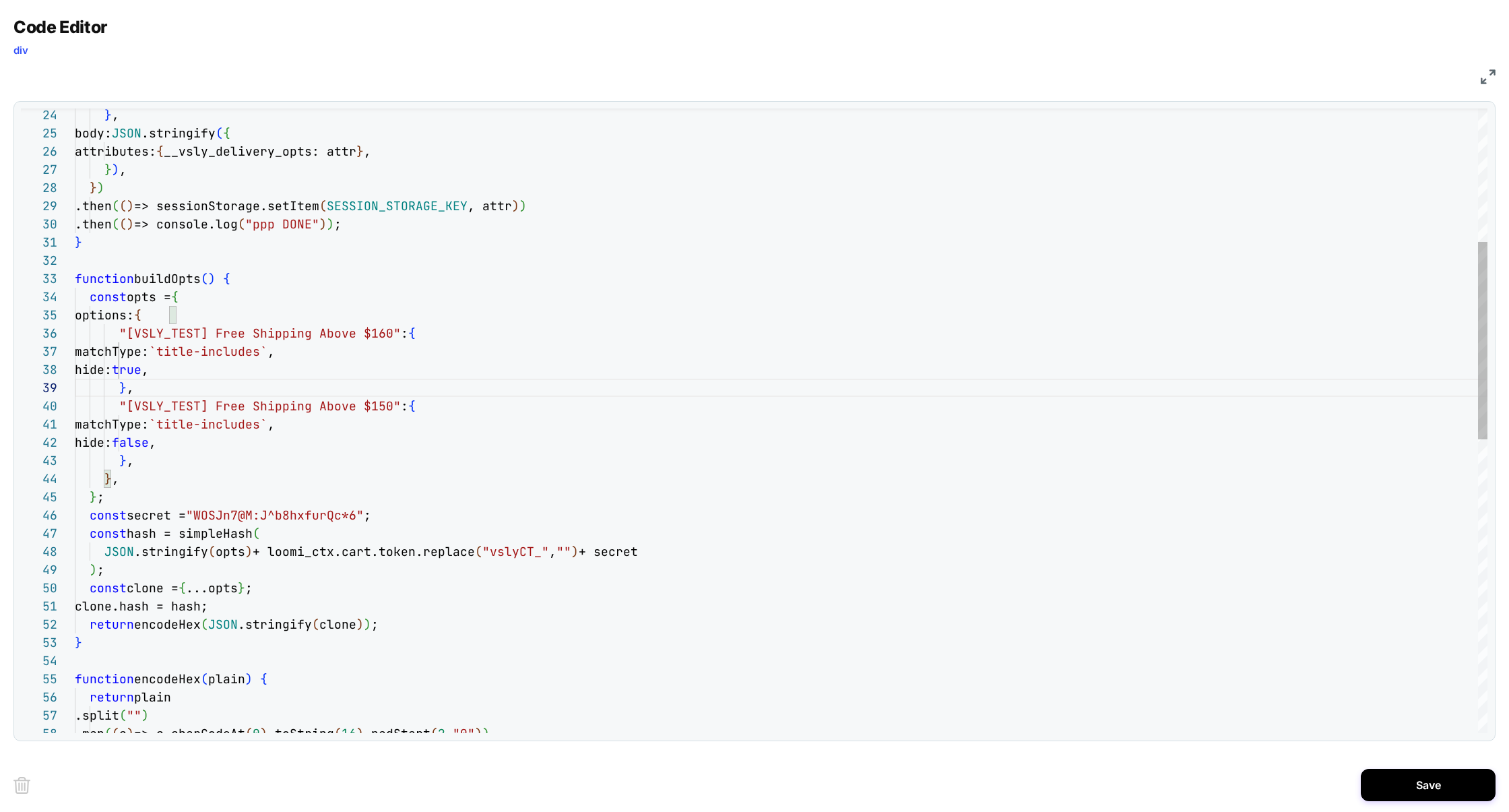
click at [212, 308] on div "} , body: JSON .stringify ( { attributes: { __vsly_delivery_opts: attr } , } ) …" at bounding box center [781, 672] width 1413 height 1970
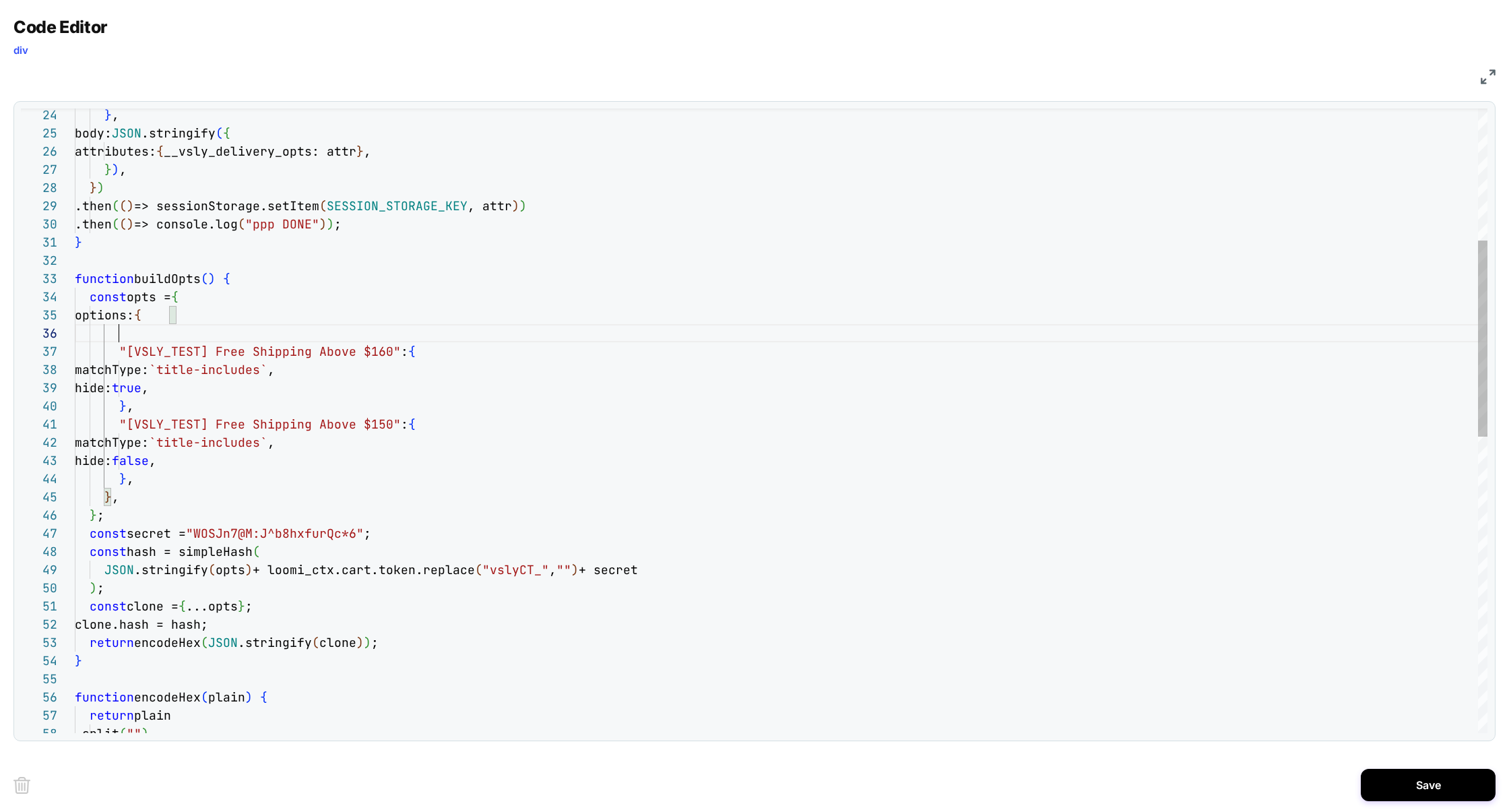
scroll to position [145, 58]
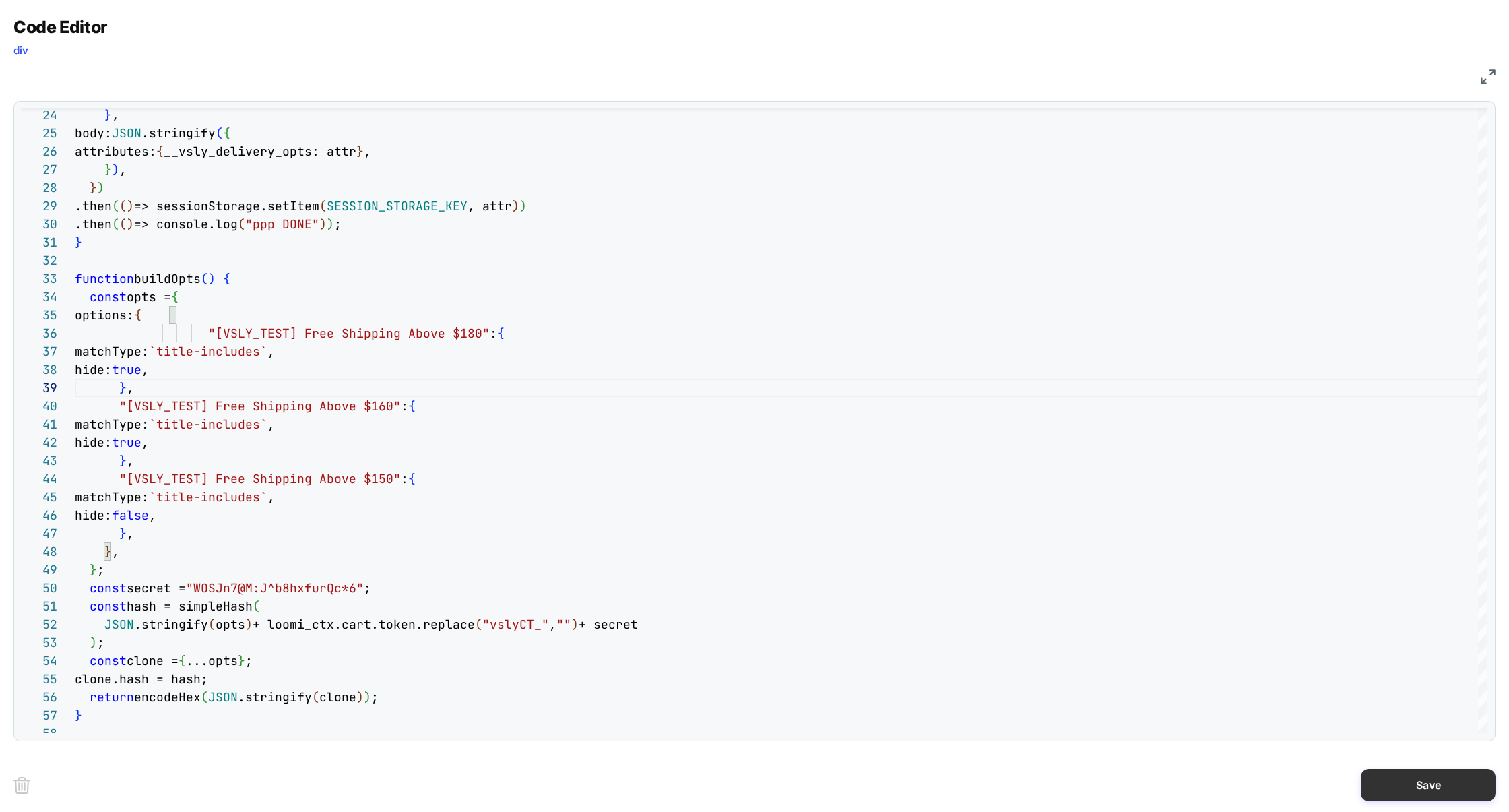
type textarea "**********"
click at [1431, 777] on button "Save" at bounding box center [1428, 784] width 135 height 32
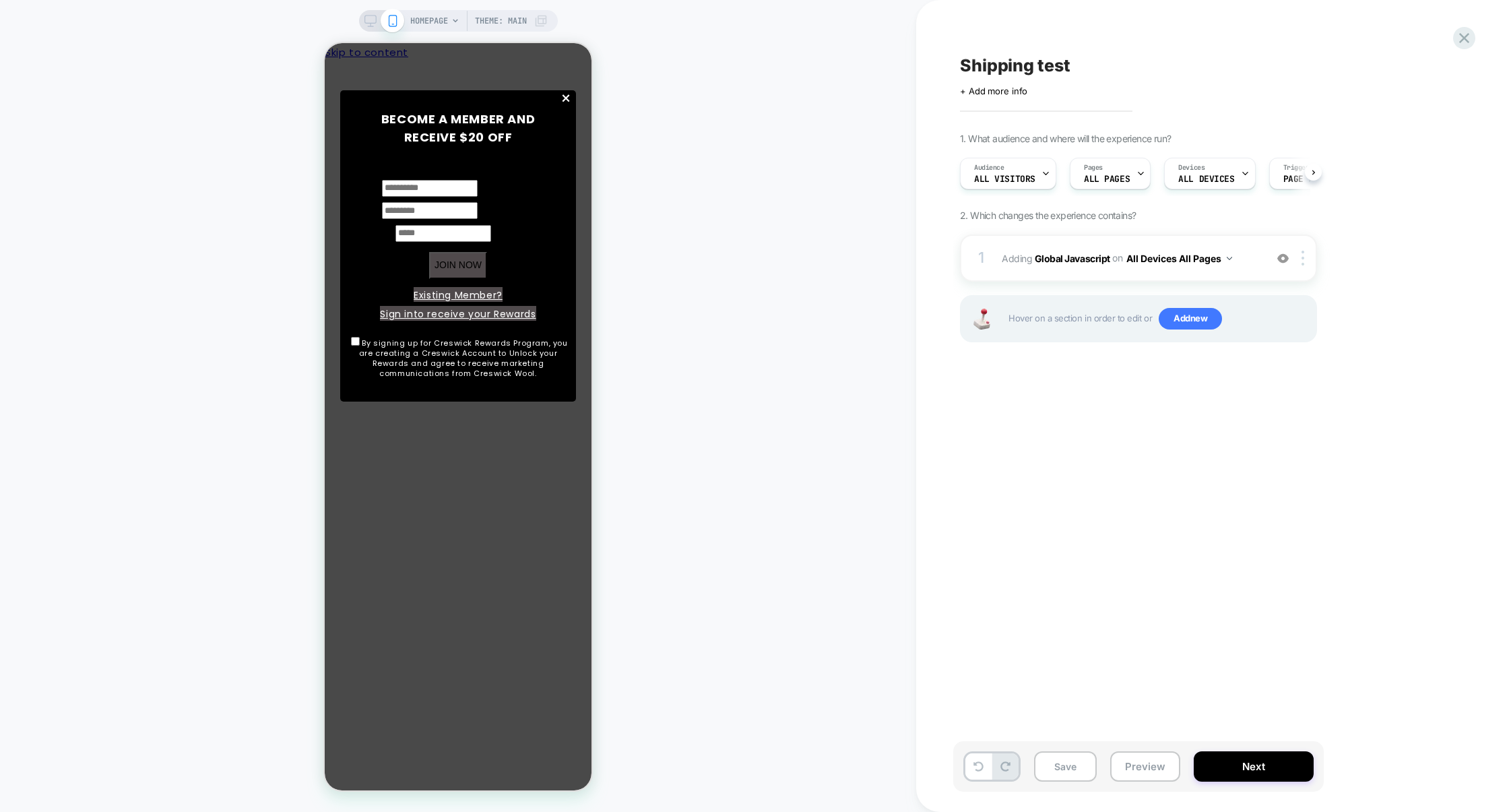
scroll to position [0, 1]
click at [1127, 768] on button "Preview" at bounding box center [1146, 766] width 70 height 30
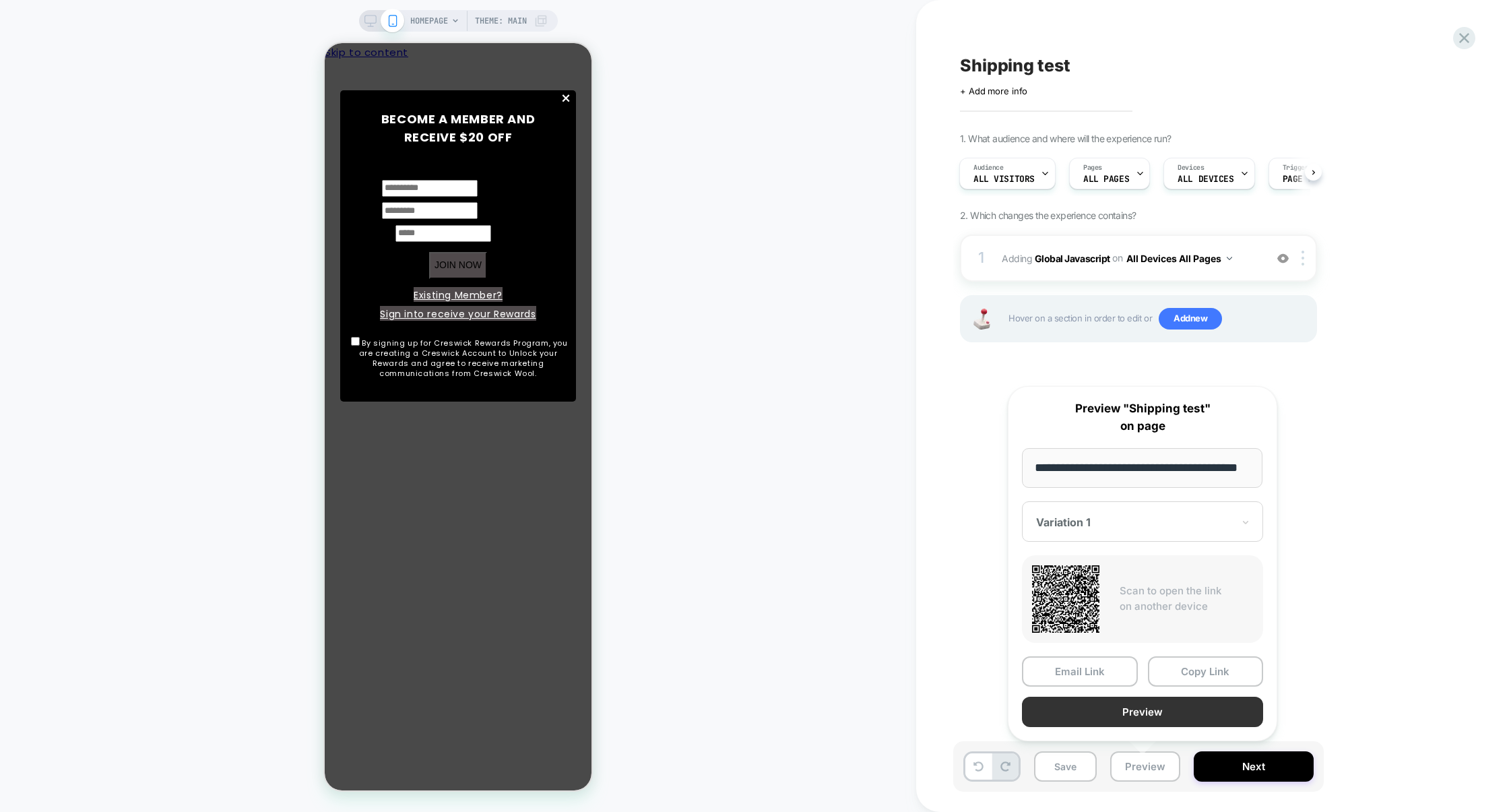
scroll to position [0, 0]
click at [1130, 704] on button "Preview" at bounding box center [1142, 712] width 241 height 30
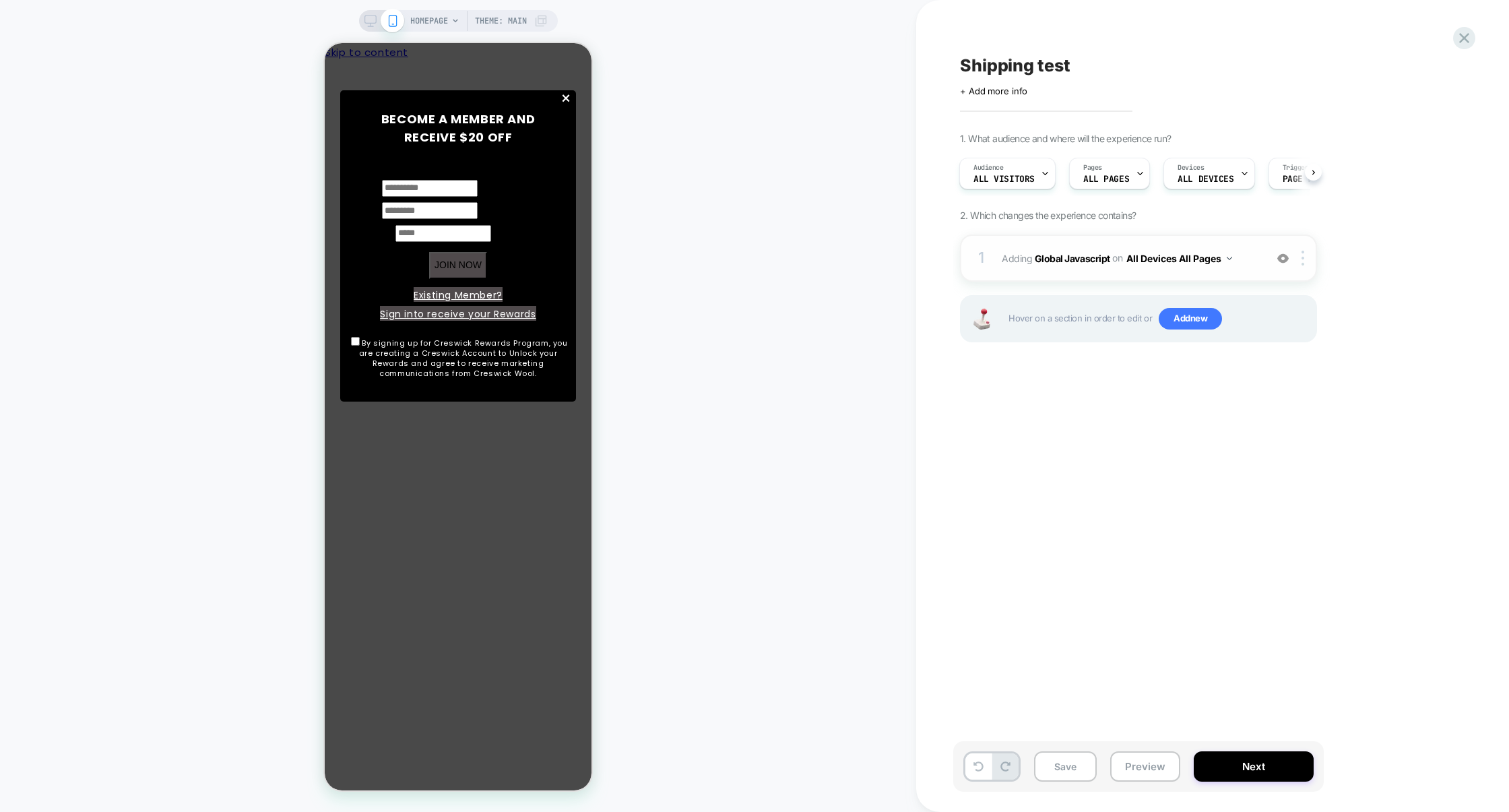
click at [1106, 273] on div "1 Adding Global Javascript on All Devices All Pages Add Before Add After Target…" at bounding box center [1138, 258] width 357 height 47
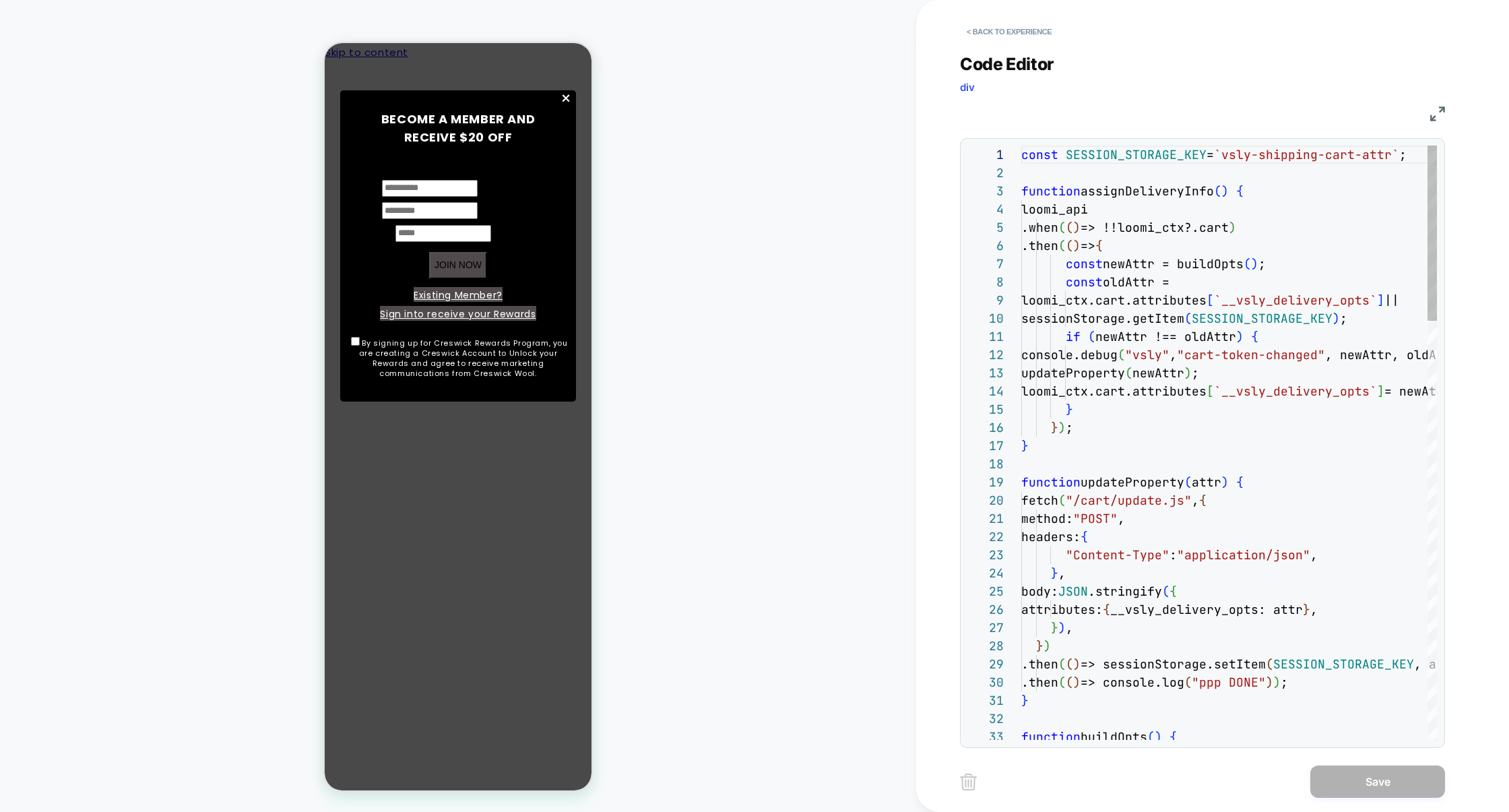
scroll to position [182, 0]
click at [1447, 114] on div "< Back to experience Code Editor div JS 1 2 3 4 5 6 7 8 9 10 11 12 13 14 15 16 …" at bounding box center [1213, 406] width 505 height 812
click at [1446, 114] on div "< Back to experience Code Editor div JS 1 2 3 4 5 6 7 8 9 10 11 12 13 14 15 16 …" at bounding box center [1213, 406] width 505 height 812
click at [1442, 114] on img at bounding box center [1437, 114] width 15 height 15
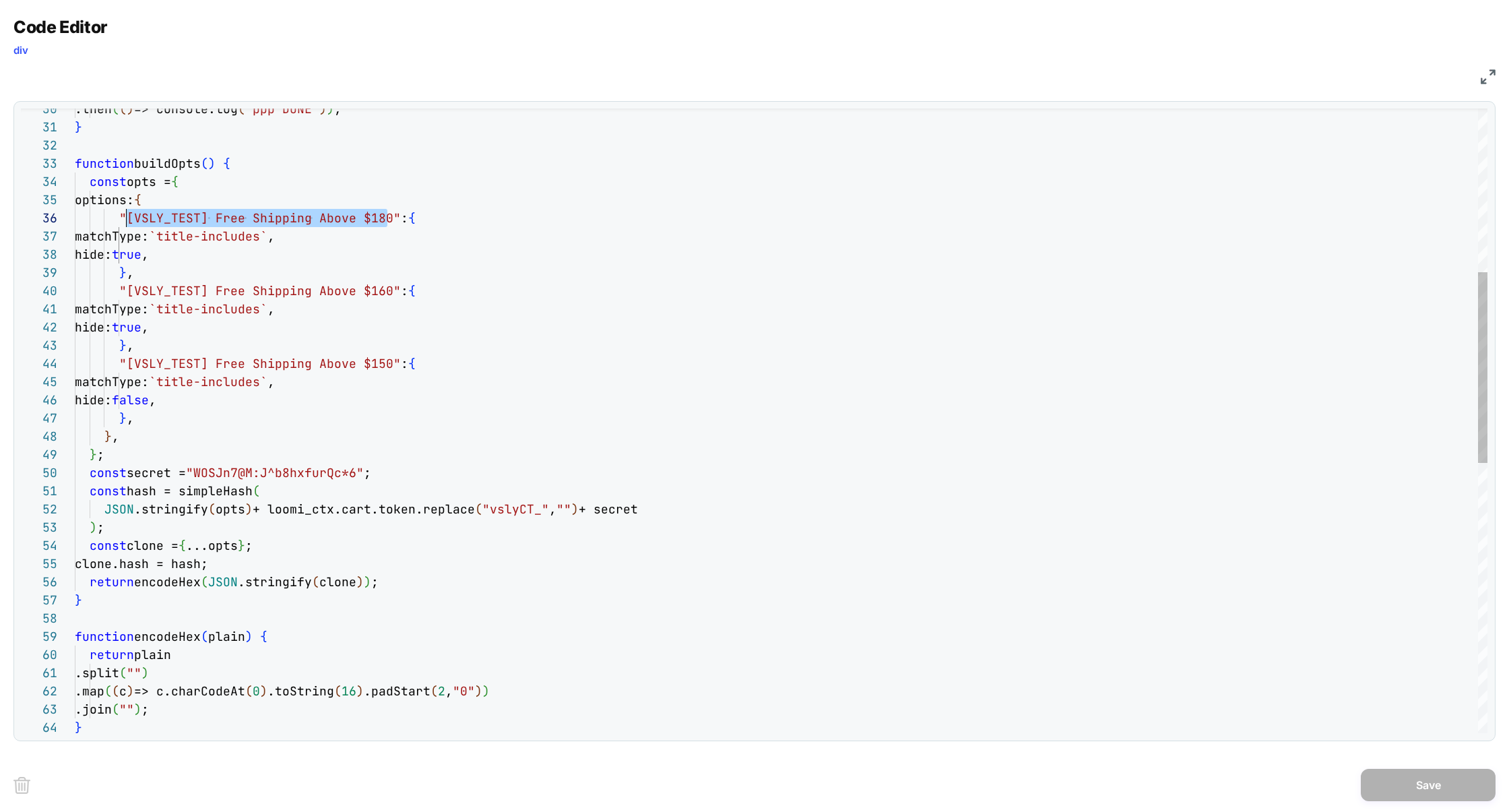
drag, startPoint x: 391, startPoint y: 222, endPoint x: 129, endPoint y: 224, distance: 262.0
click at [129, 224] on div "const clone = { ...opts } ; clone.hash = hash; return encodeHex ( JSON .stringi…" at bounding box center [781, 594] width 1413 height 2043
type textarea "**********"
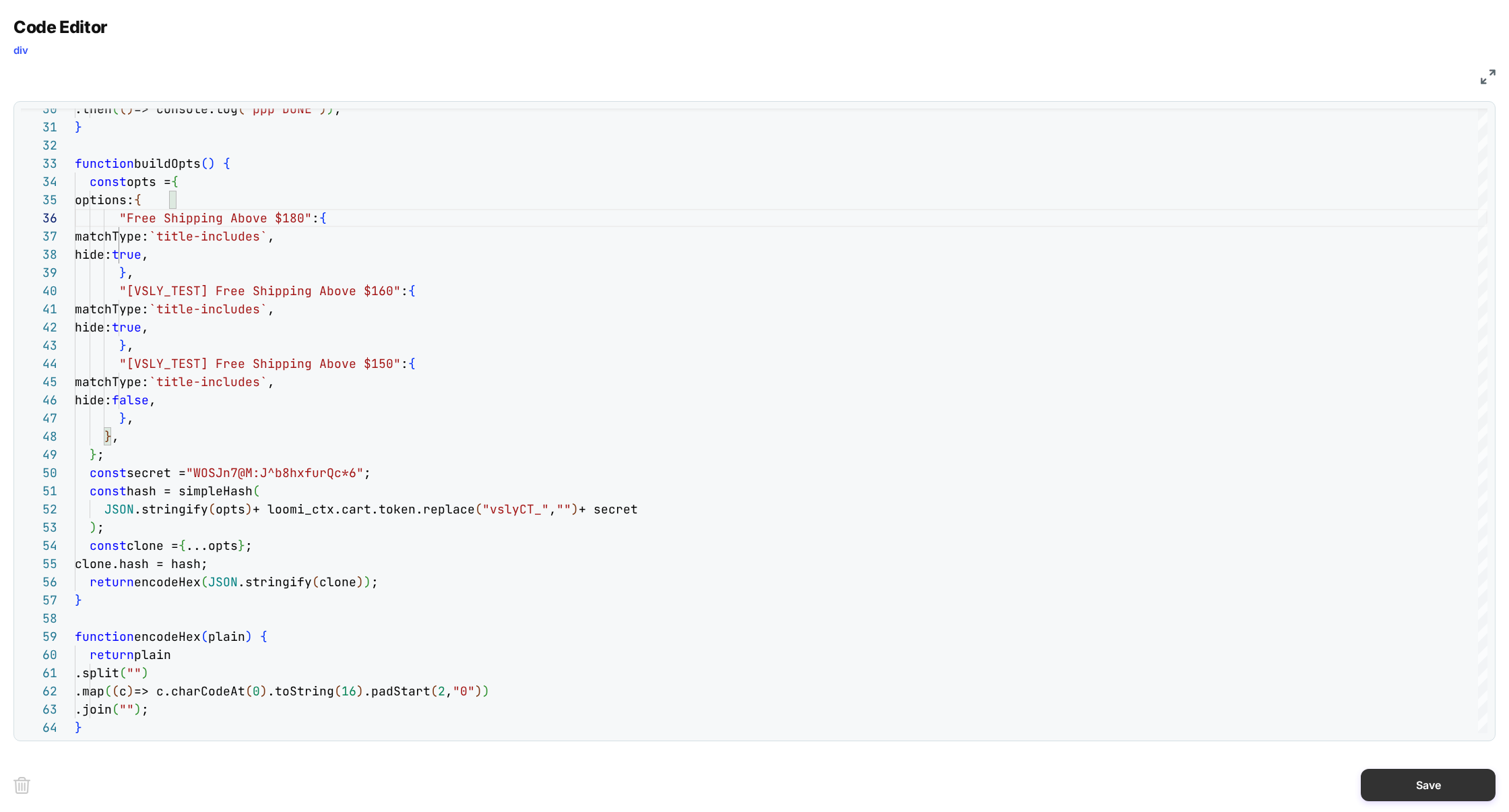
click at [1408, 778] on button "Save" at bounding box center [1428, 784] width 135 height 32
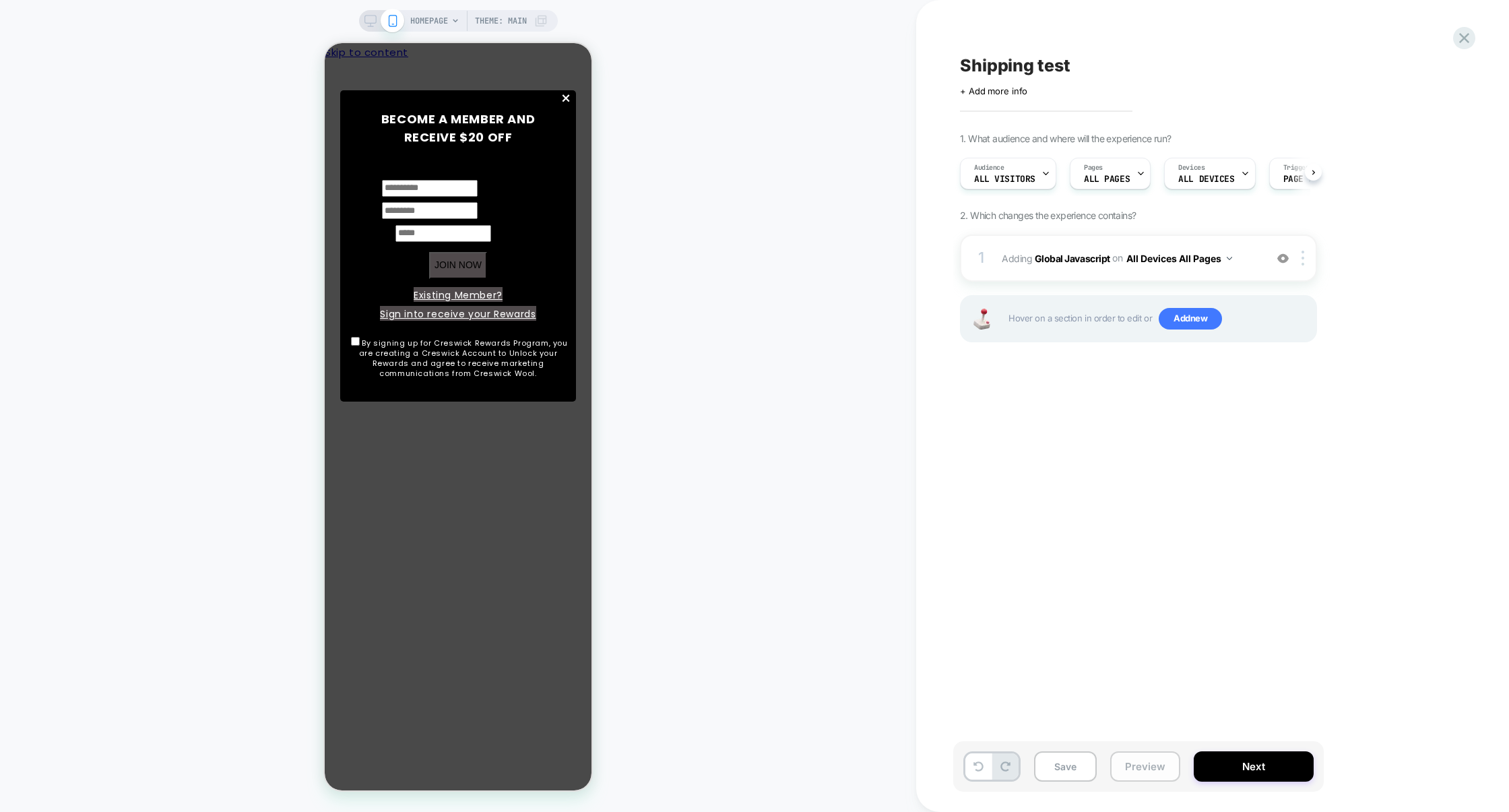
scroll to position [0, 1]
click at [1138, 760] on button "Preview" at bounding box center [1146, 766] width 70 height 30
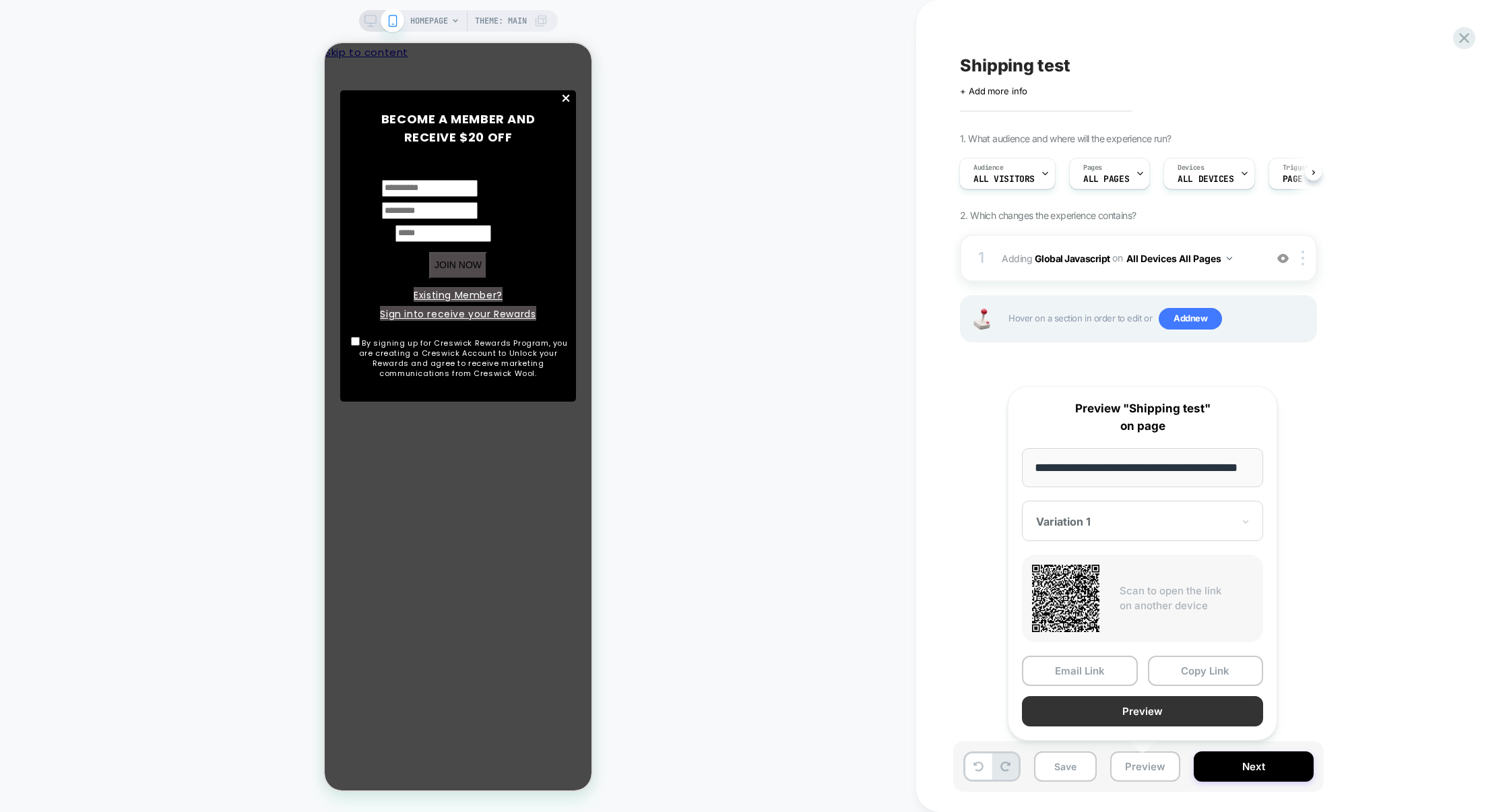
scroll to position [0, 35]
click at [1169, 714] on button "Preview" at bounding box center [1142, 712] width 241 height 30
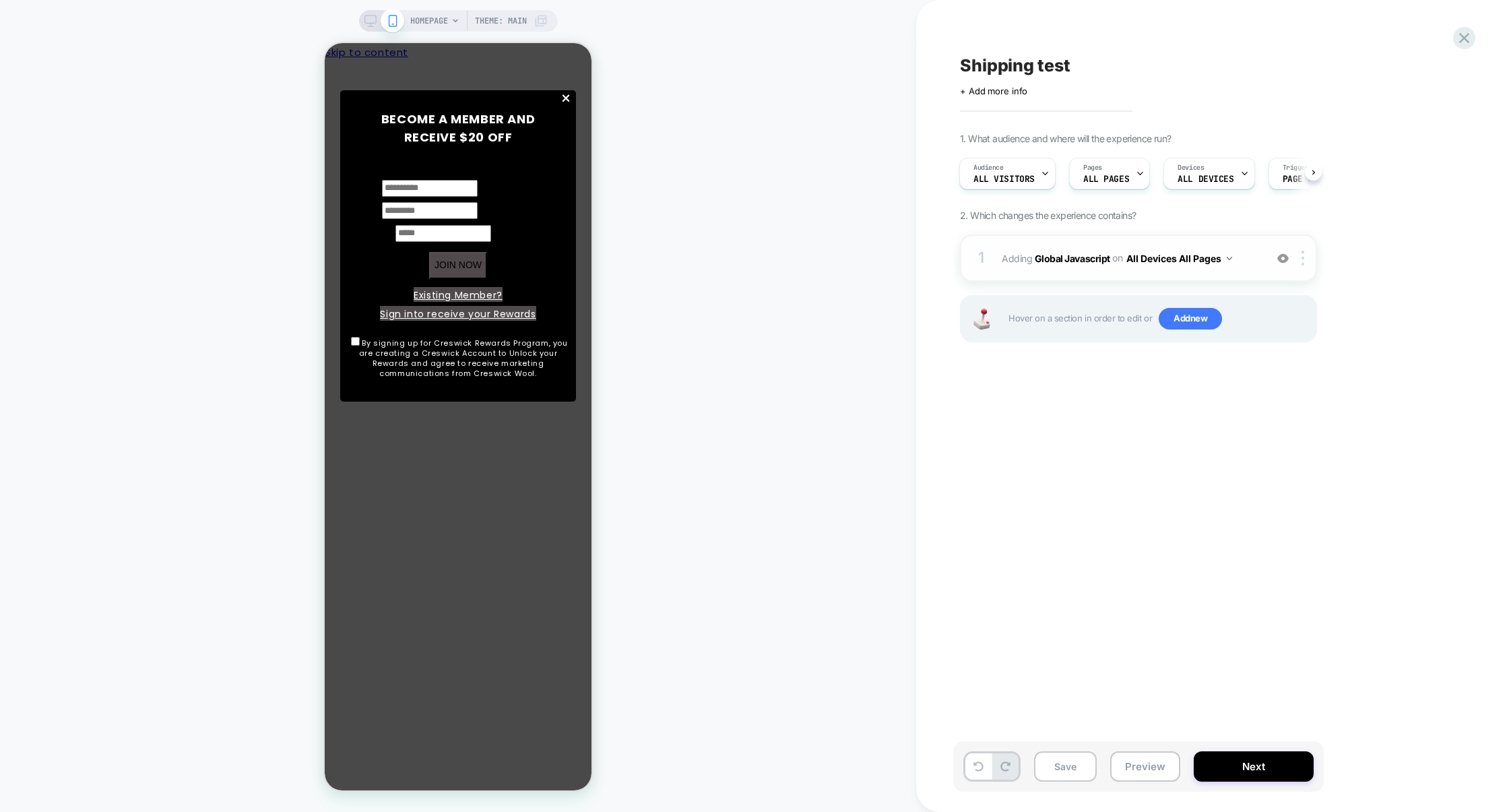
click at [1072, 238] on div "1 Adding Global Javascript on All Devices All Pages Add Before Add After Target…" at bounding box center [1138, 258] width 357 height 47
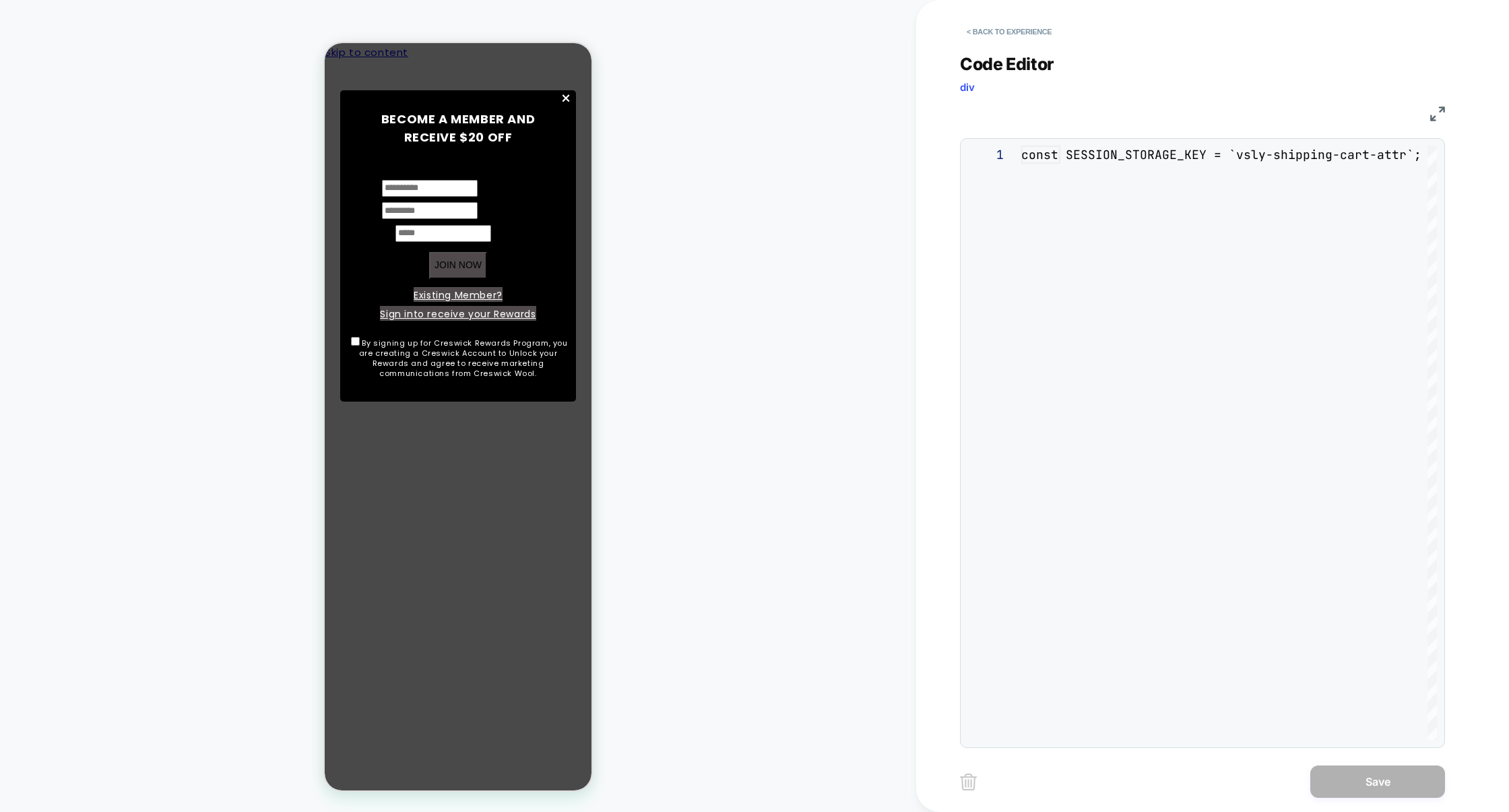
scroll to position [182, 0]
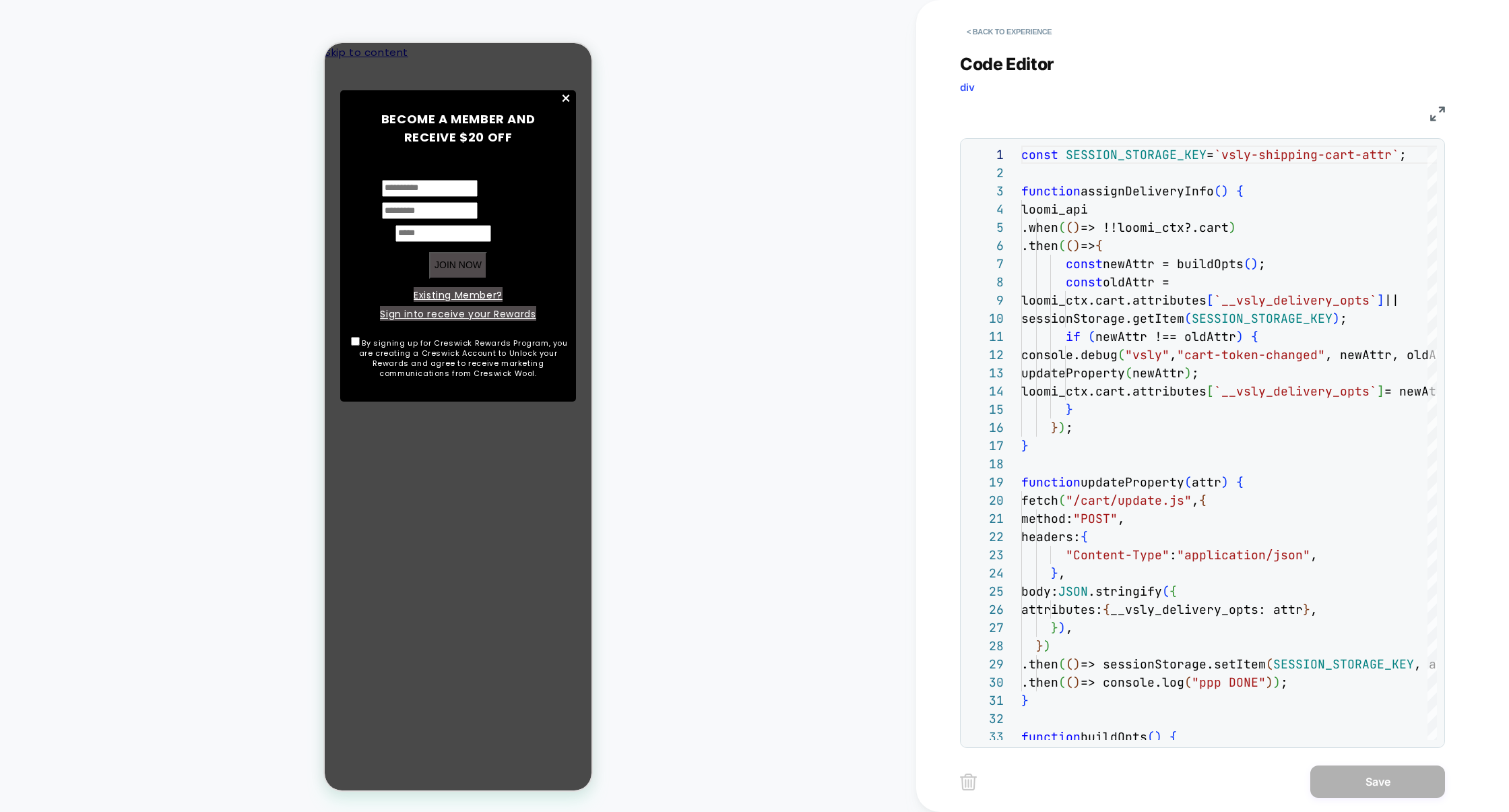
click at [1432, 117] on img at bounding box center [1437, 114] width 15 height 15
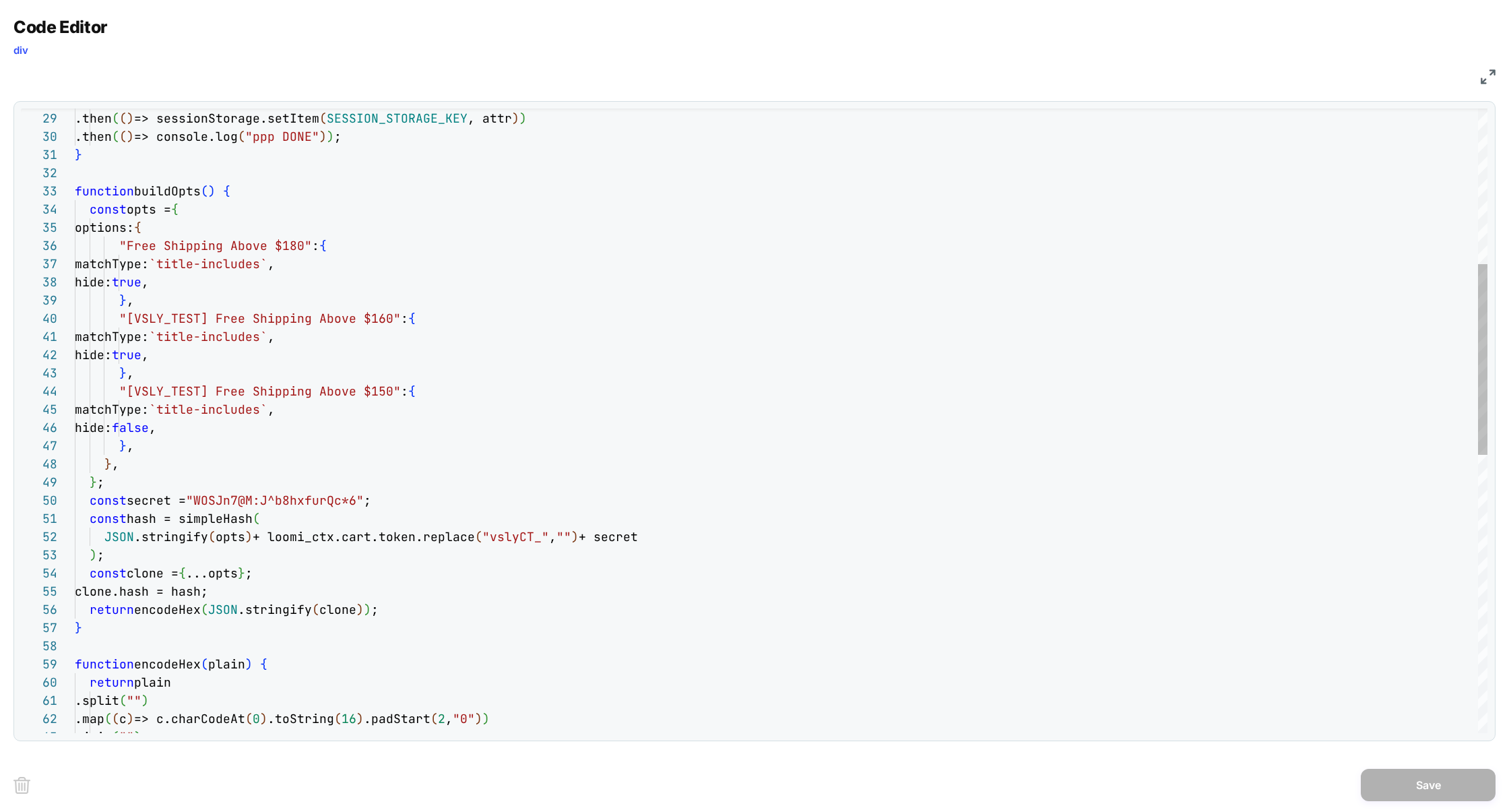
click at [196, 359] on div ".split ( "" ) .map ( ( c ) => c.charCodeAt ( 0 ) .toString ( 16 ) .padStart ( 2…" at bounding box center [781, 622] width 1413 height 2043
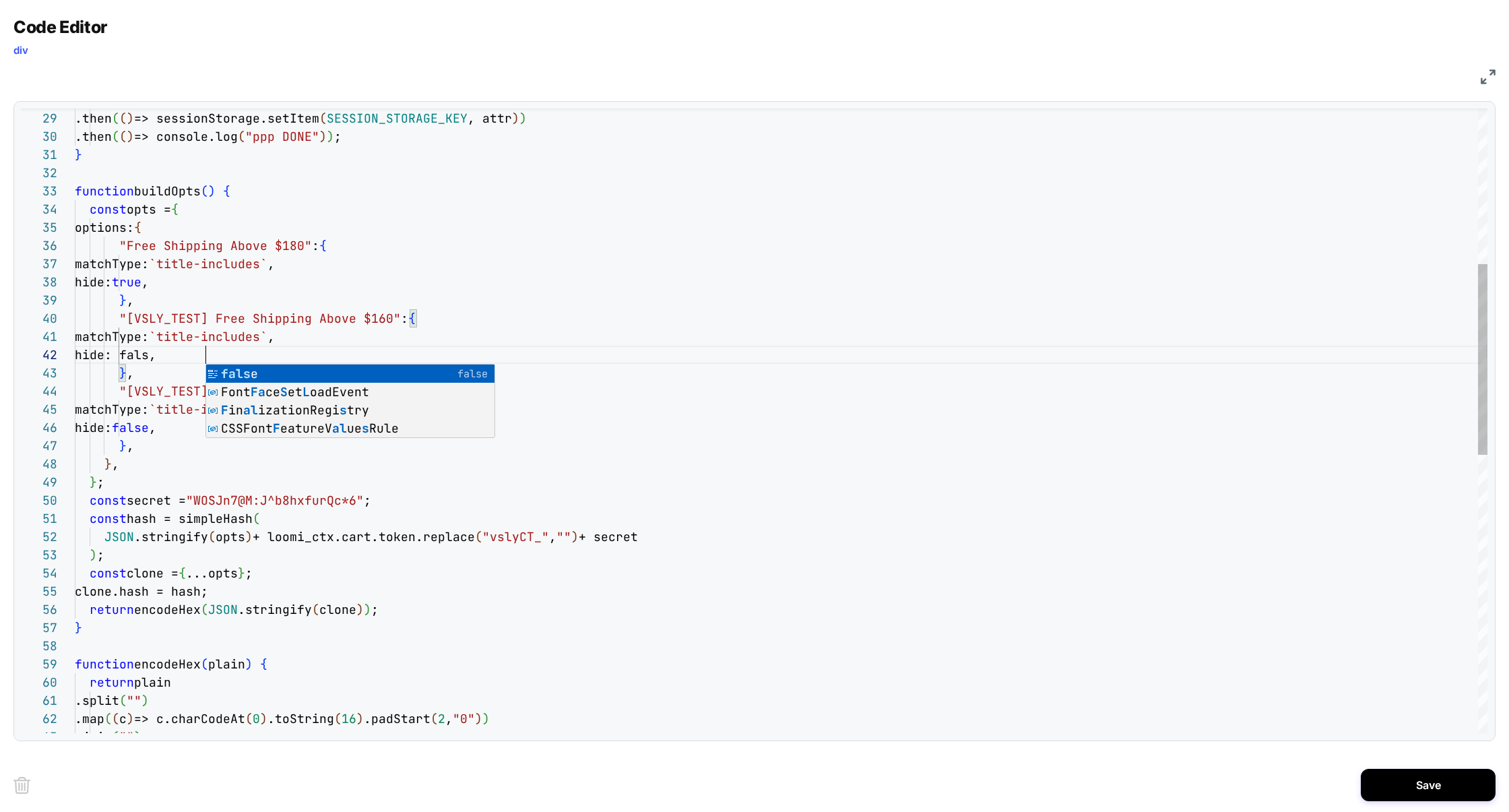
scroll to position [17, 138]
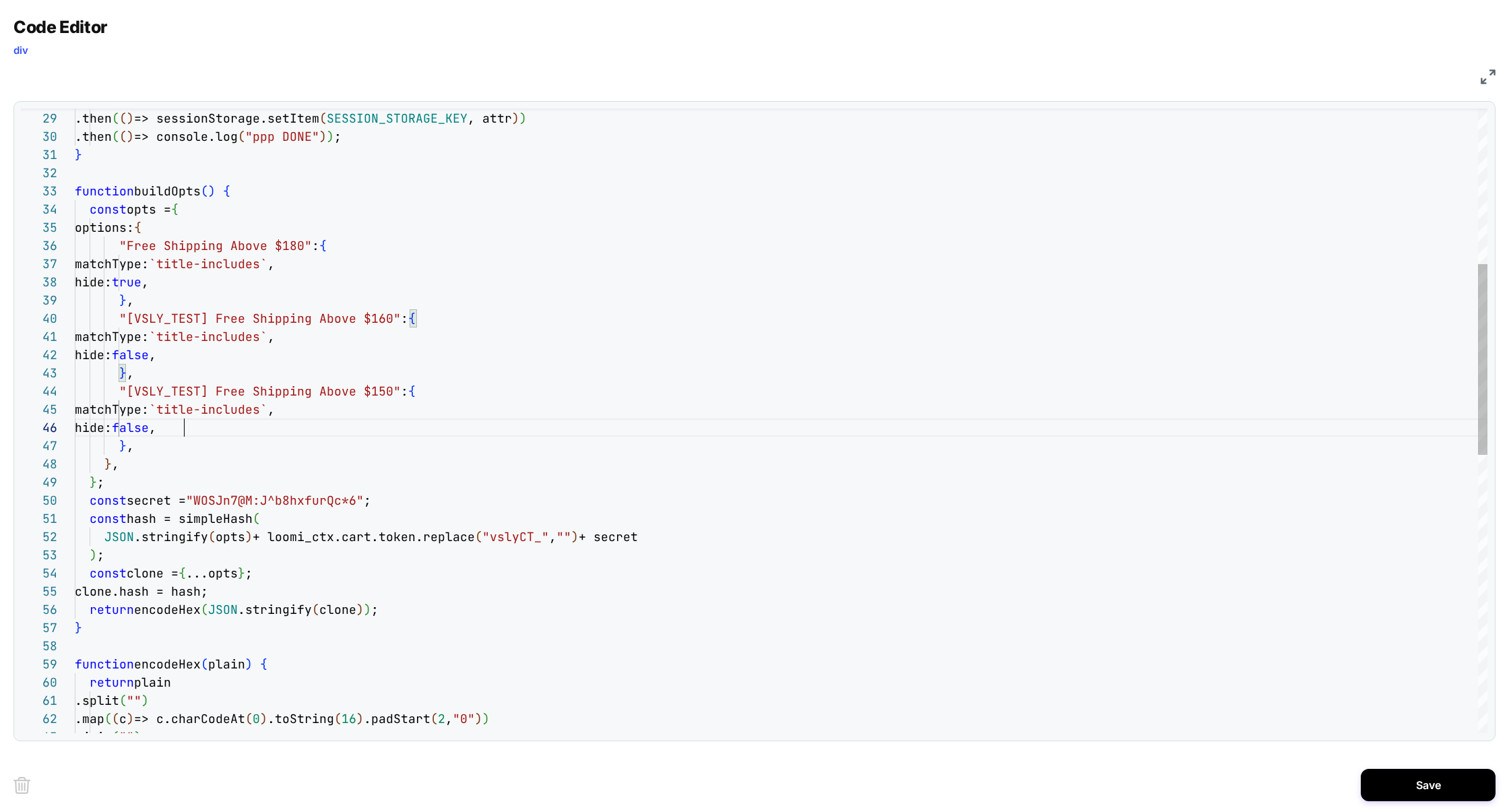
click at [186, 431] on div ".split ( "" ) .map ( ( c ) => c.charCodeAt ( 0 ) .toString ( 16 ) .padStart ( 2…" at bounding box center [781, 622] width 1413 height 2043
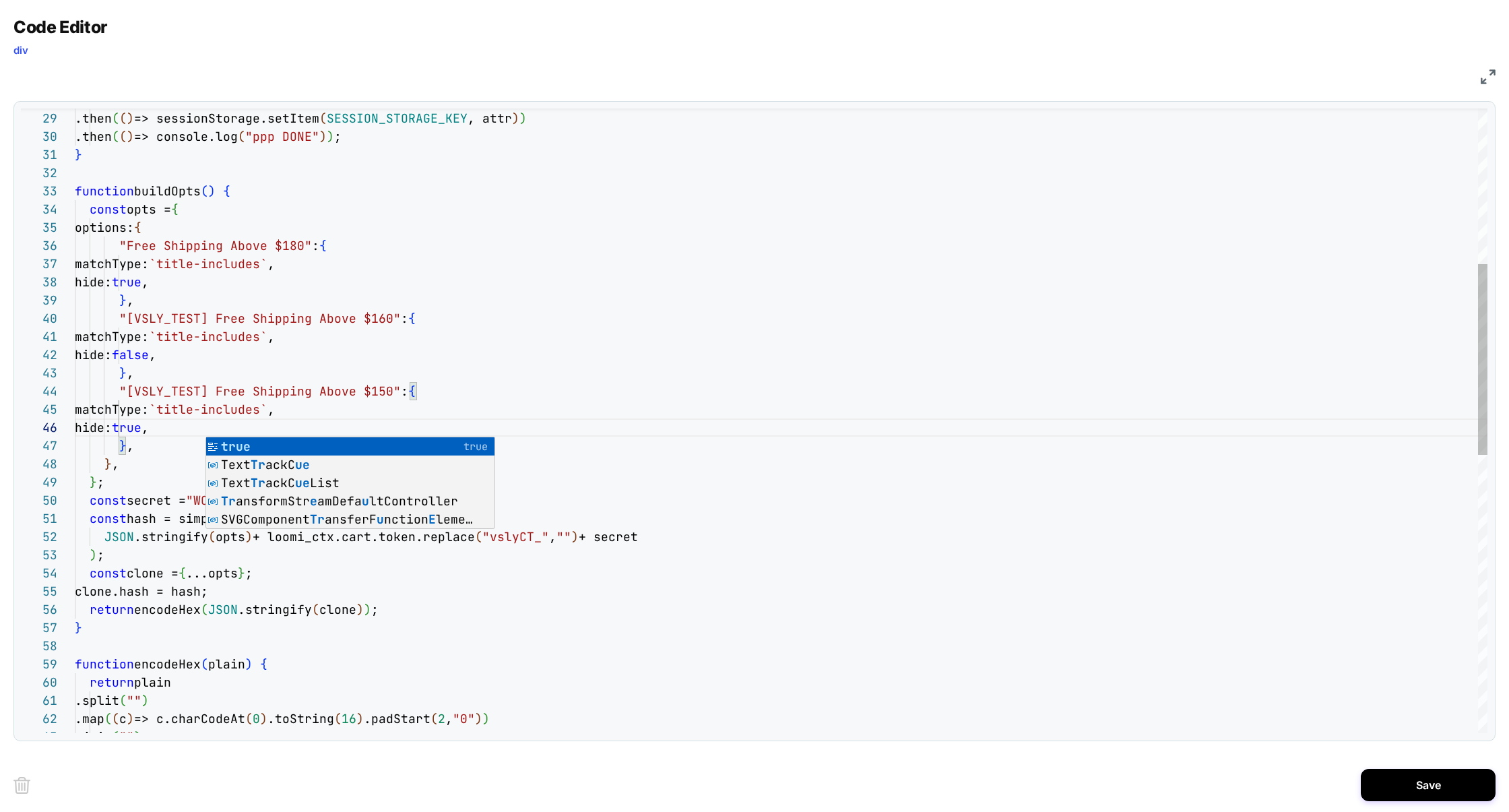
click at [599, 290] on div ".split ( "" ) .map ( ( c ) => c.charCodeAt ( 0 ) .toString ( 16 ) .padStart ( 2…" at bounding box center [781, 622] width 1413 height 2043
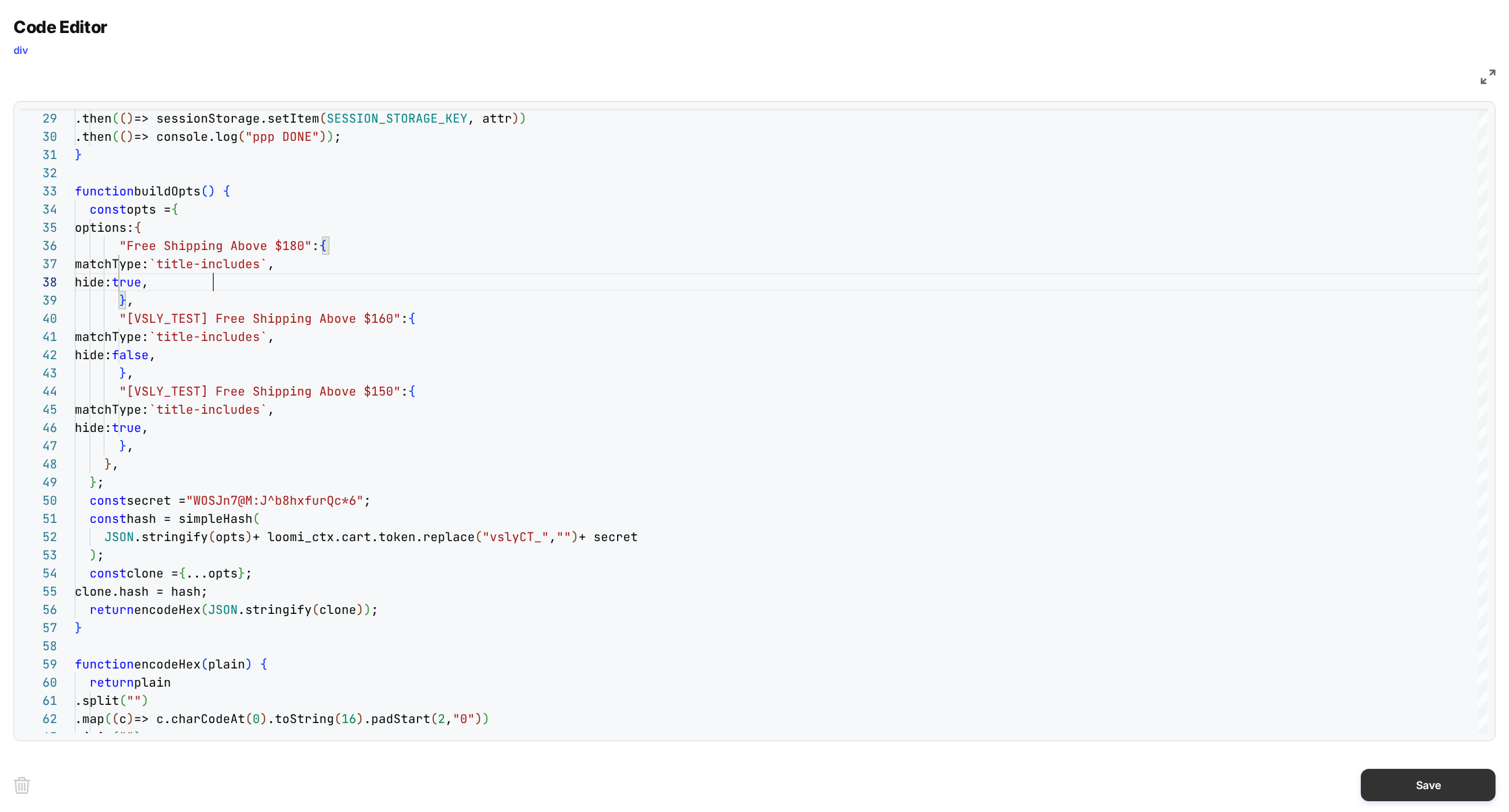
type textarea "**********"
click at [1419, 773] on button "Save" at bounding box center [1428, 784] width 135 height 32
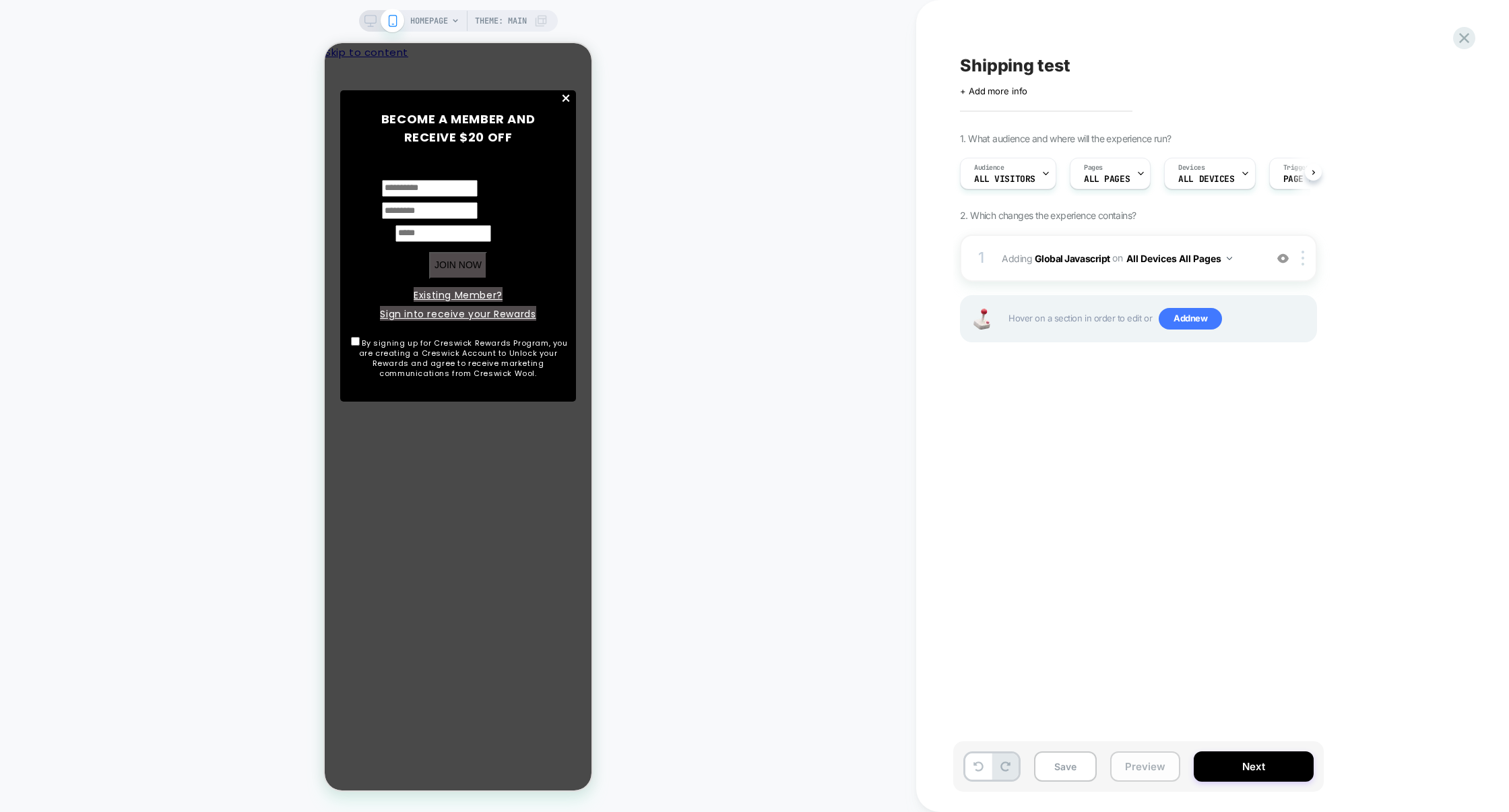
scroll to position [0, 1]
click at [1153, 771] on button "Preview" at bounding box center [1146, 766] width 70 height 30
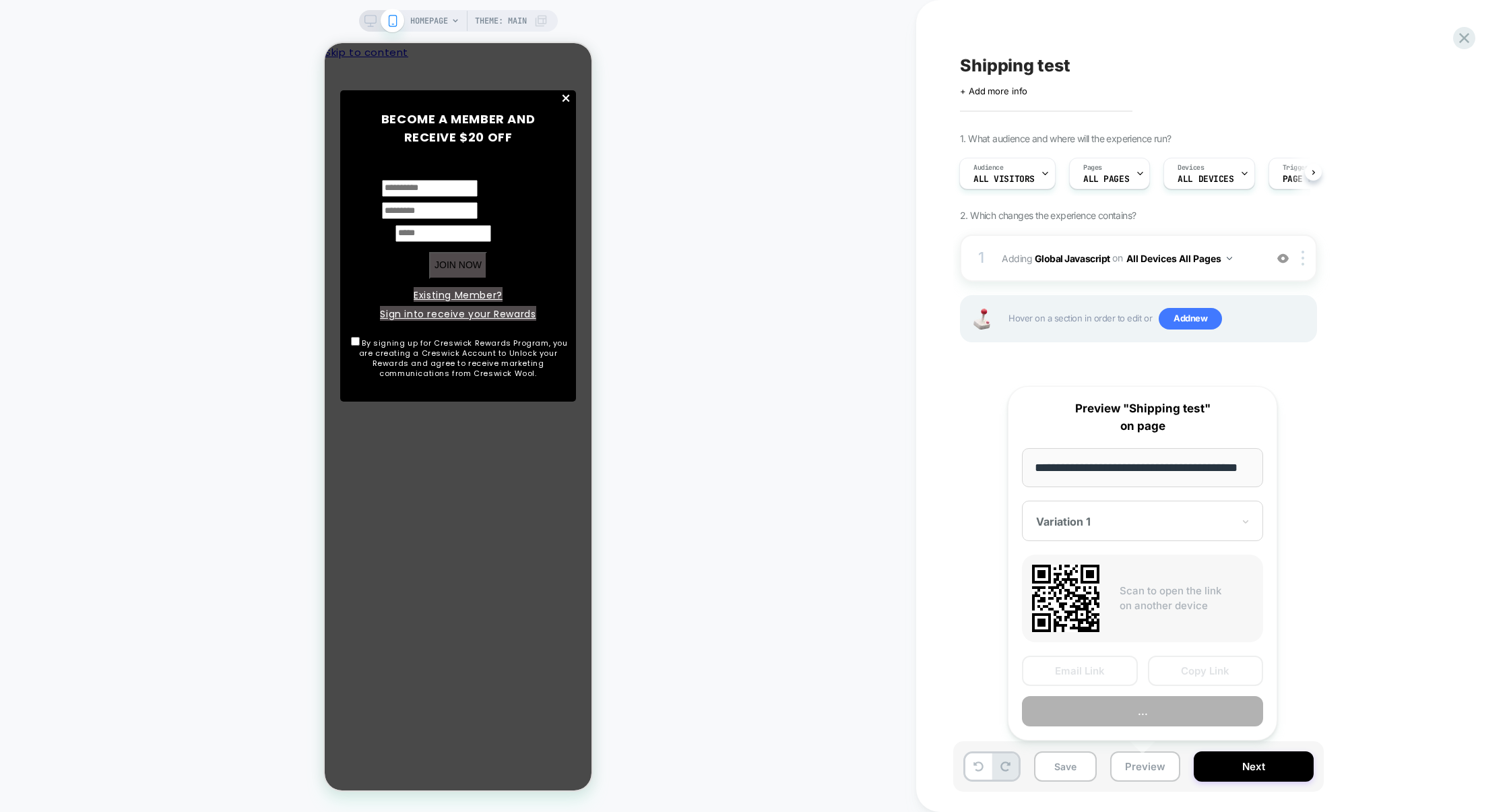
scroll to position [0, 35]
click at [1158, 716] on button "Preview" at bounding box center [1142, 712] width 241 height 30
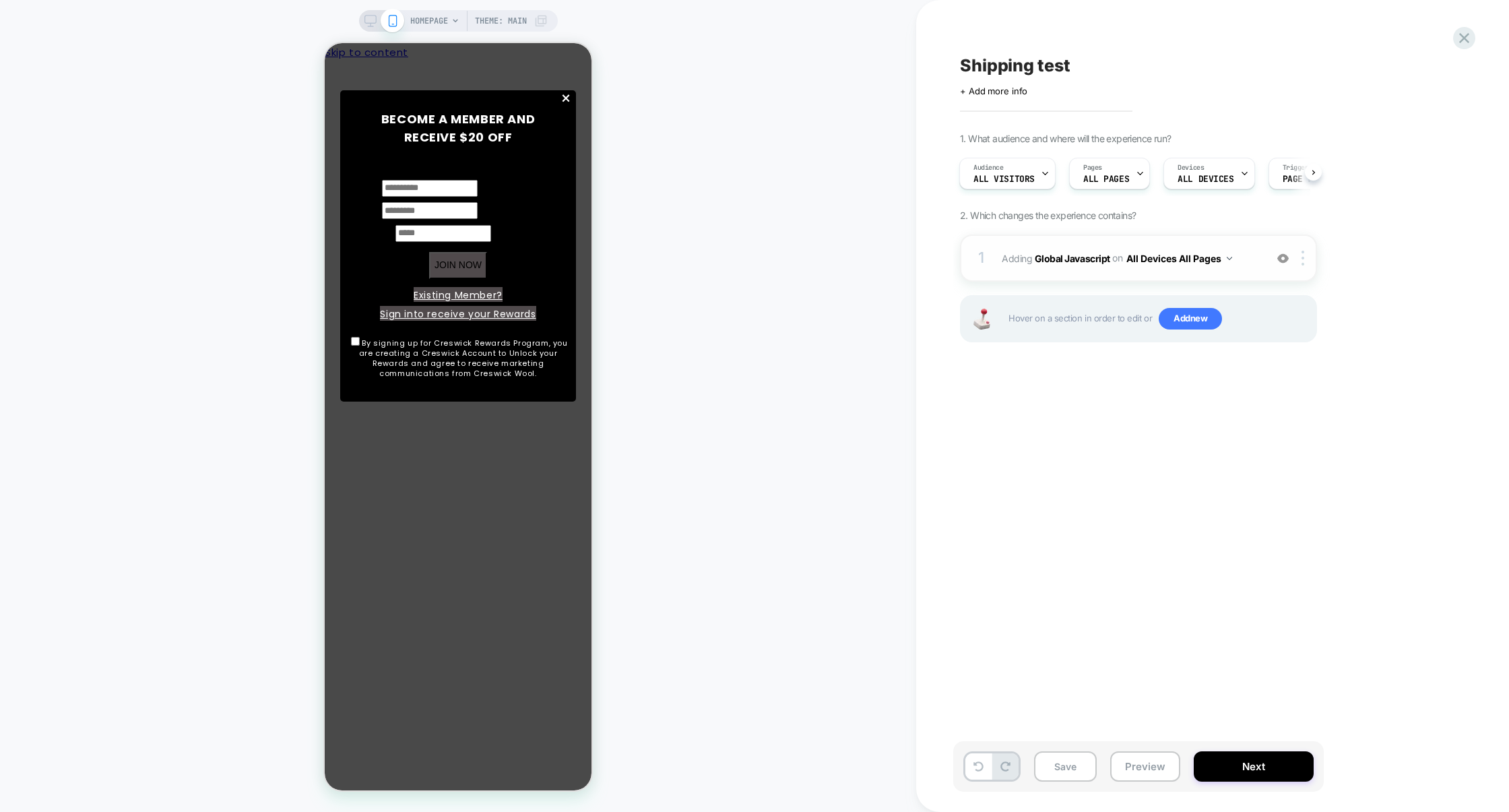
click at [1063, 271] on div "1 Adding Global Javascript on All Devices All Pages Add Before Add After Target…" at bounding box center [1138, 258] width 357 height 47
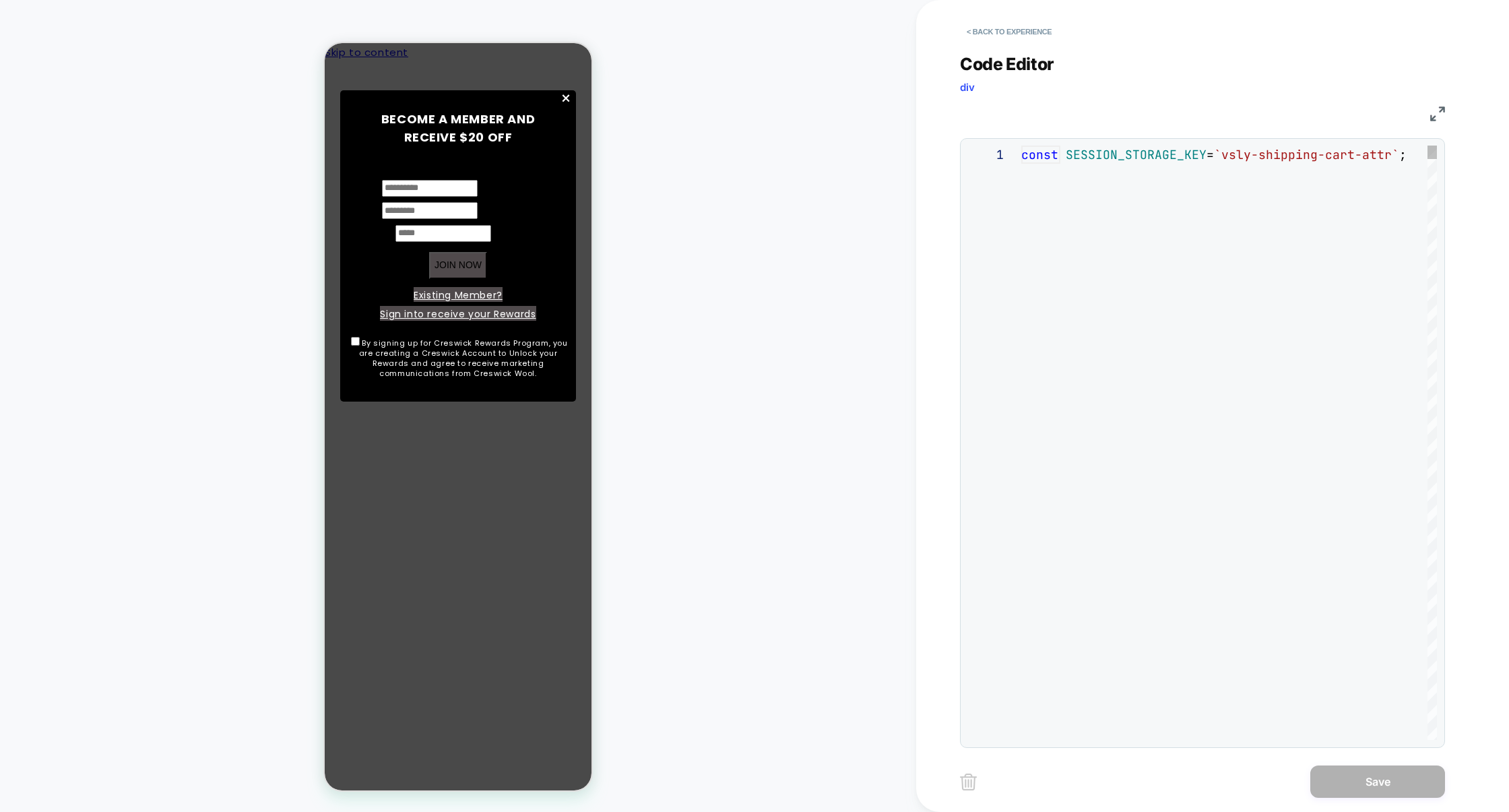
scroll to position [182, 0]
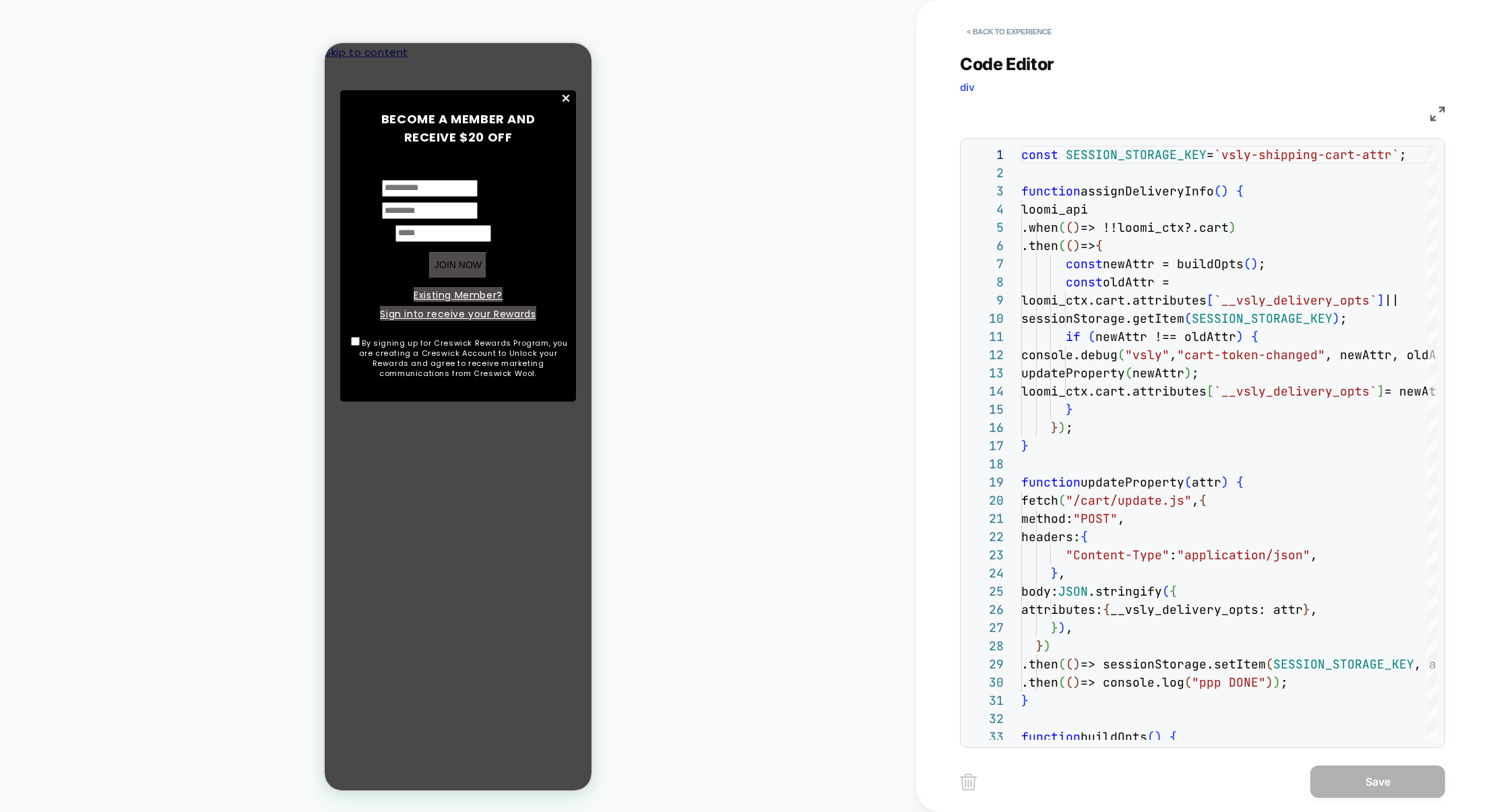
click at [1440, 114] on img at bounding box center [1437, 114] width 15 height 15
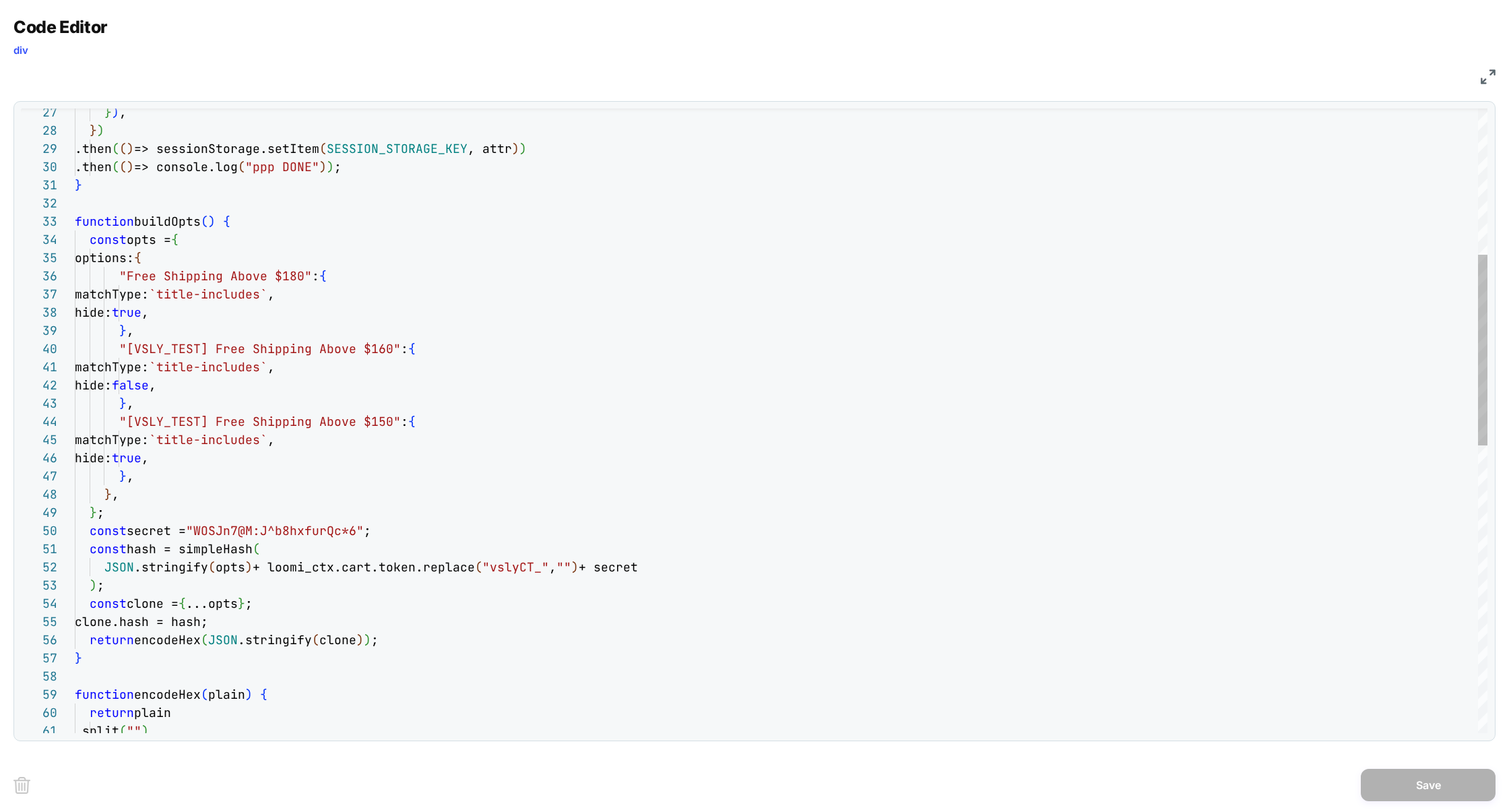
click at [197, 386] on div "return plain .split ( "" ) function encodeHex ( plain ) { return encodeHex ( JS…" at bounding box center [781, 652] width 1413 height 2043
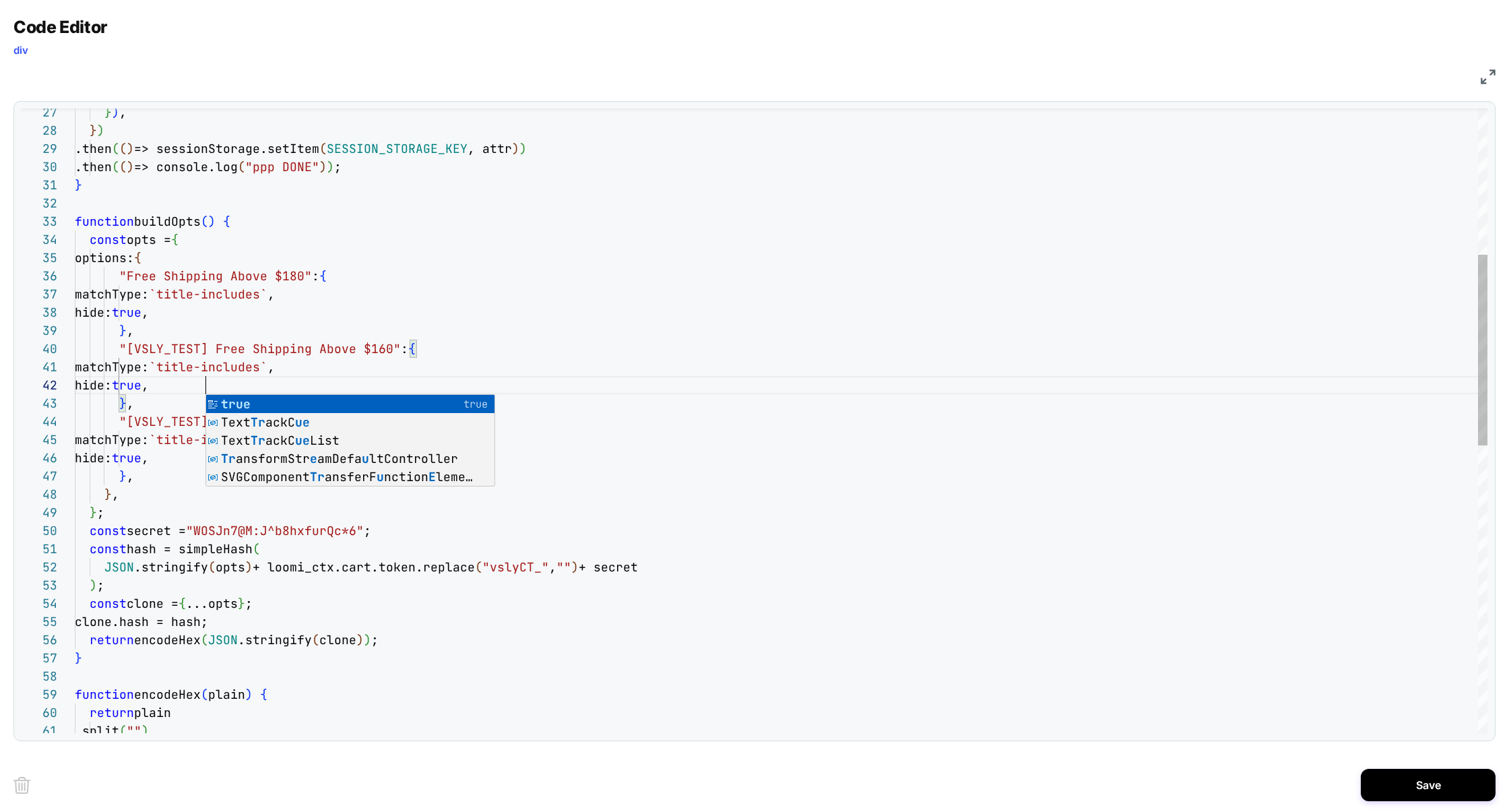
scroll to position [17, 131]
click at [193, 456] on div "return plain .split ( "" ) function encodeHex ( plain ) { return encodeHex ( JS…" at bounding box center [781, 652] width 1413 height 2043
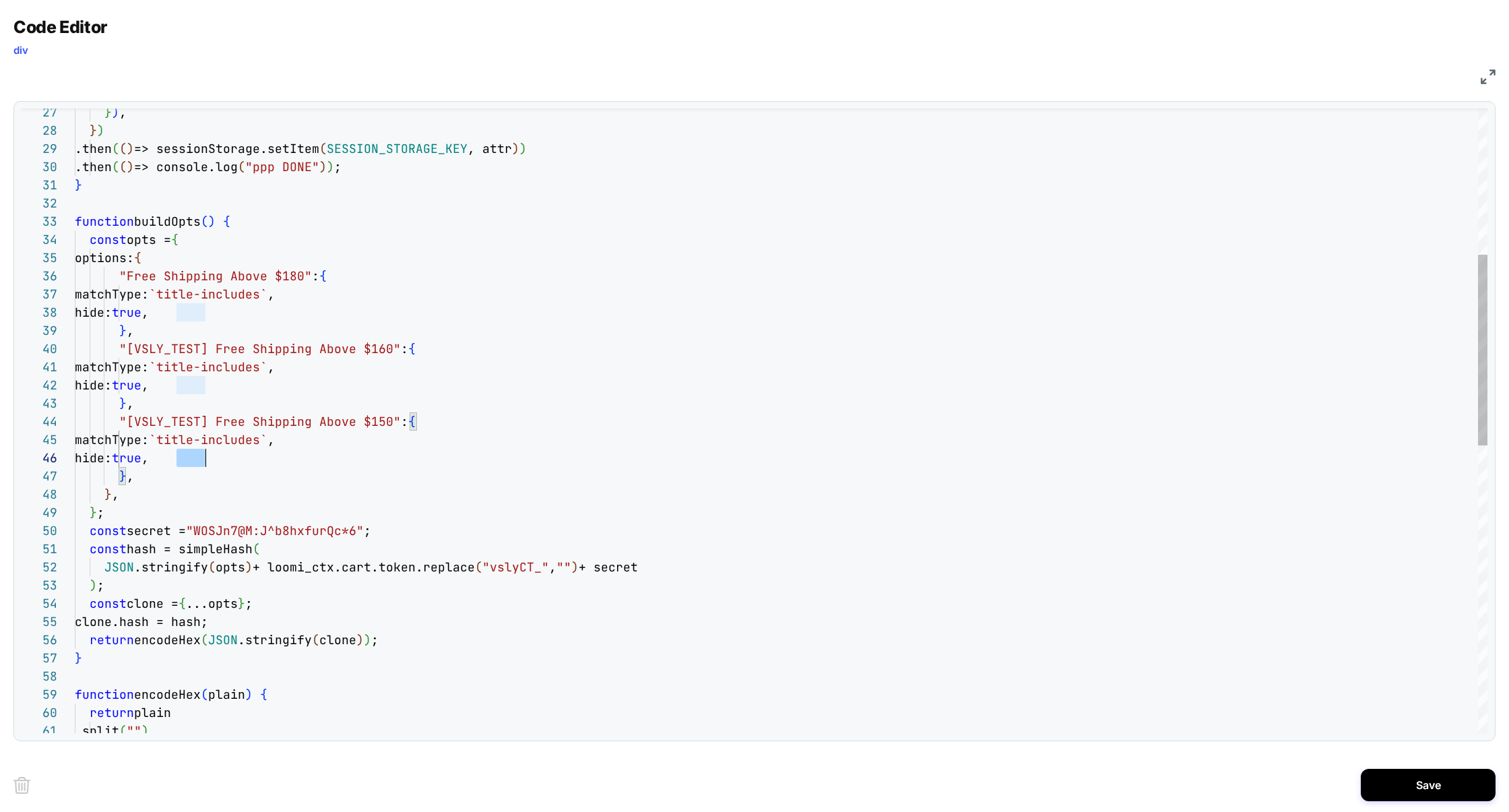
click at [193, 456] on div "return plain .split ( "" ) function encodeHex ( plain ) { return encodeHex ( JS…" at bounding box center [781, 652] width 1413 height 2043
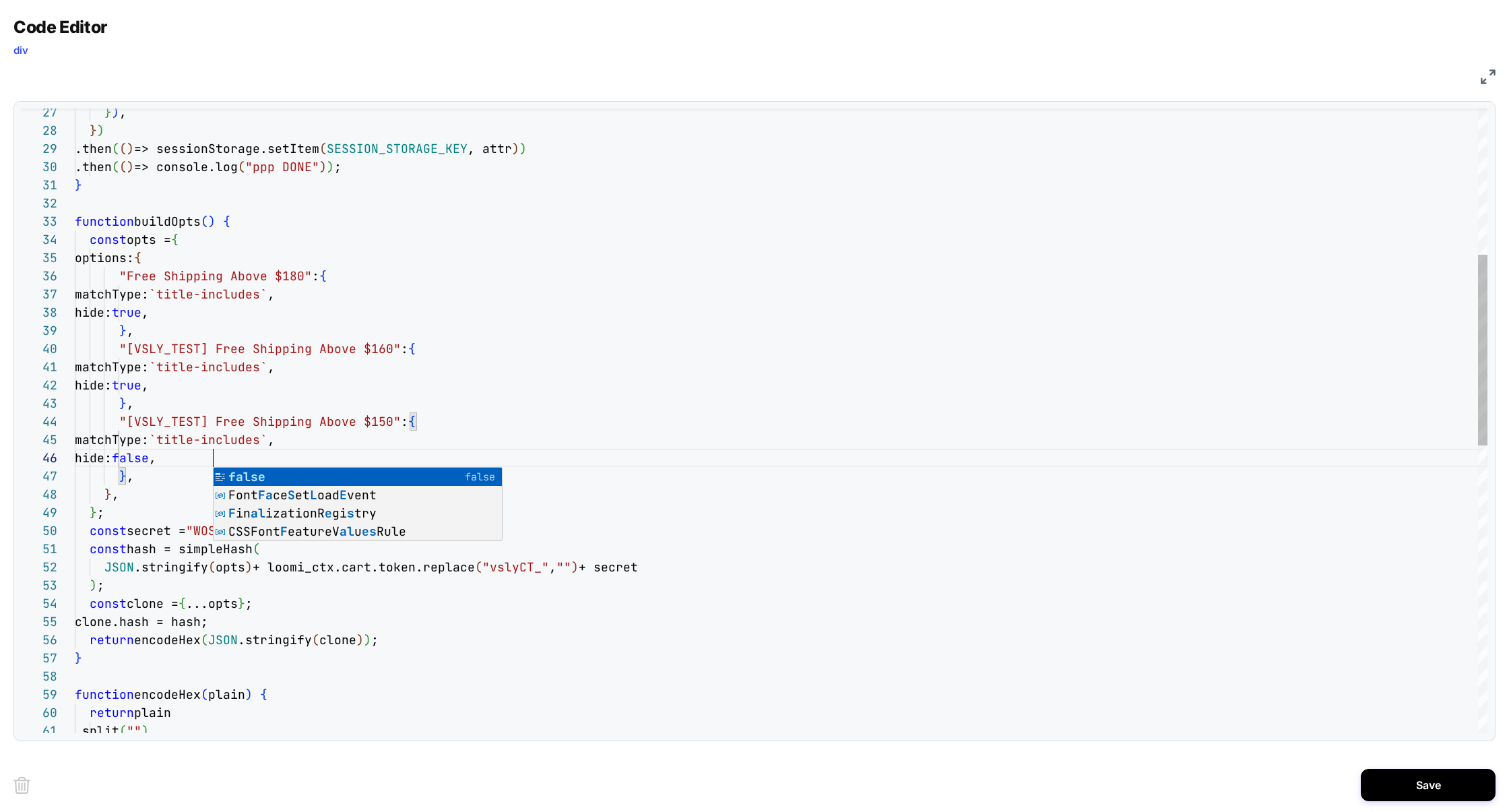
click at [829, 351] on div "return plain .split ( "" ) function encodeHex ( plain ) { return encodeHex ( JS…" at bounding box center [781, 652] width 1413 height 2043
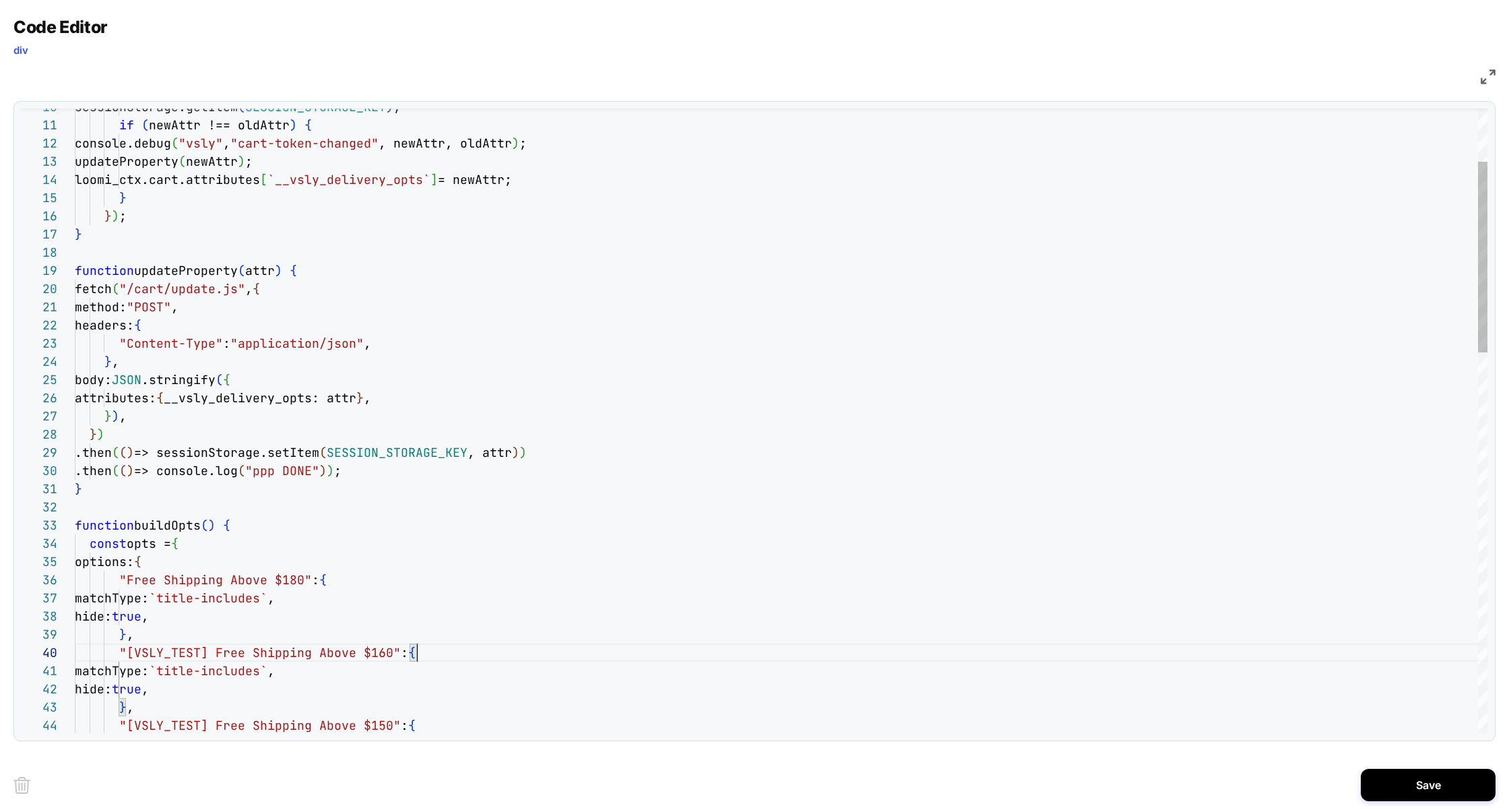
scroll to position [163, 298]
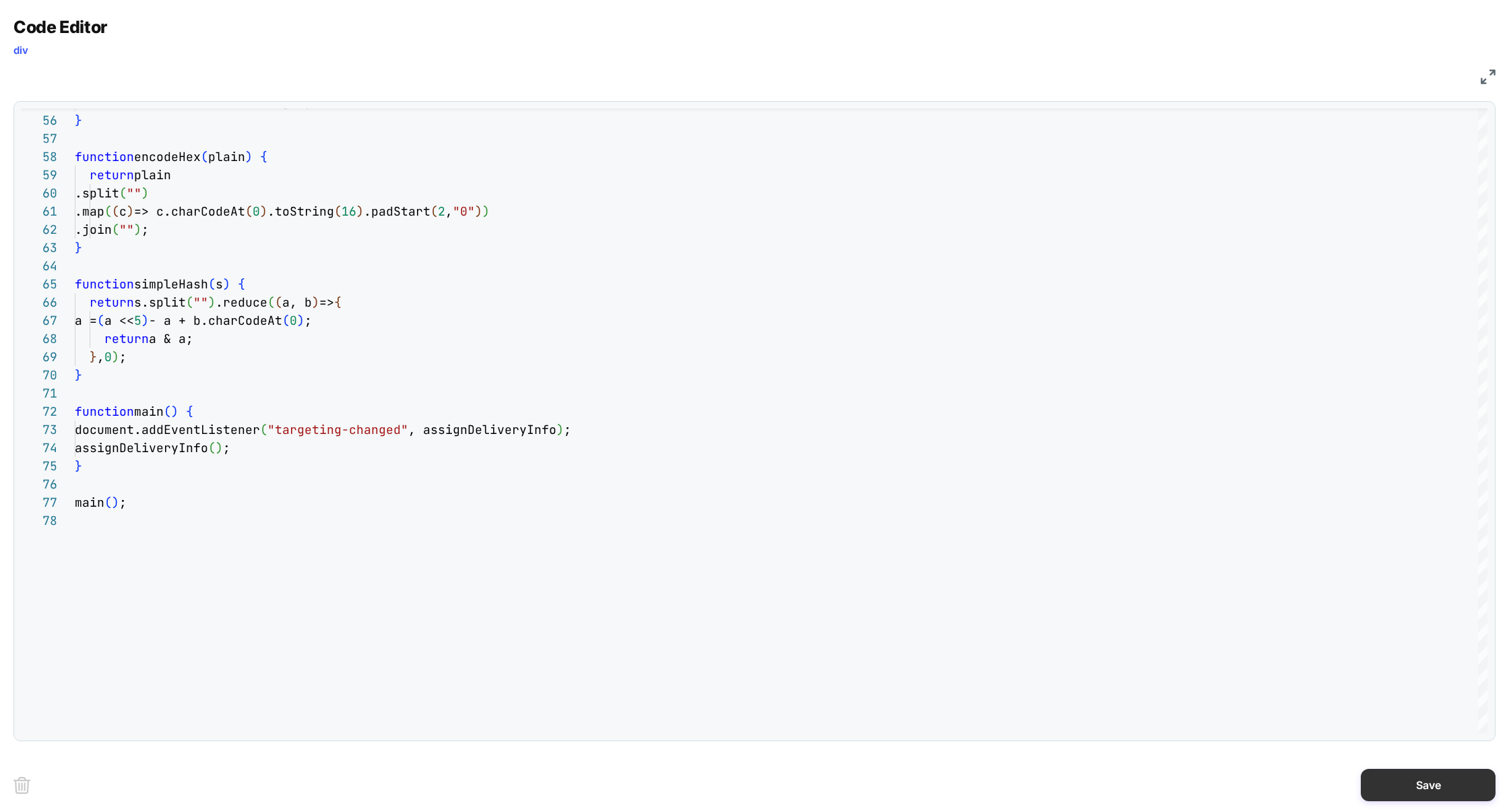
type textarea "**********"
click at [1405, 791] on button "Save" at bounding box center [1428, 784] width 135 height 32
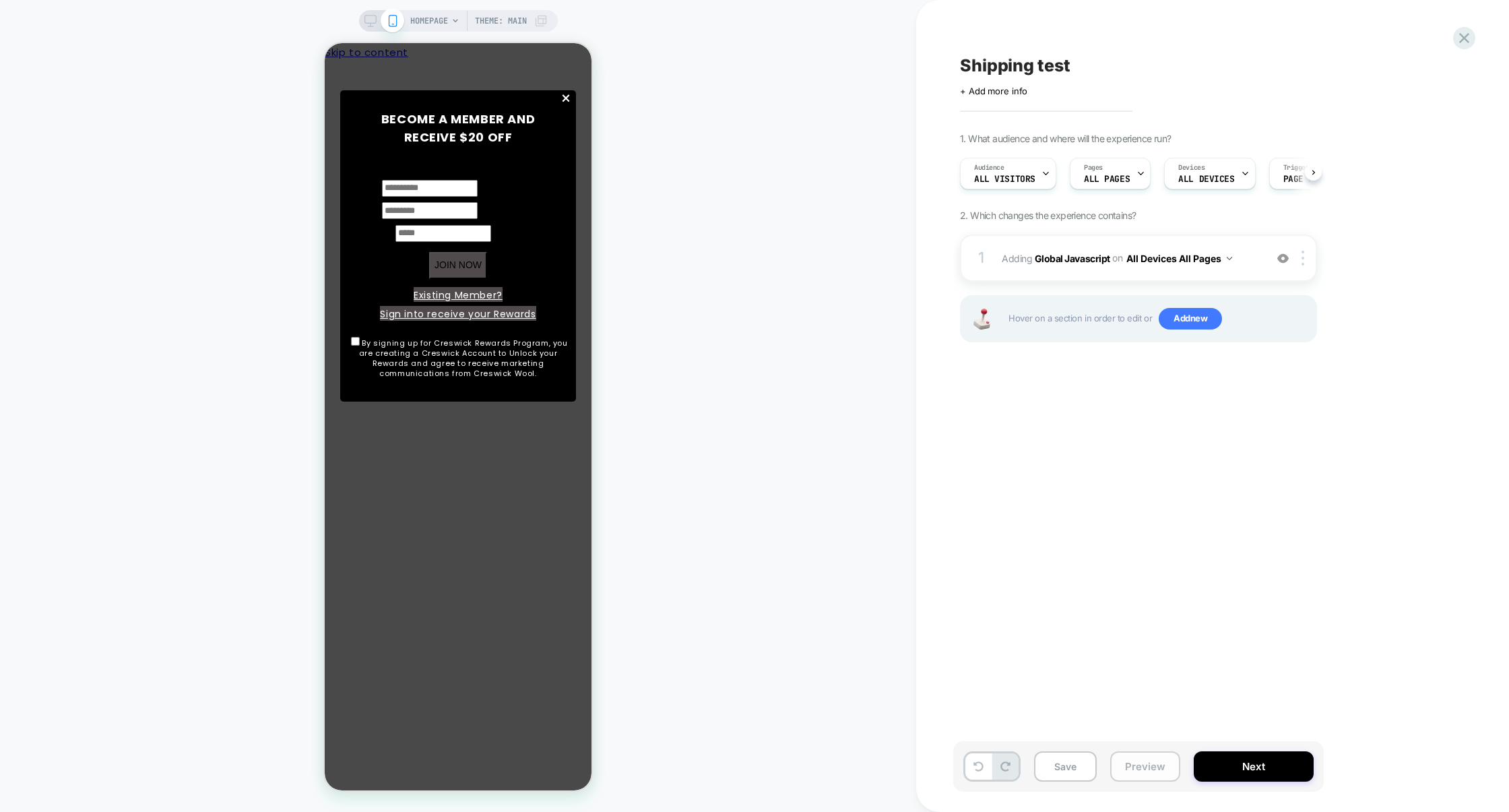
scroll to position [0, 1]
click at [1157, 772] on button "Preview" at bounding box center [1146, 766] width 70 height 30
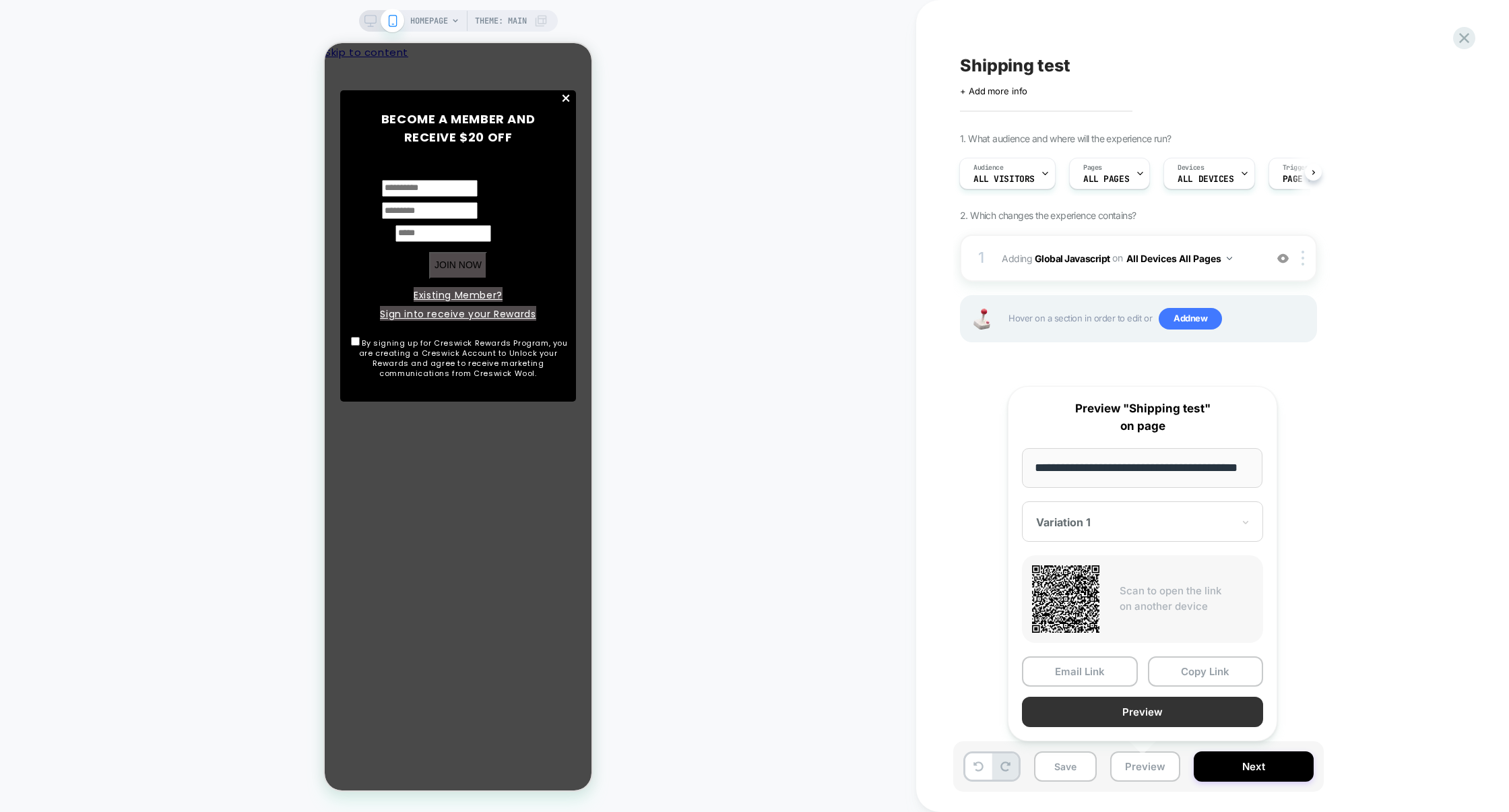
scroll to position [0, 0]
click at [1146, 710] on button "Preview" at bounding box center [1142, 712] width 241 height 30
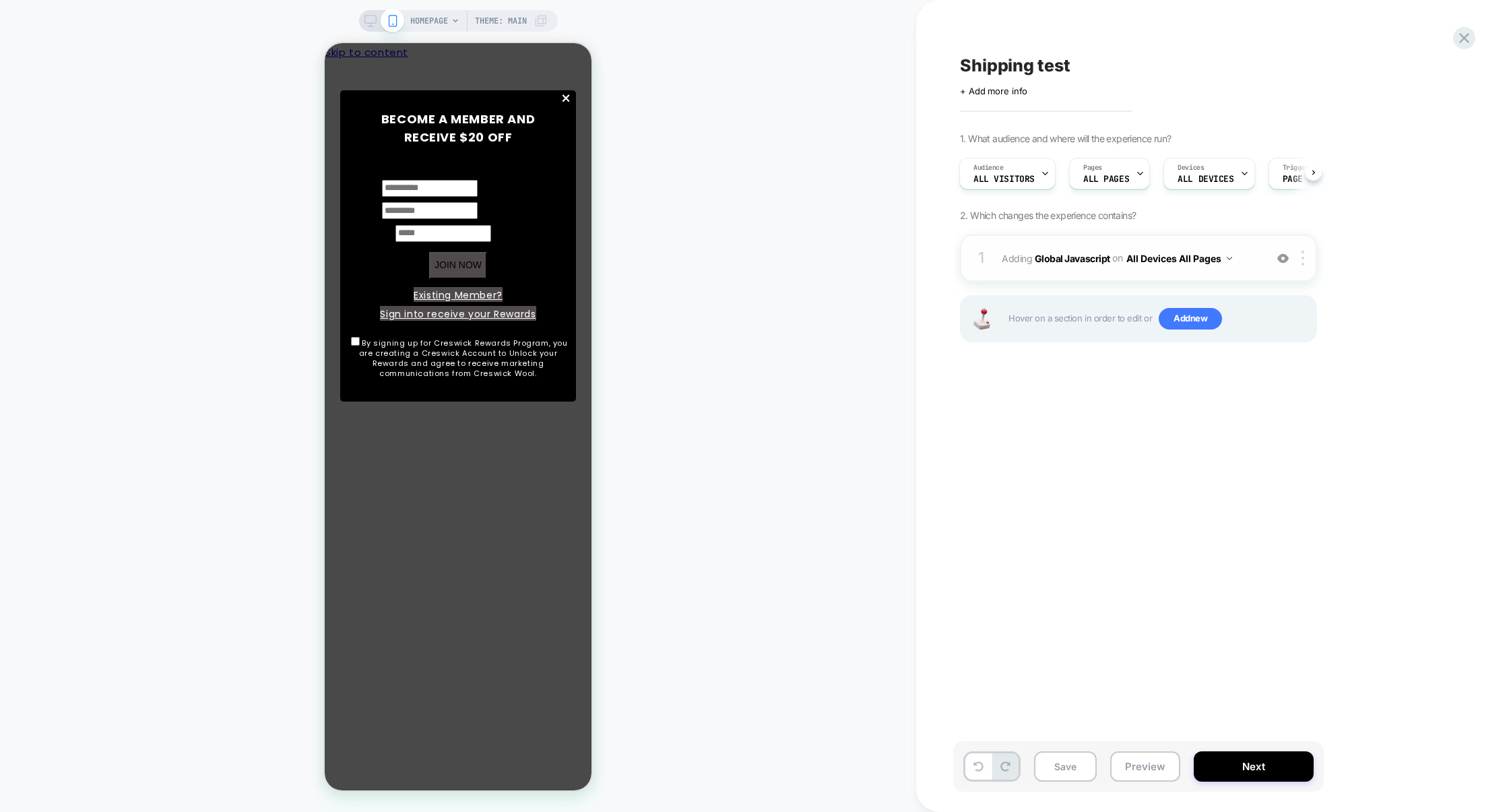
click at [1123, 277] on div "1 Adding Global Javascript on All Devices All Pages Add Before Add After Target…" at bounding box center [1138, 258] width 357 height 47
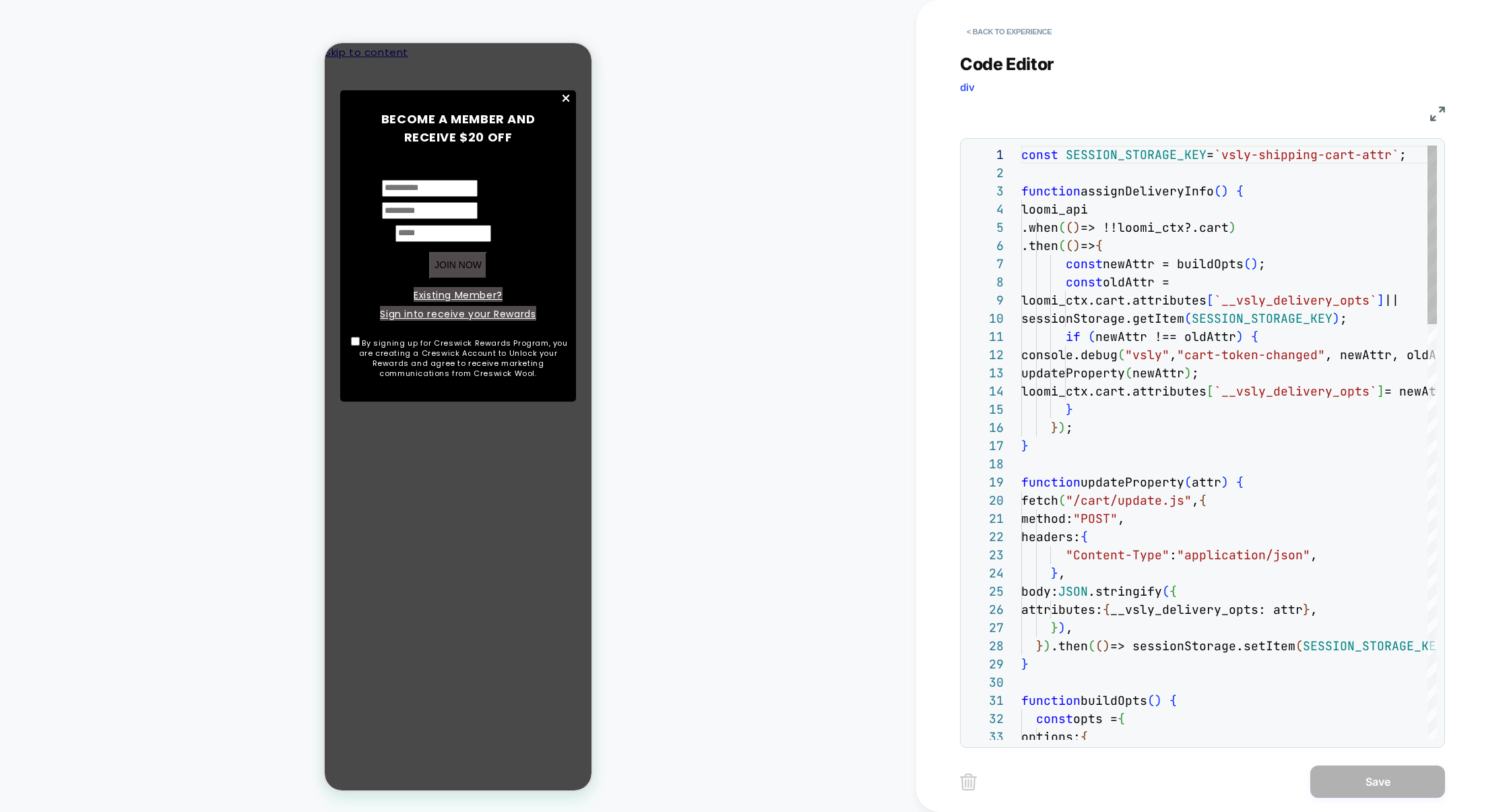
scroll to position [182, 0]
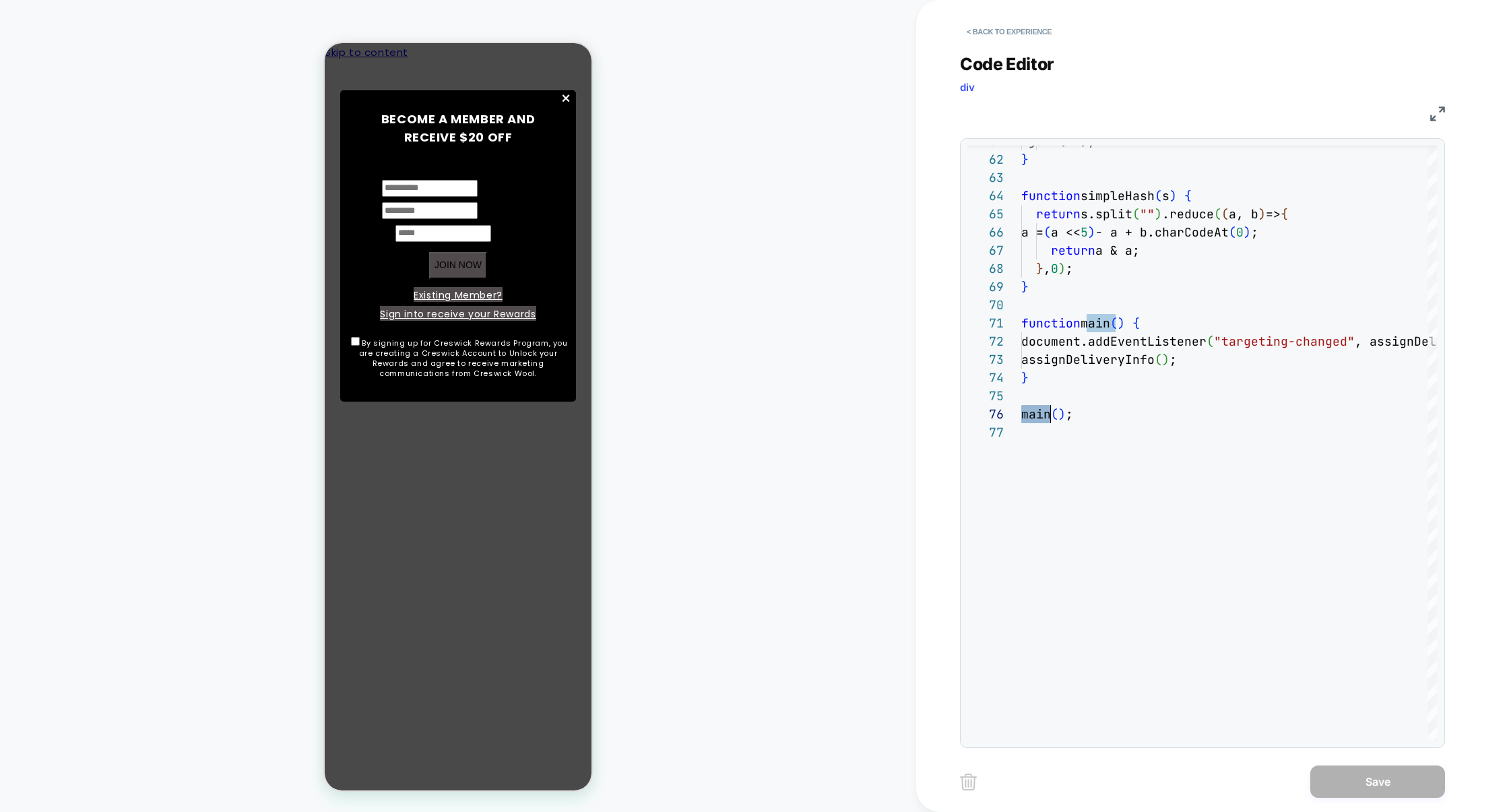
click at [1182, 331] on div "main ( ) ; } assignDeliveryInfo ( ) ; document.addEventListener ( "targeting-ch…" at bounding box center [1296, 29] width 548 height 1977
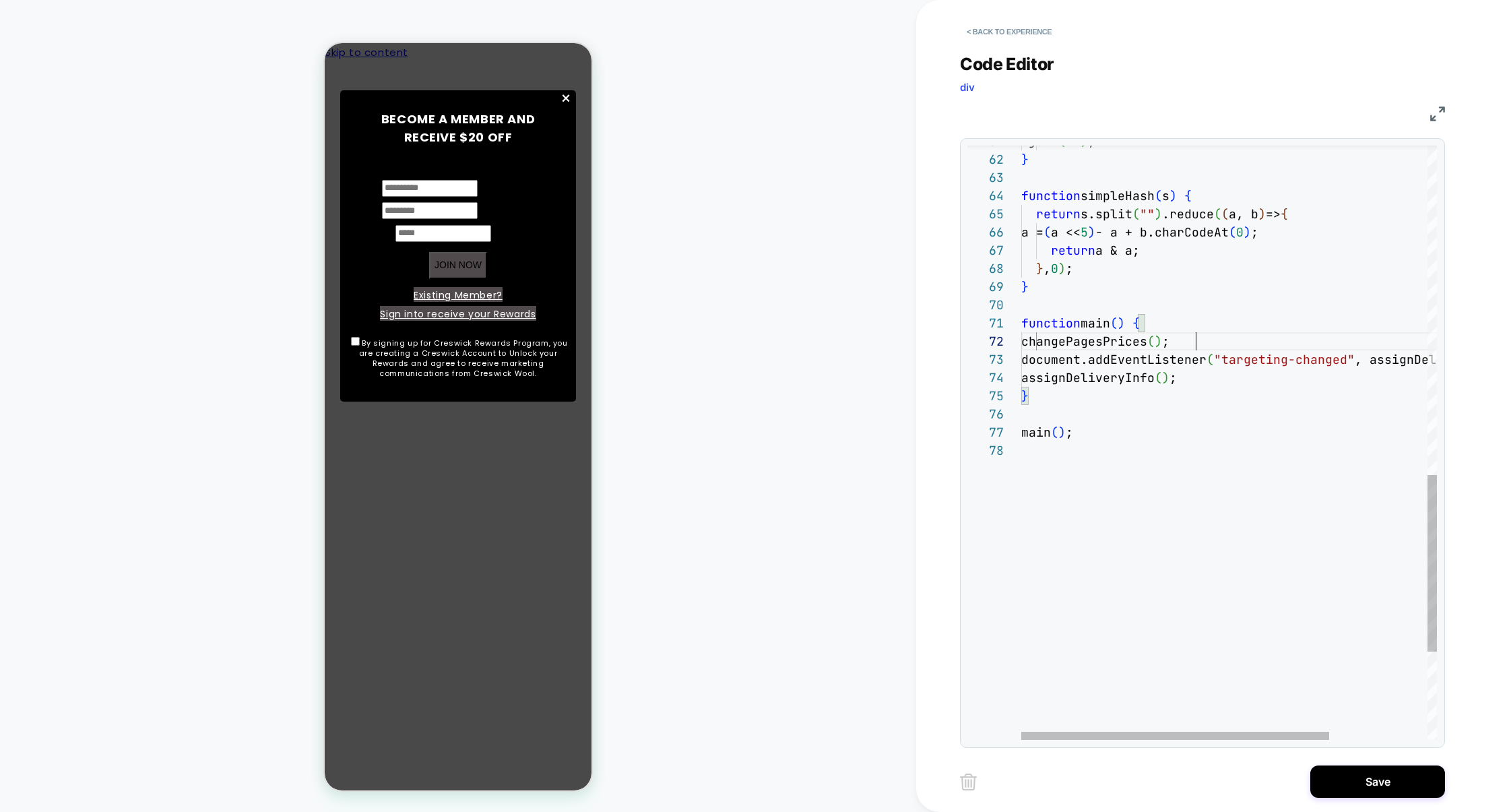
scroll to position [163, 0]
click at [1095, 305] on div "main ( ) ; } assignDeliveryInfo ( ) ; document.addEventListener ( "targeting-ch…" at bounding box center [1296, 38] width 548 height 1995
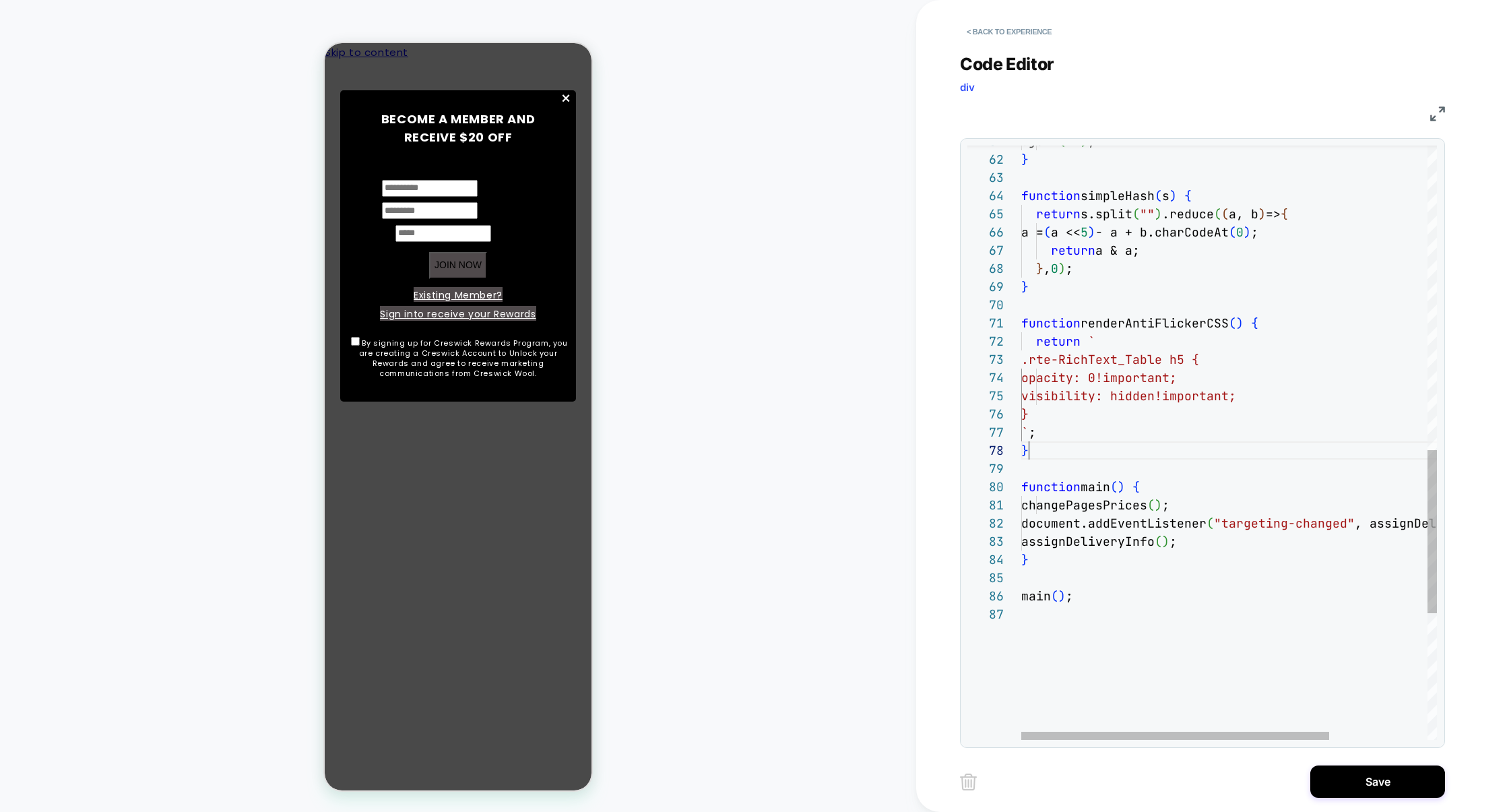
scroll to position [127, 6]
click at [1131, 329] on div "function main ( ) { } } , 0 ) ; return a & a; a = ( a << 5 ) - a + b.charCodeAt…" at bounding box center [1296, 119] width 548 height 2158
click at [1049, 308] on div "function main ( ) { } } , 0 ) ; return a & a; a = ( a << 5 ) - a + b.charCodeAt…" at bounding box center [1296, 119] width 548 height 2158
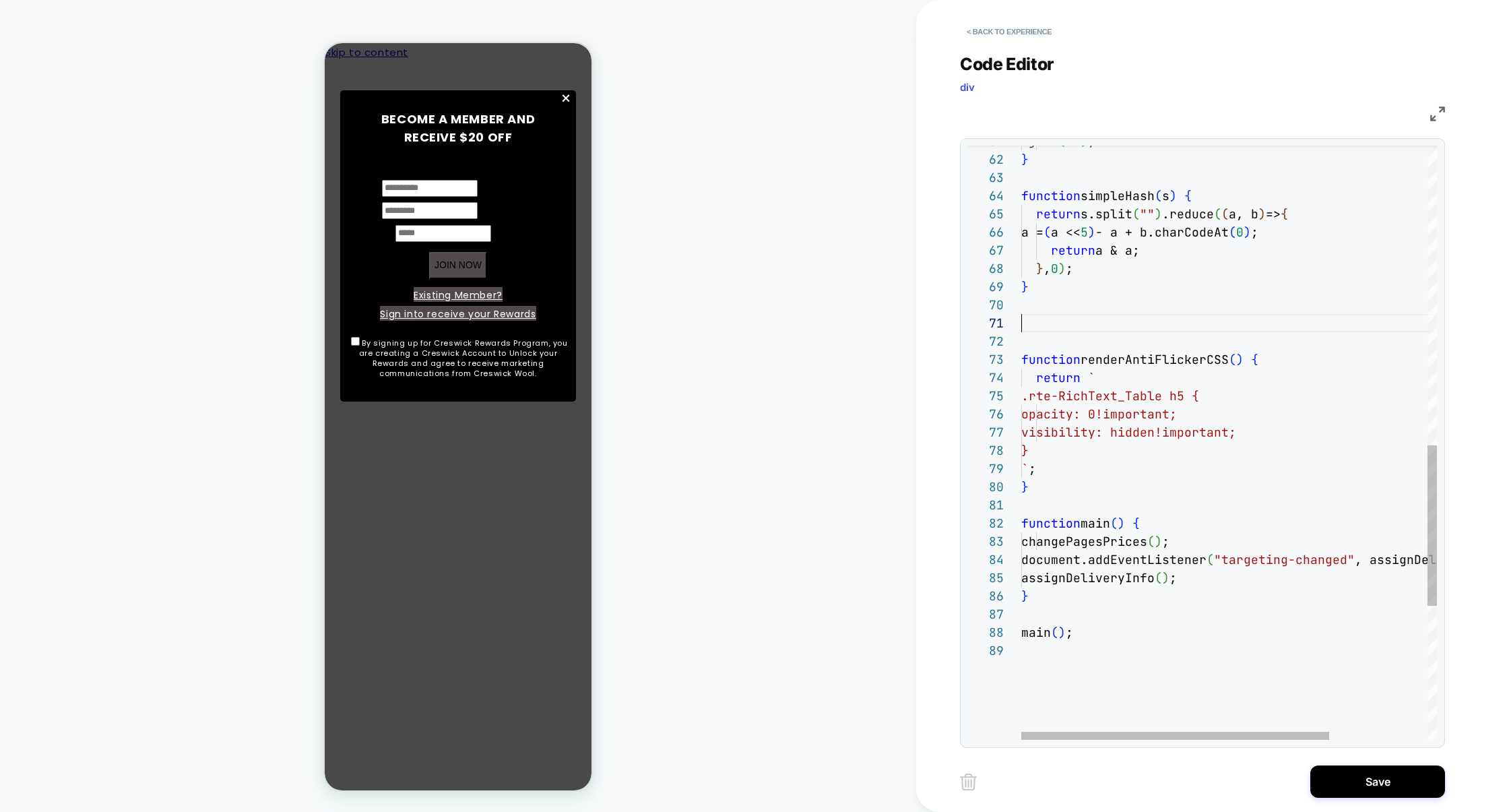
scroll to position [145, 6]
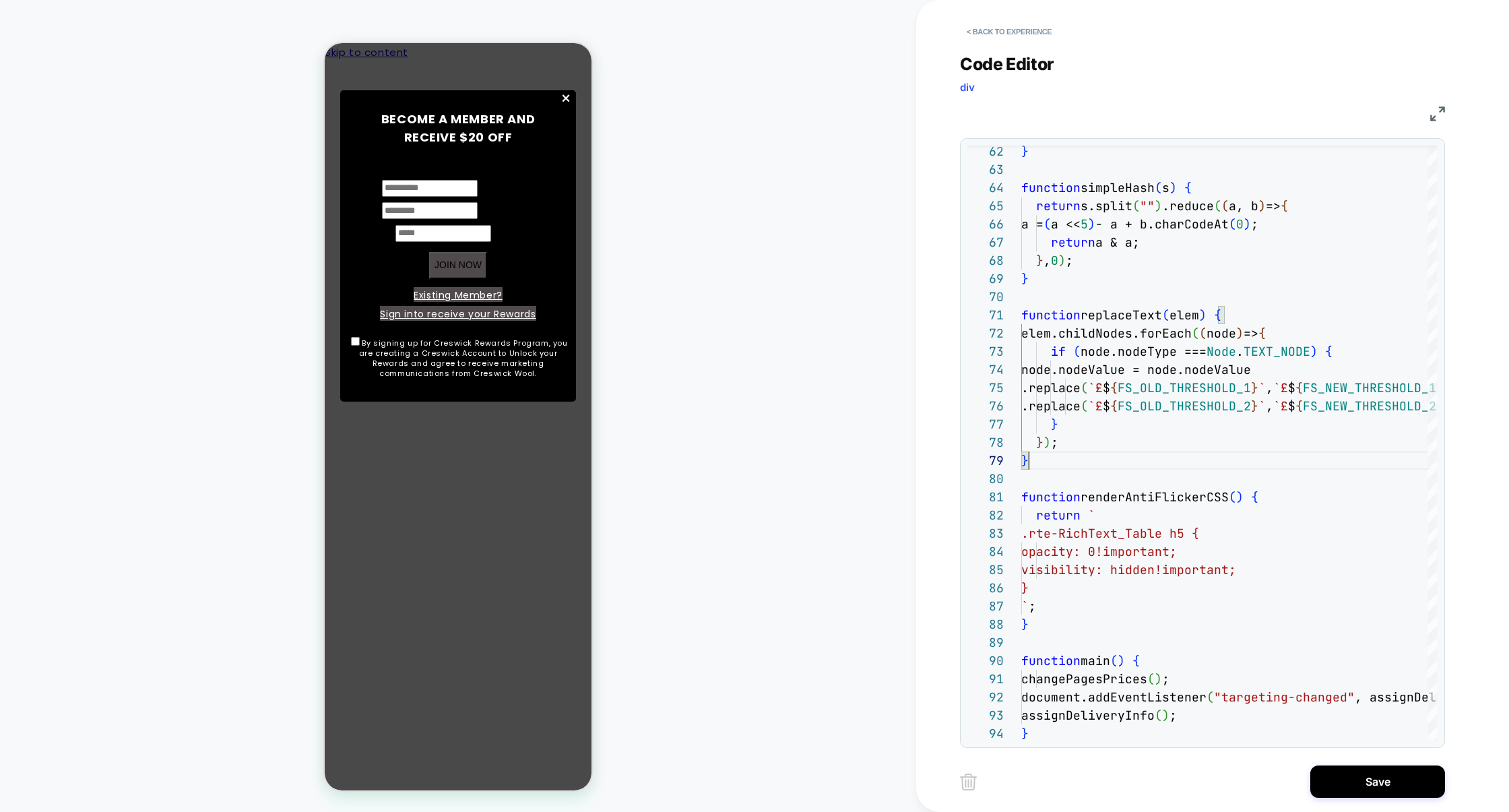
click at [1434, 111] on img at bounding box center [1437, 114] width 15 height 15
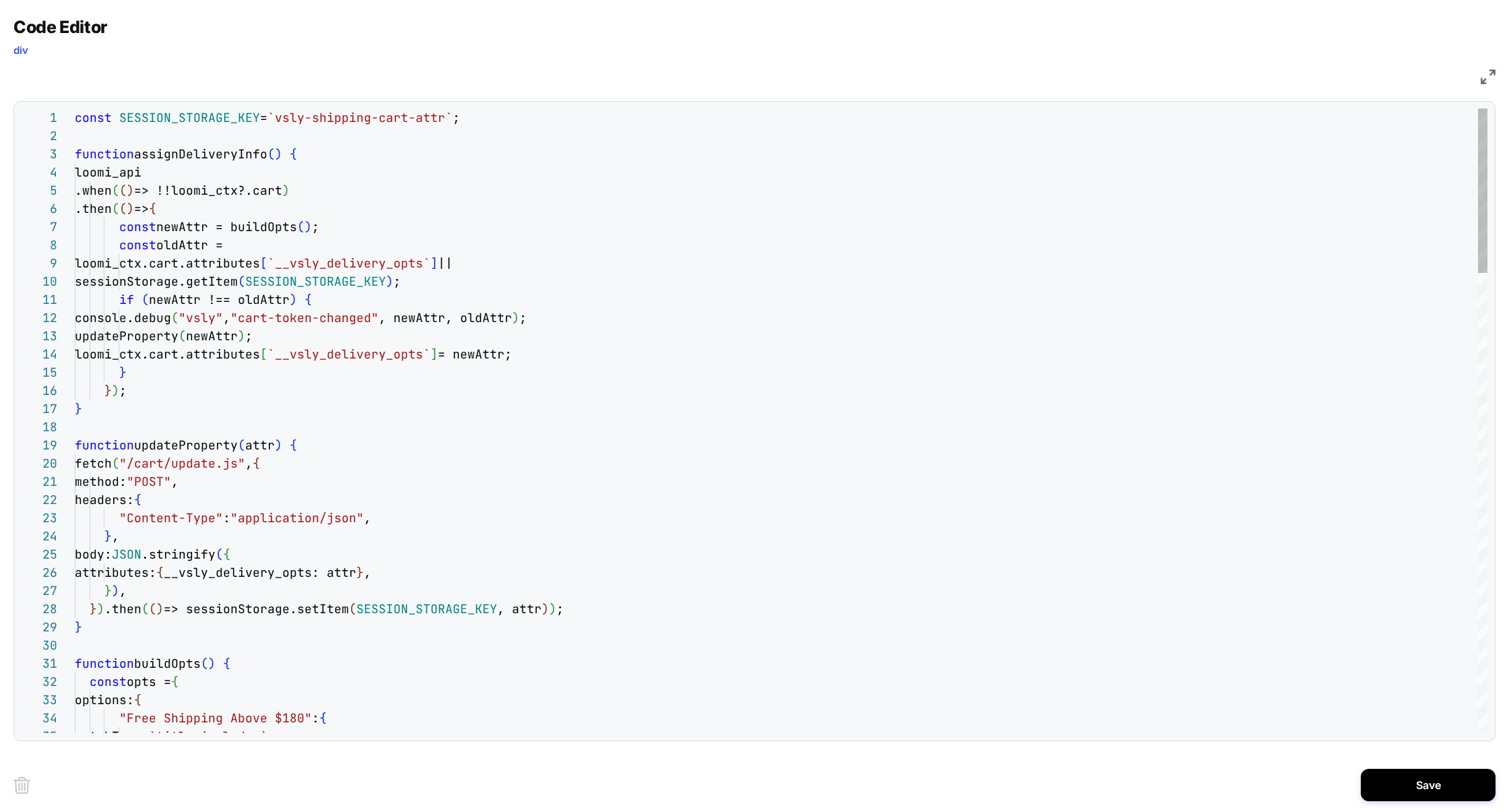
scroll to position [17, 0]
click at [123, 133] on div at bounding box center [781, 135] width 1413 height 18
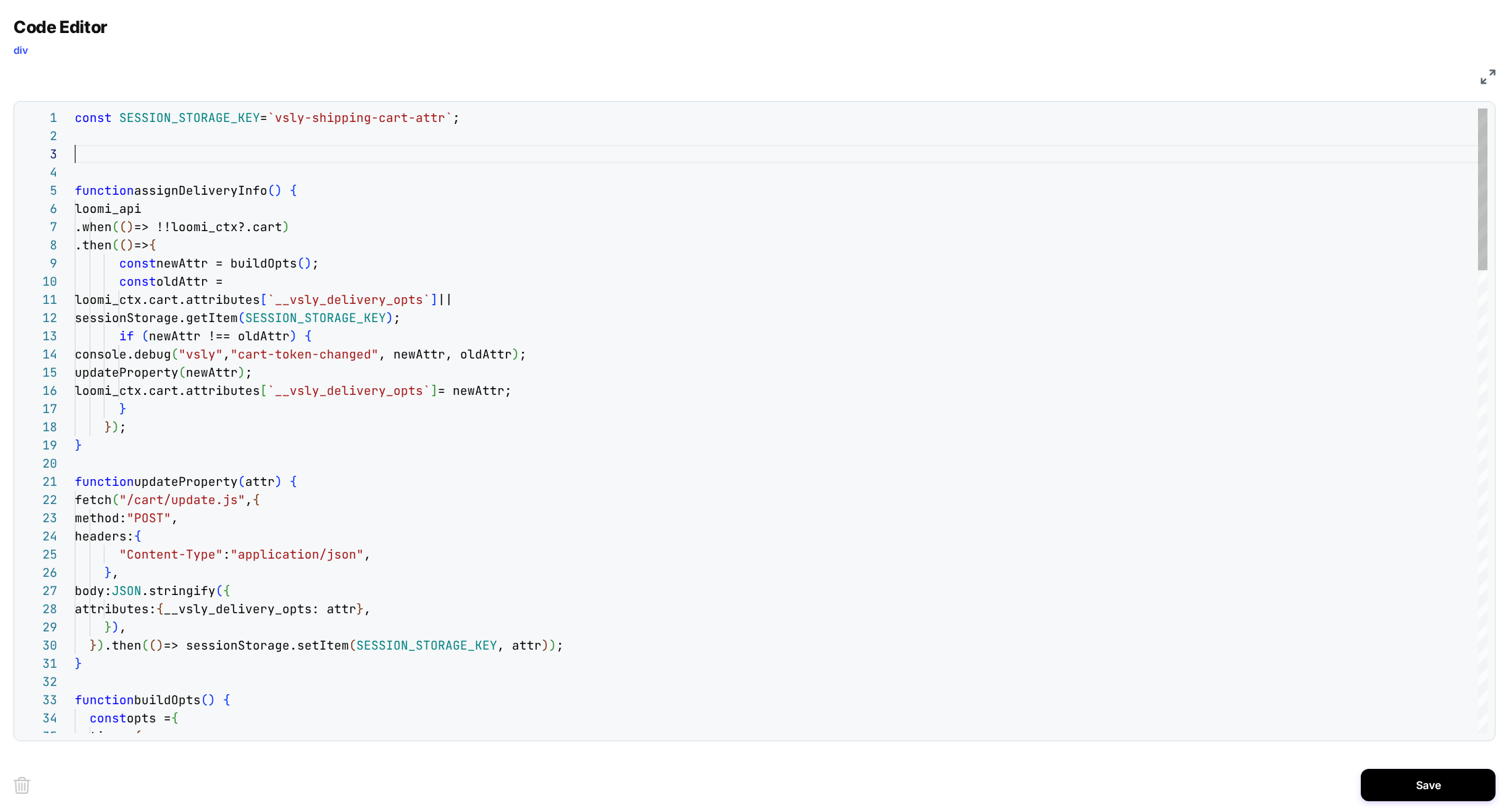
scroll to position [90, 6]
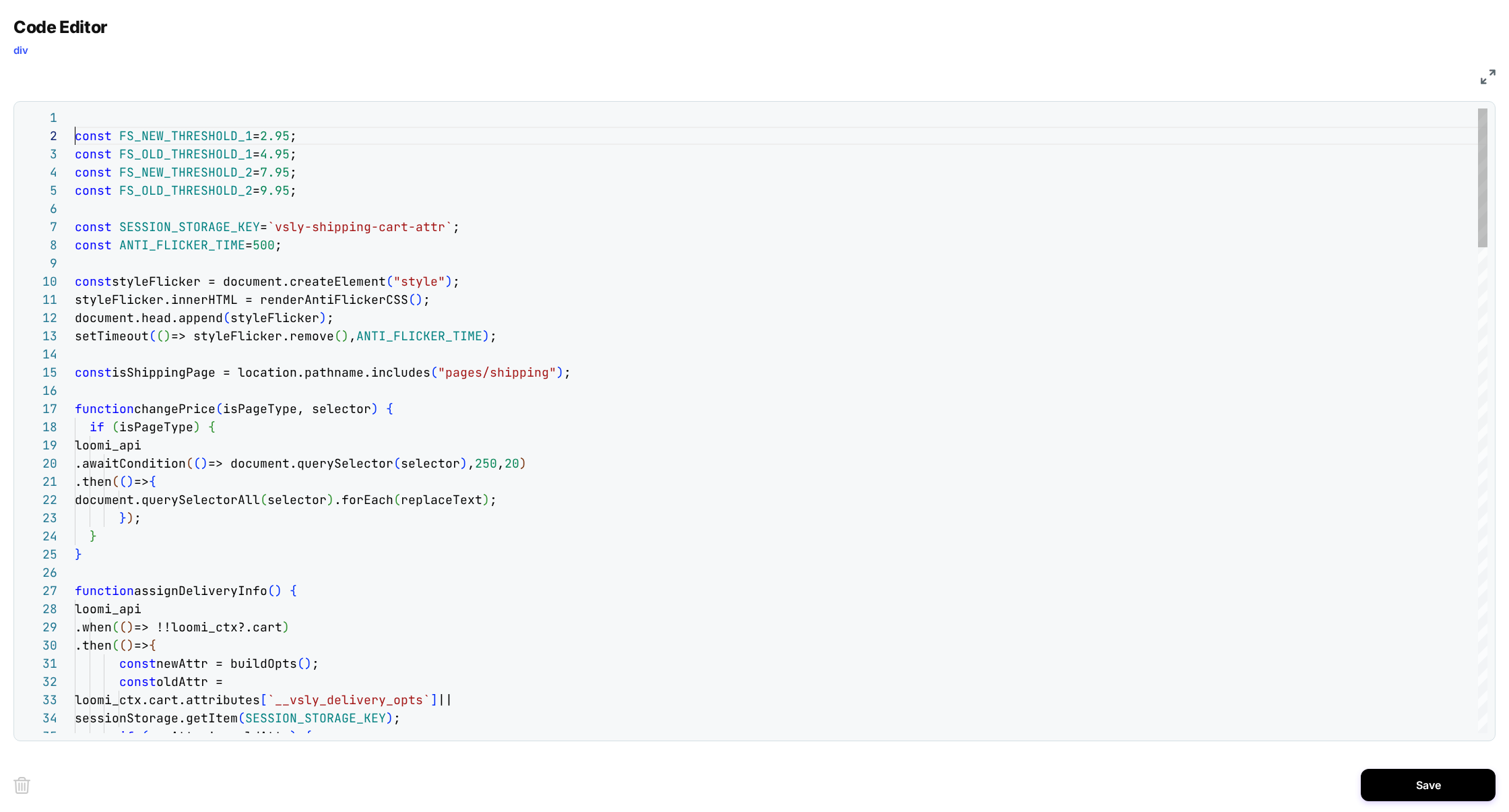
scroll to position [0, 0]
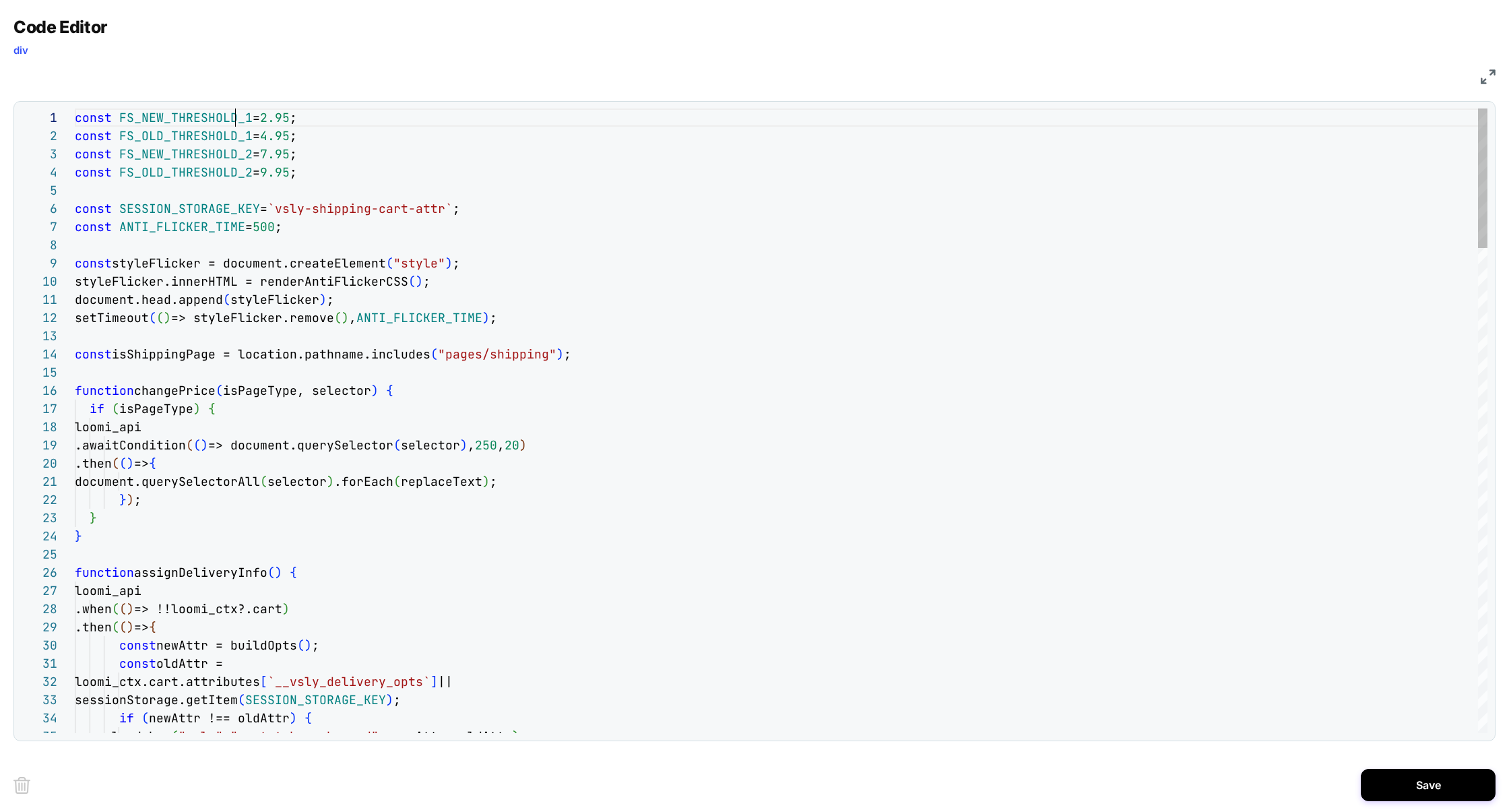
click at [1430, 121] on div "Next Match (Enter)" at bounding box center [1427, 119] width 11 height 11
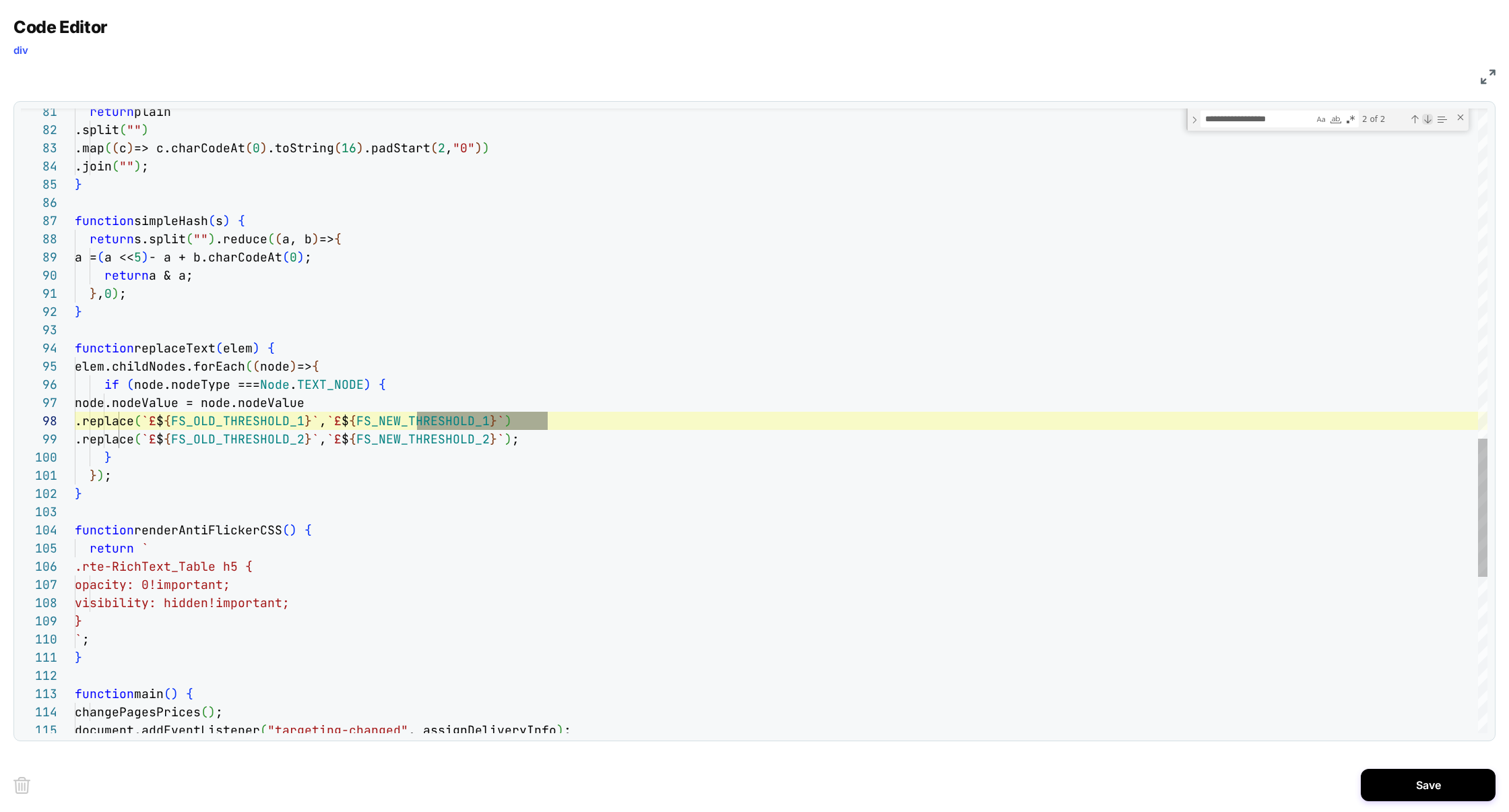
scroll to position [182, 473]
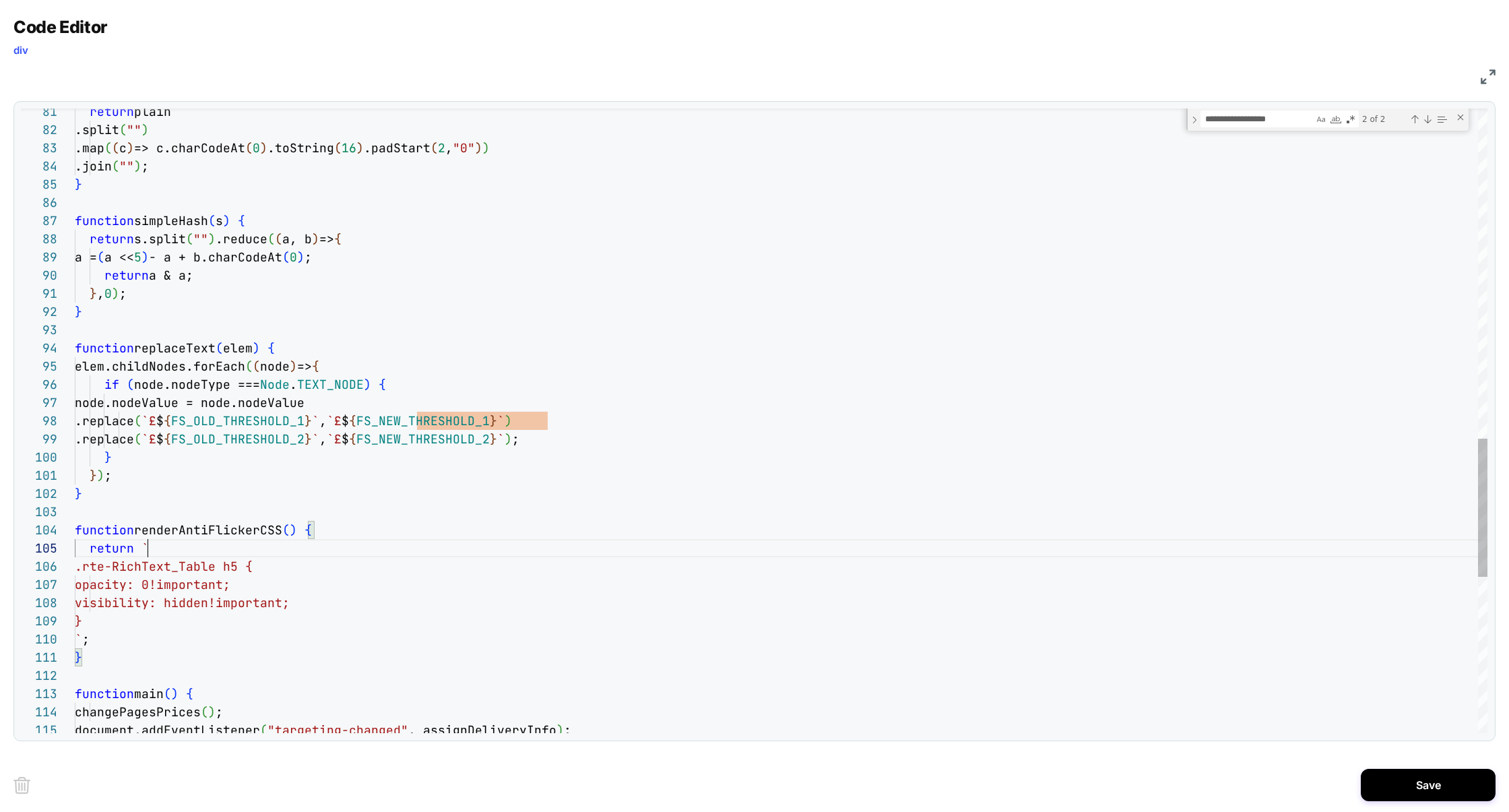
click at [378, 552] on div "return plain .split ( "" ) .map ( ( c ) => c.charCodeAt ( 0 ) .toString ( 16 ) …" at bounding box center [781, 30] width 1413 height 2811
click at [356, 421] on div "return plain .split ( "" ) .map ( ( c ) => c.charCodeAt ( 0 ) .toString ( 16 ) …" at bounding box center [781, 30] width 1413 height 2811
click at [550, 415] on div "return plain .split ( "" ) .map ( ( c ) => c.charCodeAt ( 0 ) .toString ( 16 ) …" at bounding box center [781, 30] width 1413 height 2811
click at [532, 419] on div "return plain .split ( "" ) .map ( ( c ) => c.charCodeAt ( 0 ) .toString ( 16 ) …" at bounding box center [781, 30] width 1413 height 2811
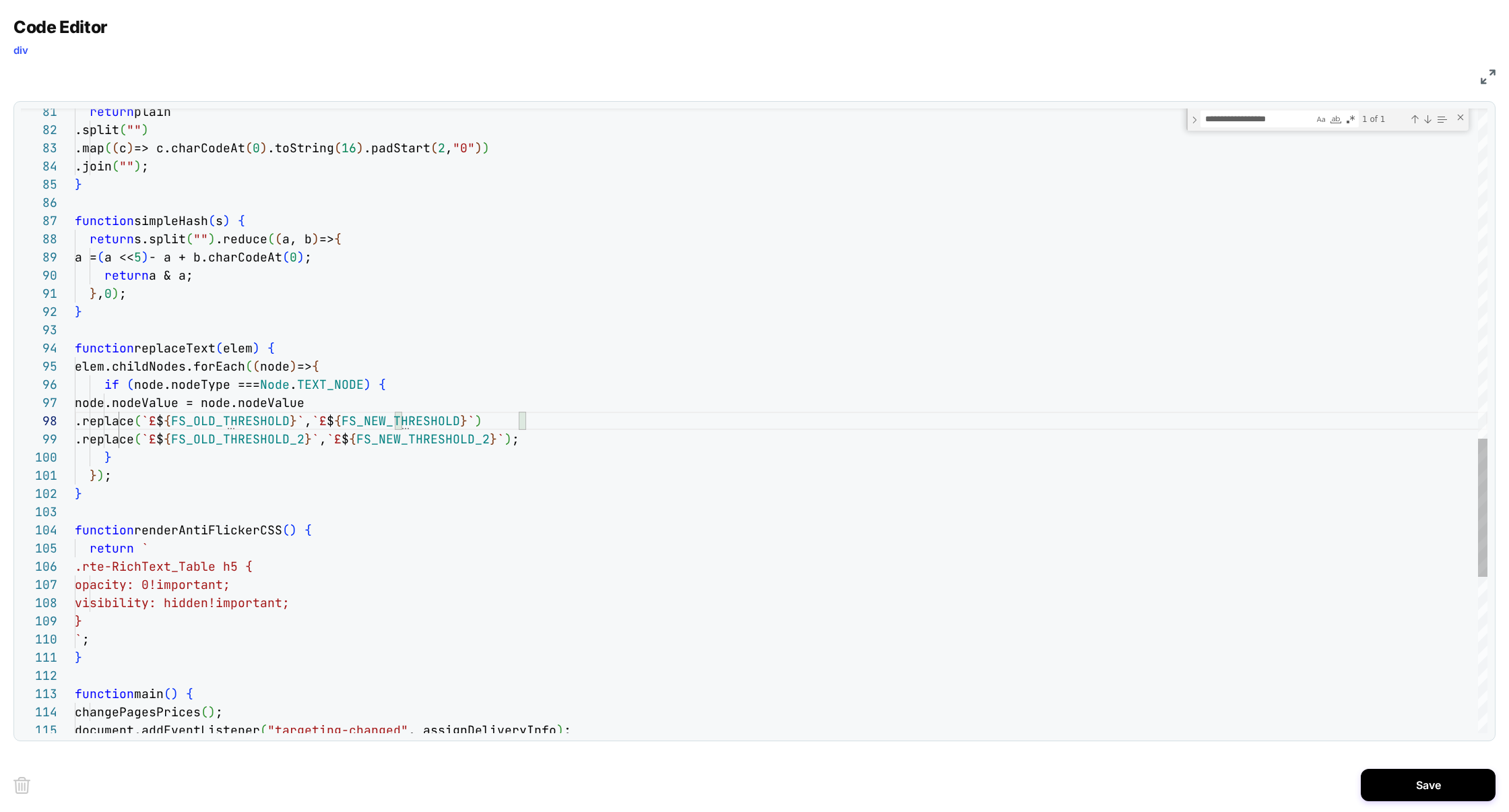
click at [620, 441] on div "return plain .split ( "" ) .map ( ( c ) => c.charCodeAt ( 0 ) .toString ( 16 ) …" at bounding box center [781, 30] width 1413 height 2811
click at [605, 442] on div "return plain .split ( "" ) .map ( ( c ) => c.charCodeAt ( 0 ) .toString ( 16 ) …" at bounding box center [781, 30] width 1413 height 2811
type textarea "**********"
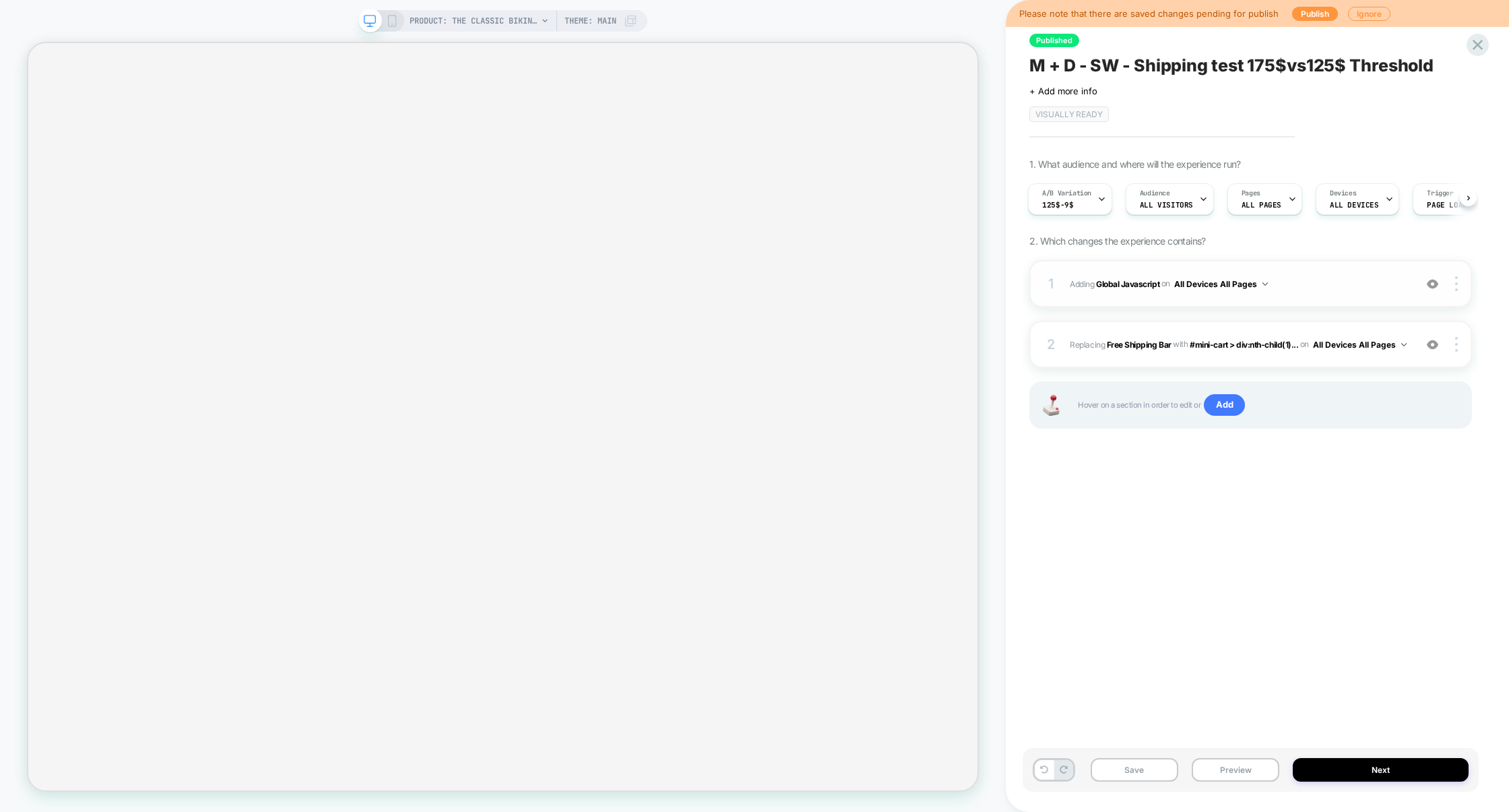
click at [1328, 285] on span "Adding Global Javascript on All Devices All Pages" at bounding box center [1239, 284] width 338 height 17
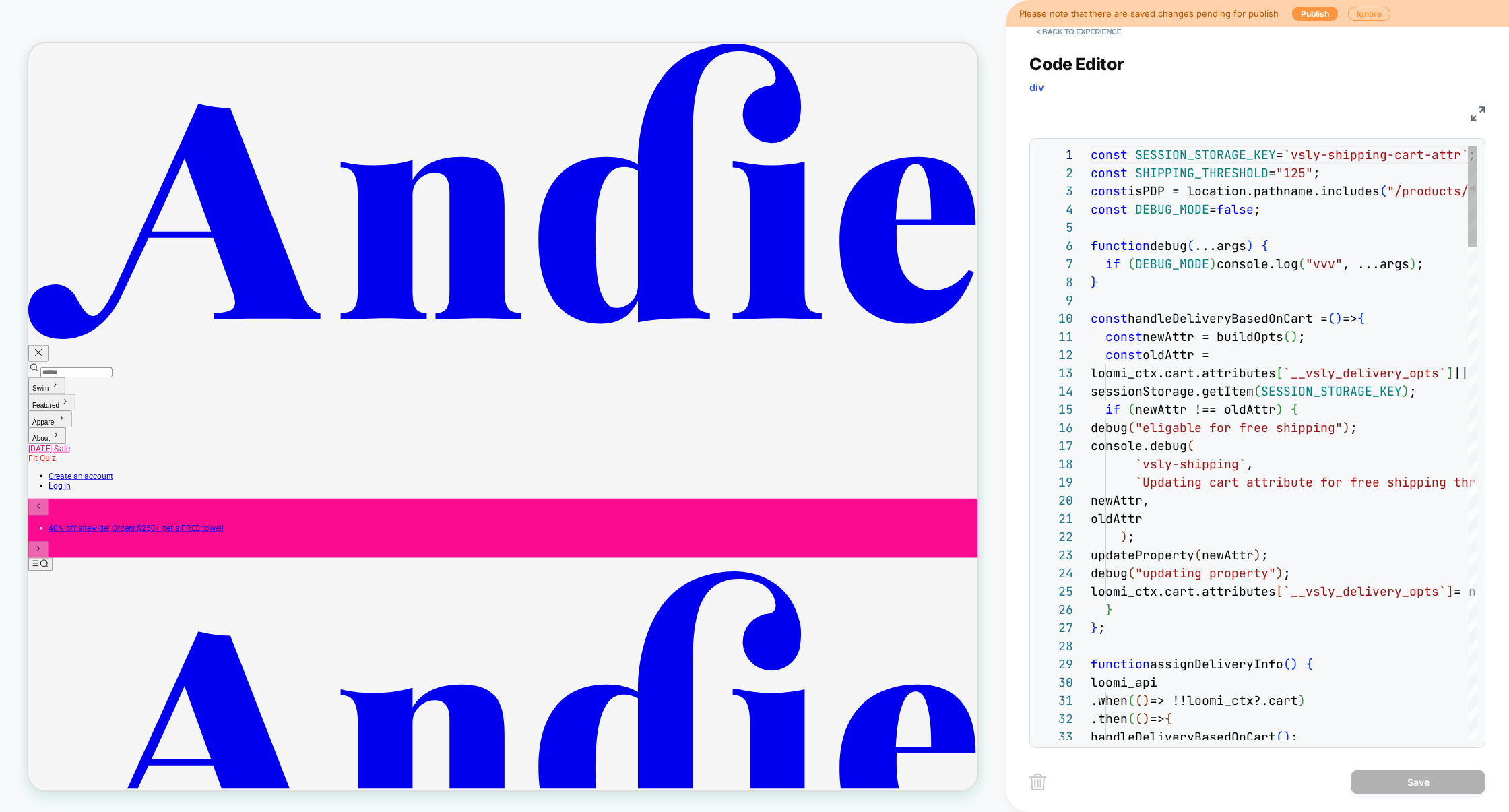
scroll to position [182, 0]
click at [1105, 38] on button "< Back to experience" at bounding box center [1078, 31] width 98 height 21
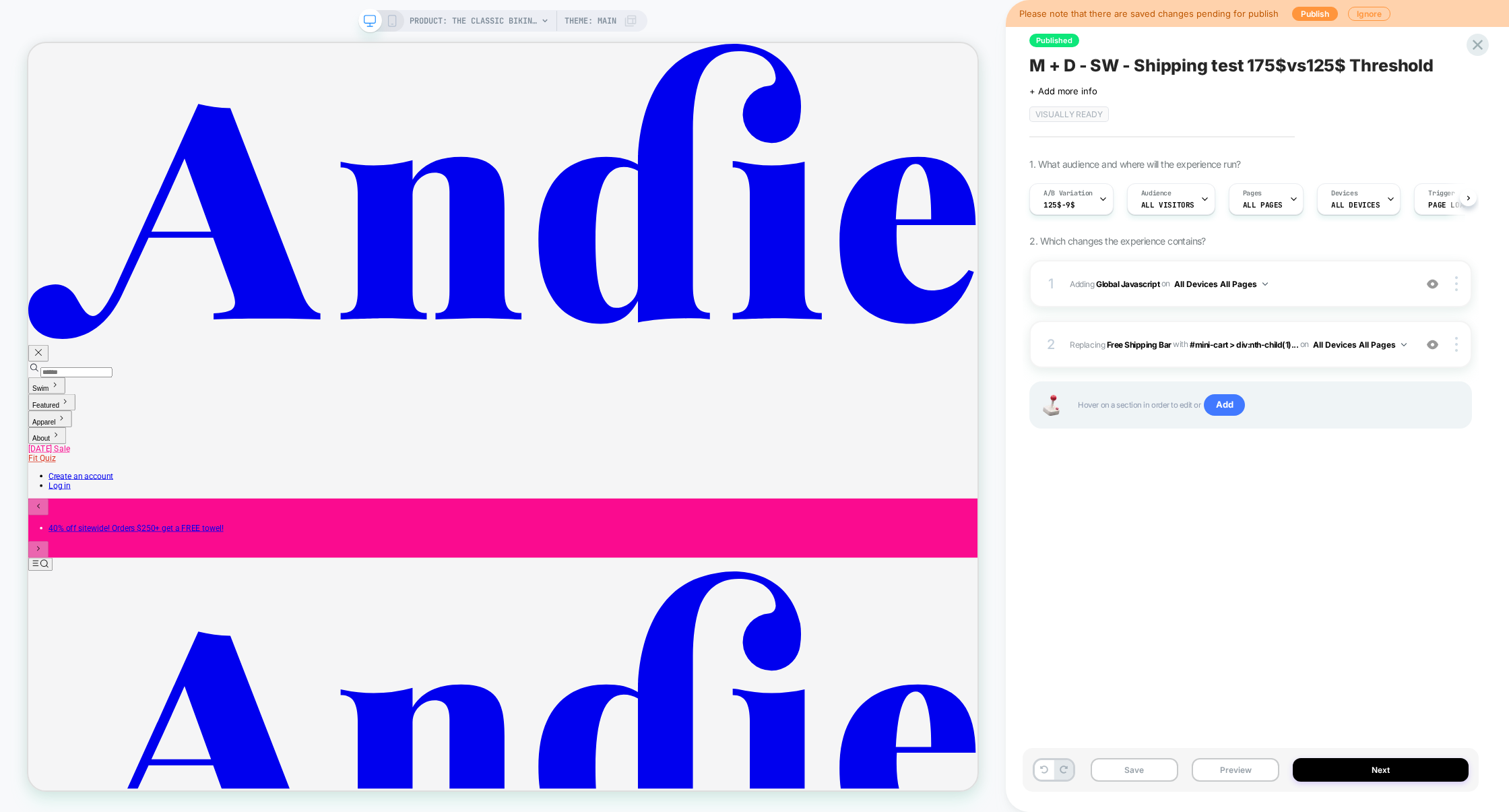
scroll to position [0, 1]
